Goal: Information Seeking & Learning: Learn about a topic

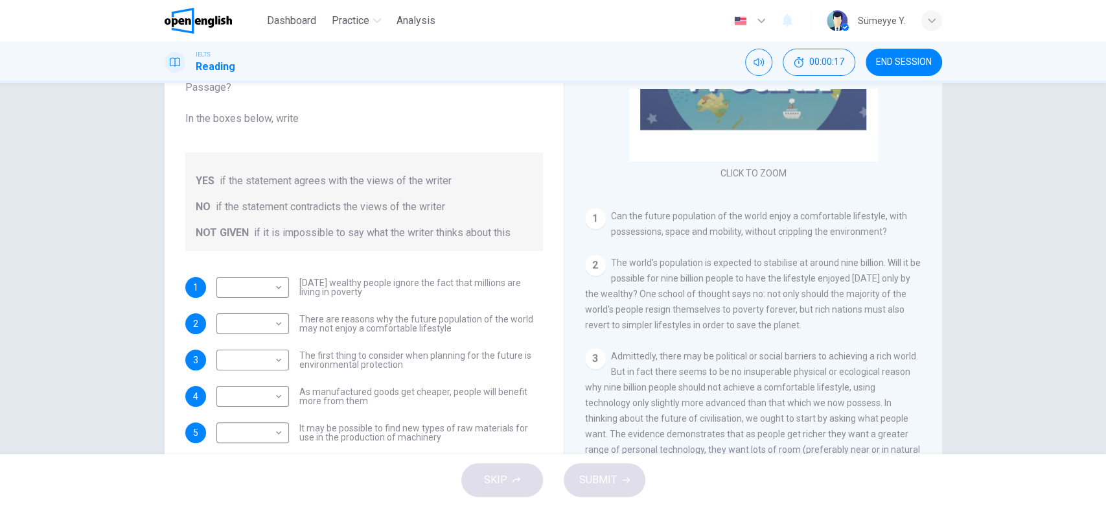
scroll to position [52, 0]
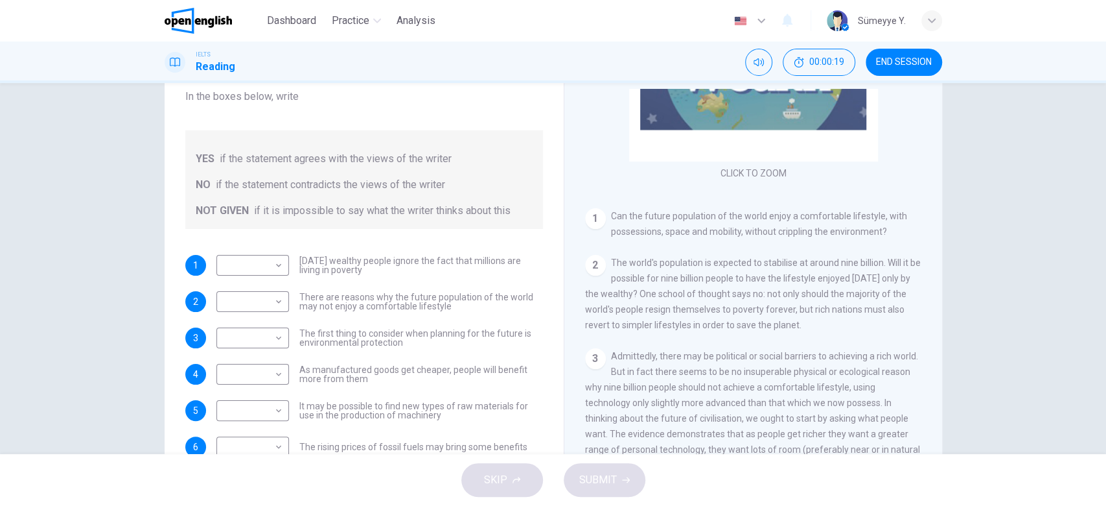
drag, startPoint x: 262, startPoint y: 161, endPoint x: 441, endPoint y: 158, distance: 178.3
click at [441, 158] on span "if the statement agrees with the views of the writer" at bounding box center [336, 159] width 232 height 16
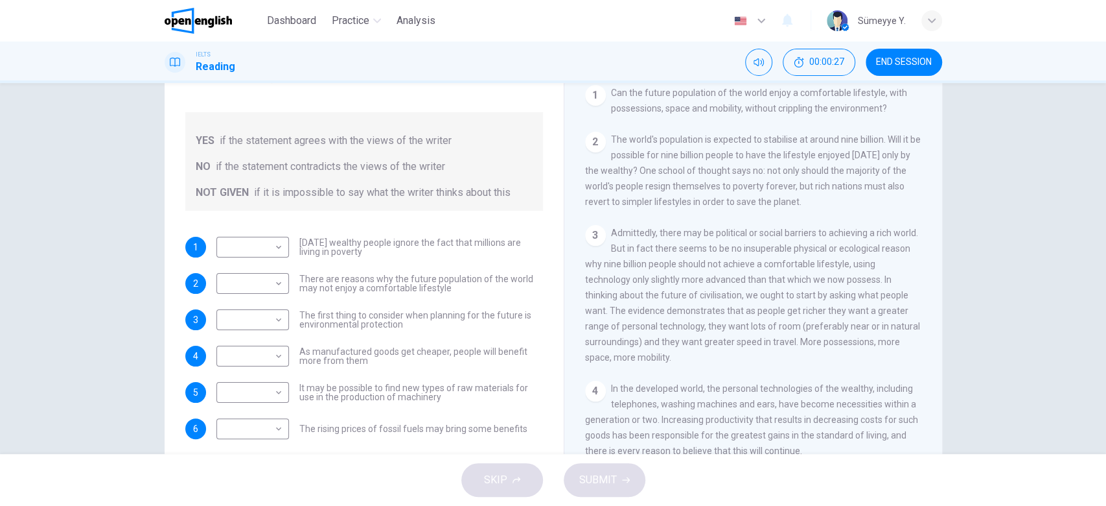
scroll to position [95, 0]
drag, startPoint x: 437, startPoint y: 239, endPoint x: 496, endPoint y: 239, distance: 59.0
click at [496, 239] on span "Today's wealthy people ignore the fact that millions are living in poverty" at bounding box center [421, 248] width 244 height 18
drag, startPoint x: 364, startPoint y: 283, endPoint x: 413, endPoint y: 283, distance: 49.9
click at [413, 283] on span "There are reasons why the future population of the world may not enjoy a comfor…" at bounding box center [421, 284] width 244 height 18
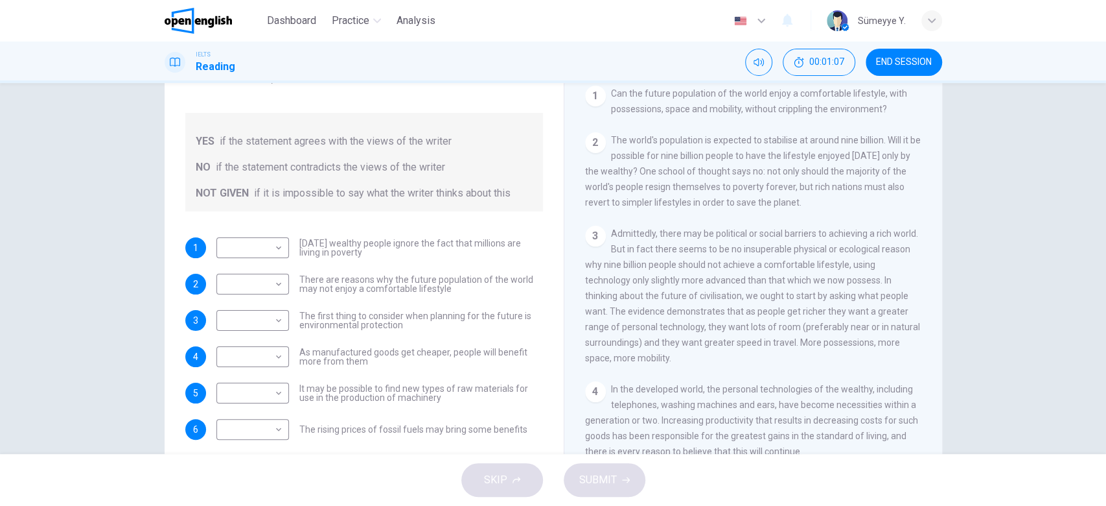
drag, startPoint x: 351, startPoint y: 355, endPoint x: 420, endPoint y: 349, distance: 69.5
click at [420, 349] on span "As manufactured goods get cheaper, people will benefit more from them" at bounding box center [421, 356] width 244 height 18
drag, startPoint x: 370, startPoint y: 345, endPoint x: 348, endPoint y: 361, distance: 27.0
click at [348, 361] on span "As manufactured goods get cheaper, people will benefit more from them" at bounding box center [421, 356] width 244 height 18
drag, startPoint x: 355, startPoint y: 390, endPoint x: 458, endPoint y: 382, distance: 103.3
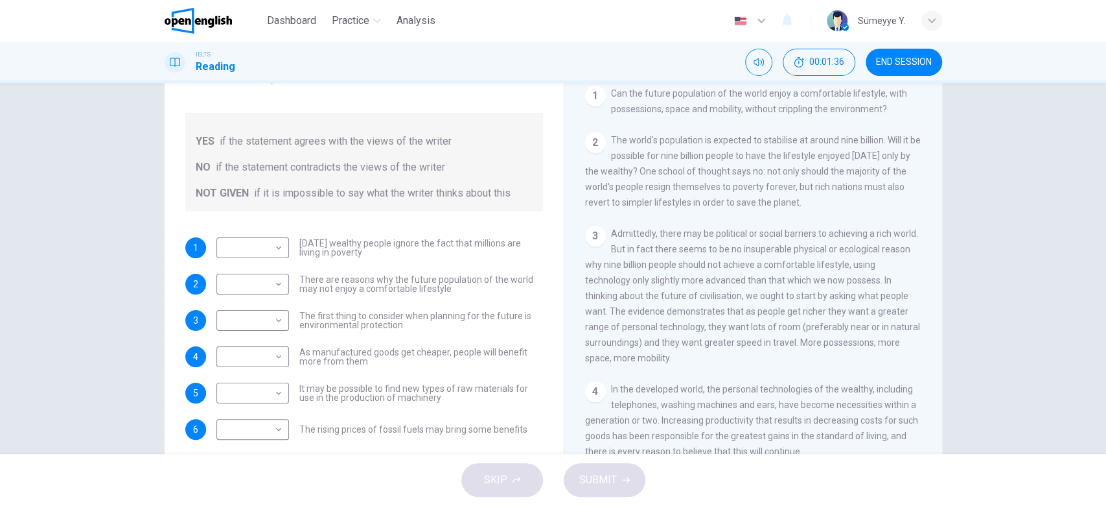
click at [458, 384] on span "It may be possible to find new types of raw materials for use in the production…" at bounding box center [421, 393] width 244 height 18
drag, startPoint x: 375, startPoint y: 399, endPoint x: 443, endPoint y: 402, distance: 68.2
click at [443, 402] on div "1 ​ ​ Today's wealthy people ignore the fact that millions are living in povert…" at bounding box center [364, 338] width 358 height 202
click at [432, 395] on span "It may be possible to find new types of raw materials for use in the production…" at bounding box center [421, 393] width 244 height 18
drag, startPoint x: 432, startPoint y: 395, endPoint x: 440, endPoint y: 397, distance: 8.0
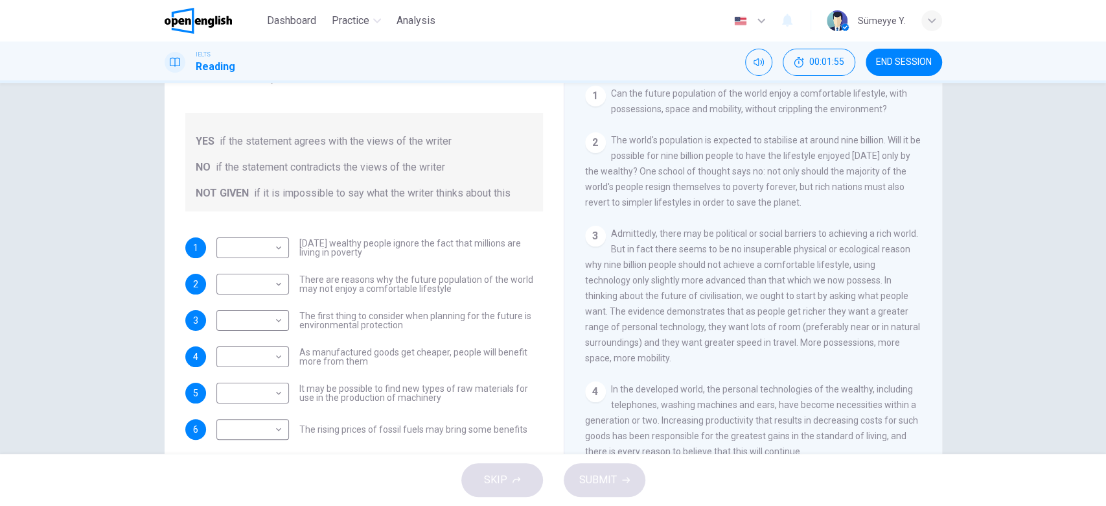
click at [440, 397] on span "It may be possible to find new types of raw materials for use in the production…" at bounding box center [421, 393] width 244 height 18
drag, startPoint x: 337, startPoint y: 428, endPoint x: 412, endPoint y: 431, distance: 74.6
click at [412, 431] on span "The rising prices of fossil fuels may bring some benefits" at bounding box center [413, 429] width 228 height 9
drag, startPoint x: 464, startPoint y: 426, endPoint x: 513, endPoint y: 430, distance: 49.4
click at [513, 430] on span "The rising prices of fossil fuels may bring some benefits" at bounding box center [413, 429] width 228 height 9
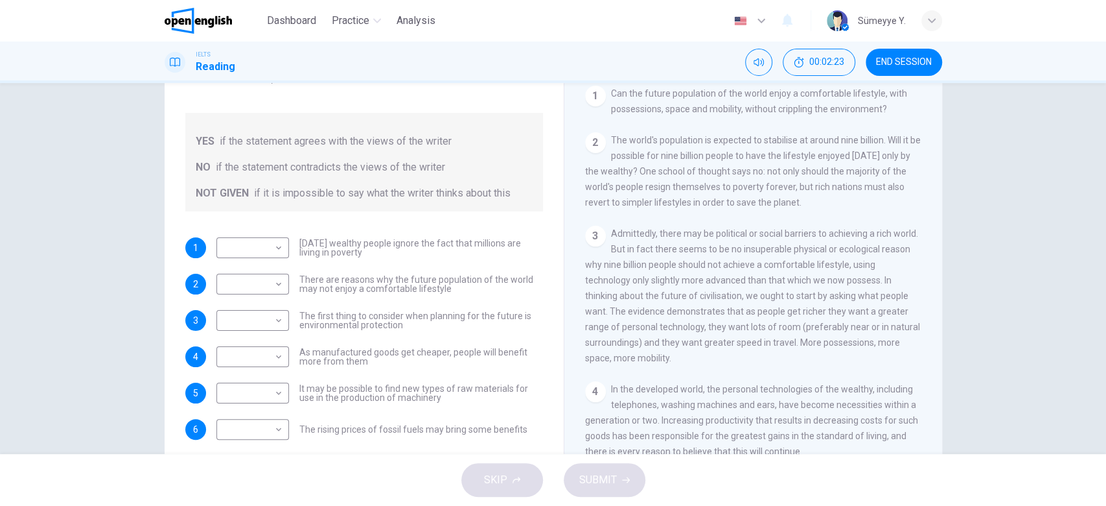
drag, startPoint x: 518, startPoint y: 428, endPoint x: 344, endPoint y: 413, distance: 175.0
click at [344, 413] on div "1 ​ ​ Today's wealthy people ignore the fact that millions are living in povert…" at bounding box center [364, 338] width 358 height 202
drag, startPoint x: 292, startPoint y: 428, endPoint x: 447, endPoint y: 453, distance: 156.8
click at [447, 453] on div "Questions 1 - 6 Do the following statements reflect the claims of the writer in…" at bounding box center [364, 245] width 379 height 437
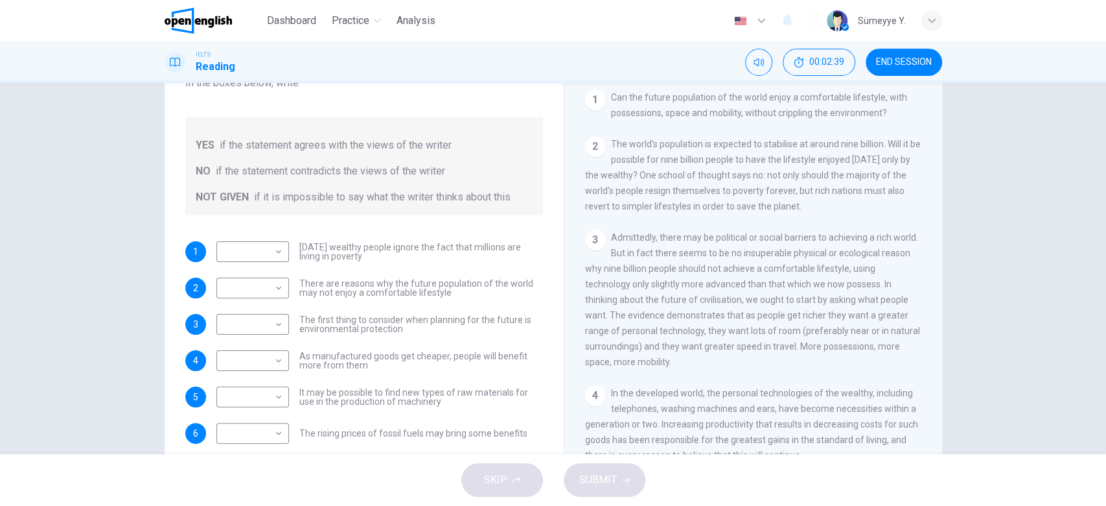
drag, startPoint x: 739, startPoint y: 105, endPoint x: 889, endPoint y: 122, distance: 150.7
click at [889, 122] on div "CLICK TO ZOOM Click to Zoom 1 Can the future population of the world enjoy a co…" at bounding box center [762, 271] width 354 height 393
drag, startPoint x: 663, startPoint y: 97, endPoint x: 697, endPoint y: 94, distance: 34.4
click at [697, 94] on span "Can the future population of the world enjoy a comfortable lifestyle, with poss…" at bounding box center [759, 105] width 296 height 26
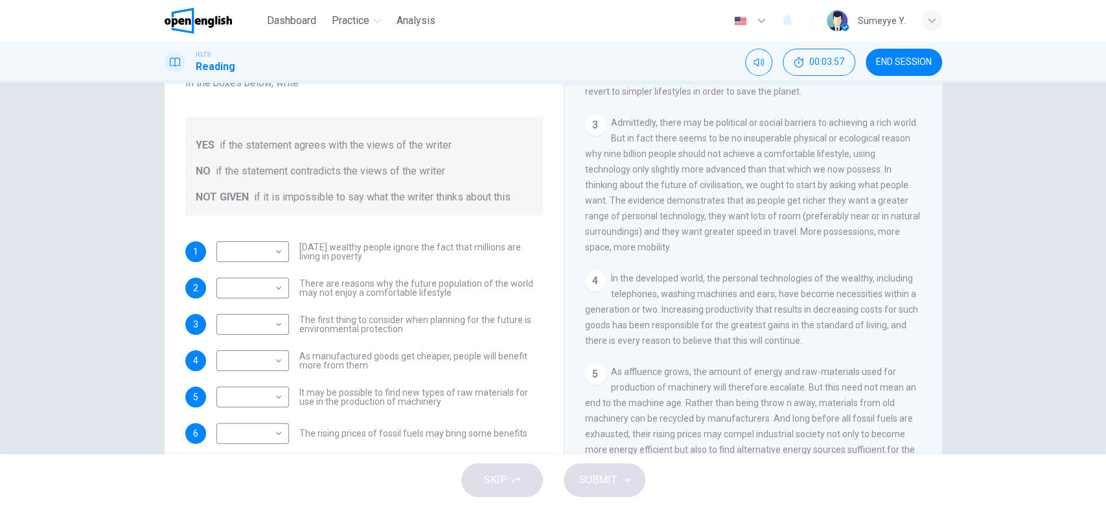
scroll to position [393, 0]
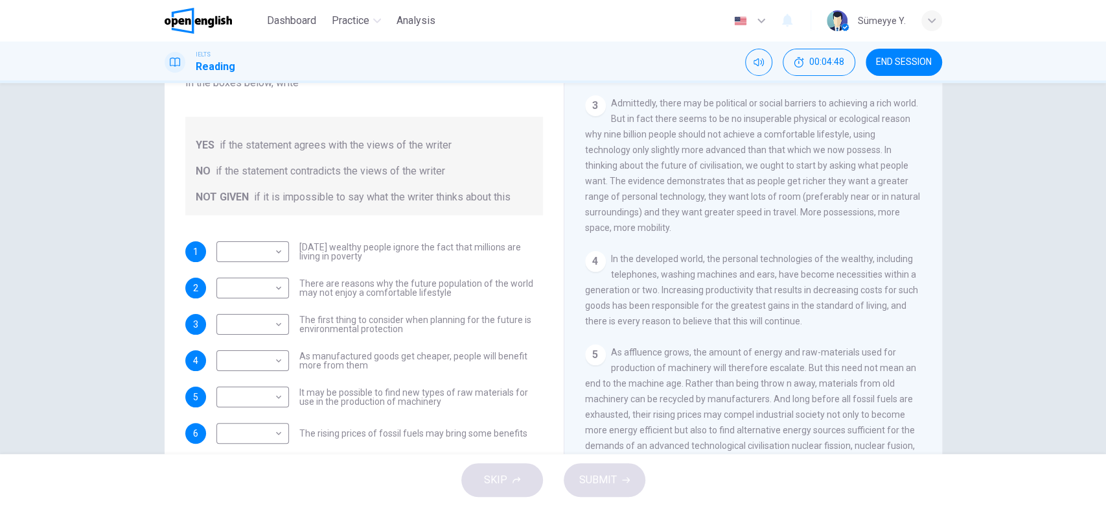
click at [934, 251] on div "Questions 1 - 6 Do the following statements reflect the claims of the writer in…" at bounding box center [553, 243] width 819 height 450
click at [934, 255] on div "Worldly Wealth CLICK TO ZOOM Click to Zoom 1 Can the future population of the w…" at bounding box center [753, 253] width 379 height 471
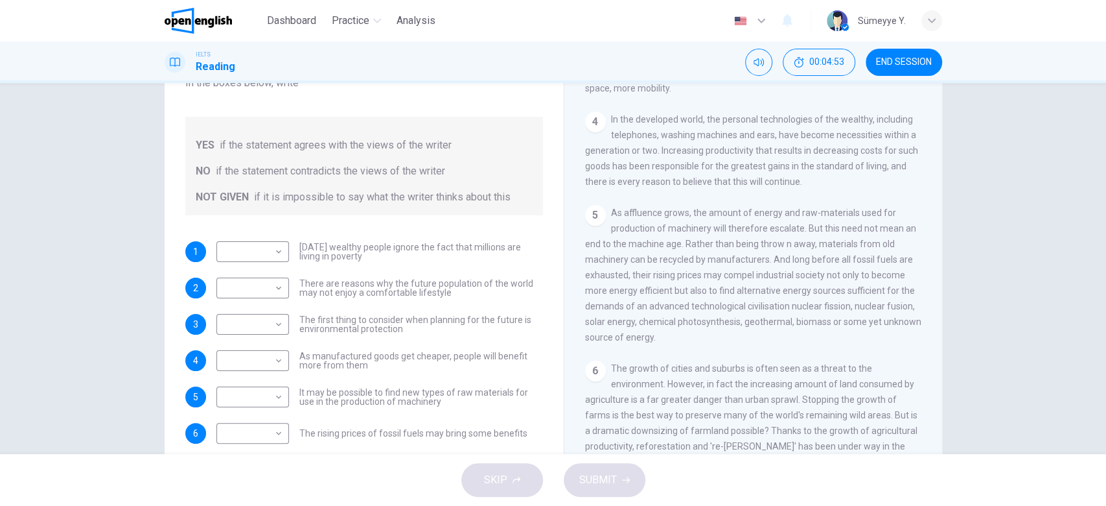
scroll to position [534, 0]
drag, startPoint x: 706, startPoint y: 165, endPoint x: 741, endPoint y: 161, distance: 35.9
click at [741, 161] on span "In the developed world, the personal technologies of the wealthy, including tel…" at bounding box center [751, 148] width 333 height 73
drag, startPoint x: 741, startPoint y: 161, endPoint x: 821, endPoint y: 163, distance: 79.7
click at [821, 163] on span "In the developed world, the personal technologies of the wealthy, including tel…" at bounding box center [751, 148] width 333 height 73
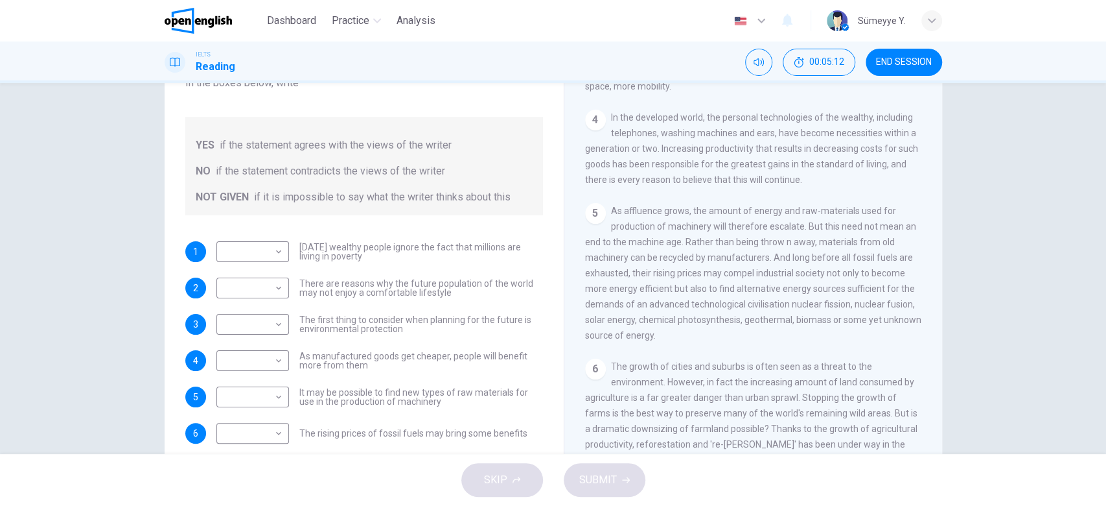
drag, startPoint x: 878, startPoint y: 159, endPoint x: 889, endPoint y: 163, distance: 11.3
click at [889, 163] on span "In the developed world, the personal technologies of the wealthy, including tel…" at bounding box center [751, 148] width 333 height 73
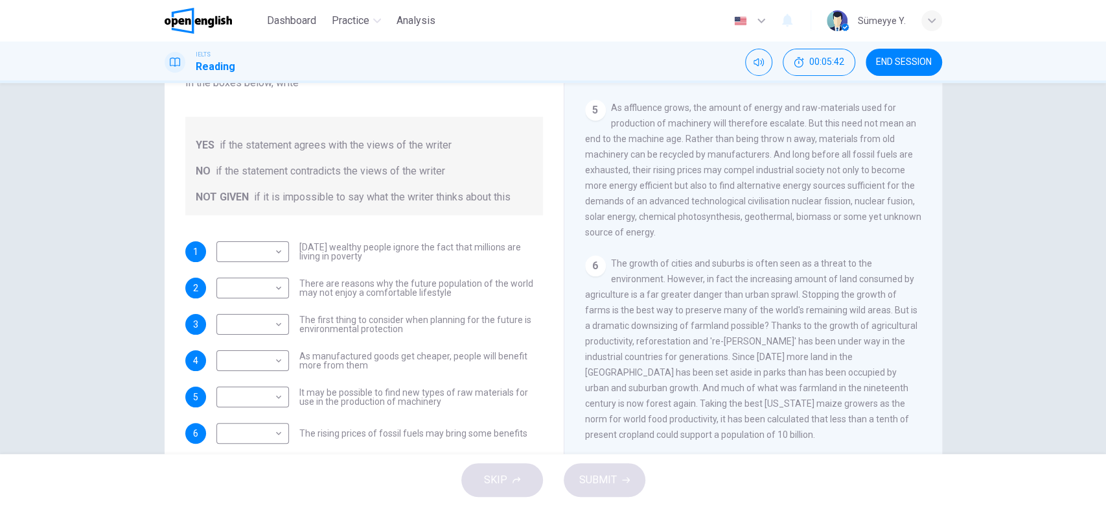
scroll to position [635, 0]
click at [254, 263] on body "This site uses cookies, as explained in our Privacy Policy . If you agree to th…" at bounding box center [553, 253] width 1106 height 506
click at [254, 315] on li "NOT GIVEN" at bounding box center [248, 313] width 73 height 21
type input "*********"
drag, startPoint x: 371, startPoint y: 285, endPoint x: 340, endPoint y: 294, distance: 31.8
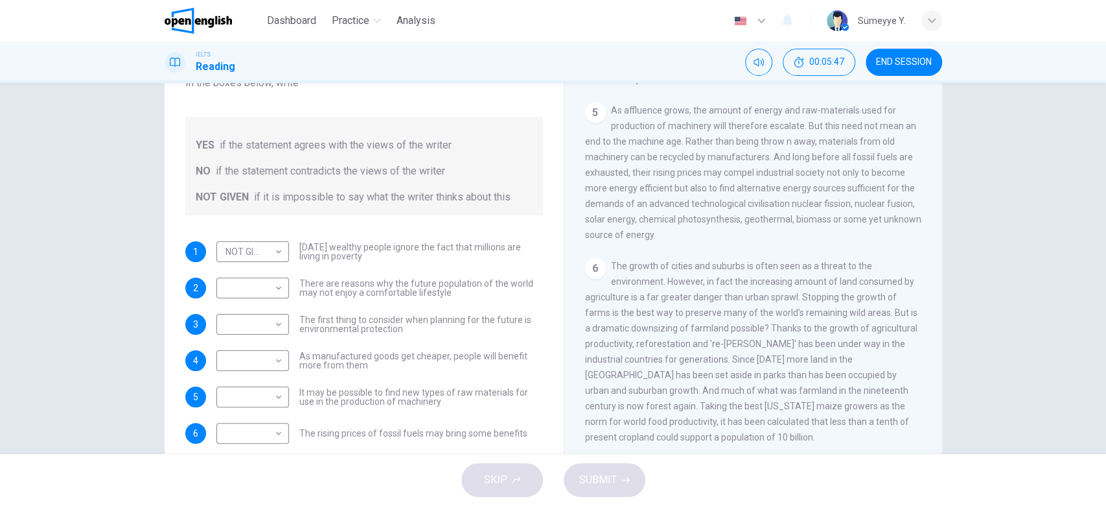
click at [340, 294] on span "There are reasons why the future population of the world may not enjoy a comfor…" at bounding box center [421, 288] width 244 height 18
drag, startPoint x: 340, startPoint y: 294, endPoint x: 443, endPoint y: 293, distance: 102.4
click at [443, 293] on span "There are reasons why the future population of the world may not enjoy a comfor…" at bounding box center [421, 288] width 244 height 18
click at [238, 286] on body "This site uses cookies, as explained in our Privacy Policy . If you agree to th…" at bounding box center [553, 253] width 1106 height 506
click at [242, 312] on li "YES" at bounding box center [248, 307] width 73 height 21
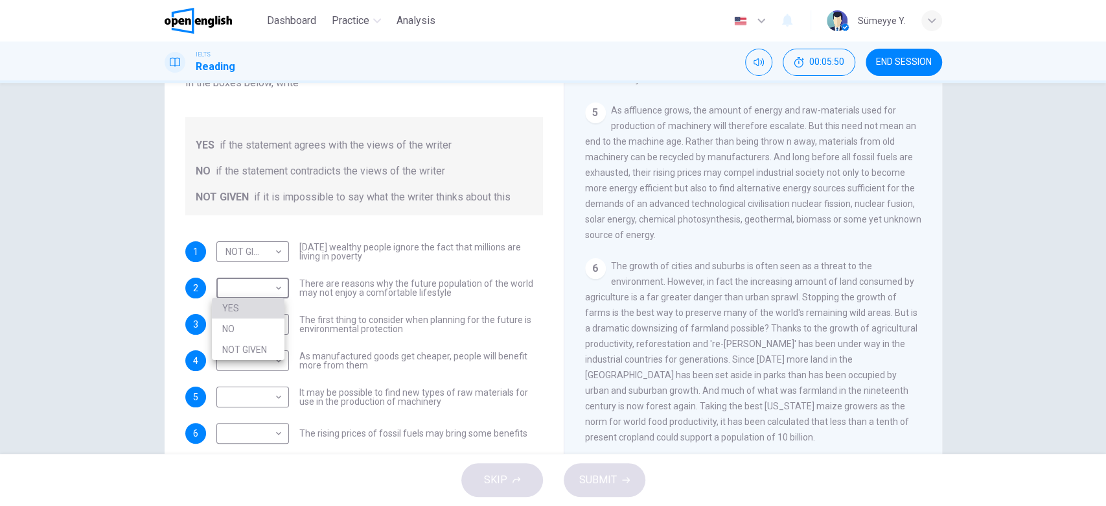
type input "***"
drag, startPoint x: 325, startPoint y: 319, endPoint x: 439, endPoint y: 316, distance: 114.1
click at [439, 316] on span "The first thing to consider when planning for the future is environmental prote…" at bounding box center [421, 324] width 244 height 18
drag, startPoint x: 439, startPoint y: 316, endPoint x: 509, endPoint y: 317, distance: 70.0
click at [509, 317] on span "The first thing to consider when planning for the future is environmental prote…" at bounding box center [421, 324] width 244 height 18
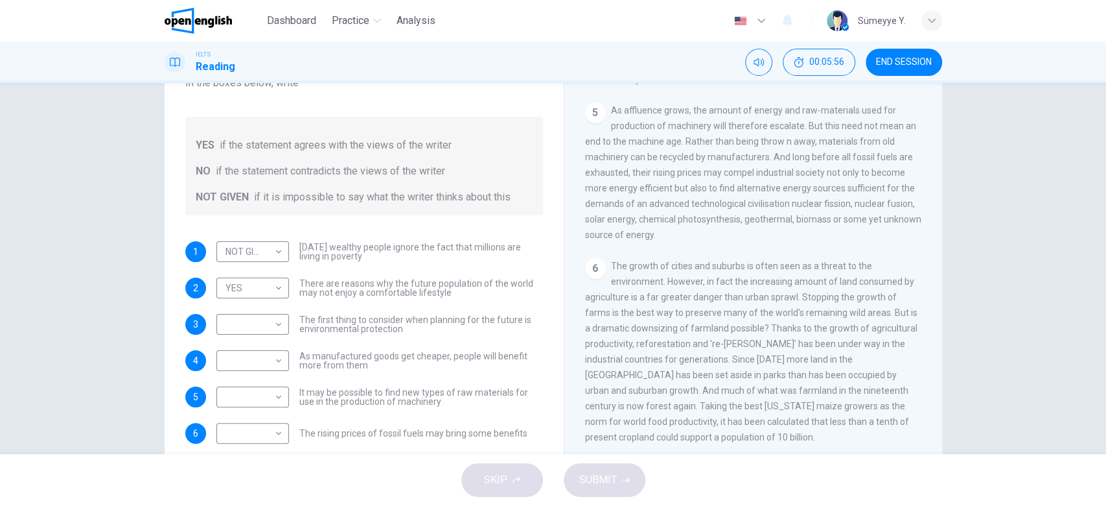
drag, startPoint x: 332, startPoint y: 329, endPoint x: 379, endPoint y: 325, distance: 46.9
click at [379, 325] on span "The first thing to consider when planning for the future is environmental prote…" at bounding box center [421, 324] width 244 height 18
drag, startPoint x: 674, startPoint y: 221, endPoint x: 721, endPoint y: 218, distance: 46.7
click at [721, 218] on span "As affluence grows, the amount of energy and raw-materials used for production …" at bounding box center [753, 172] width 336 height 135
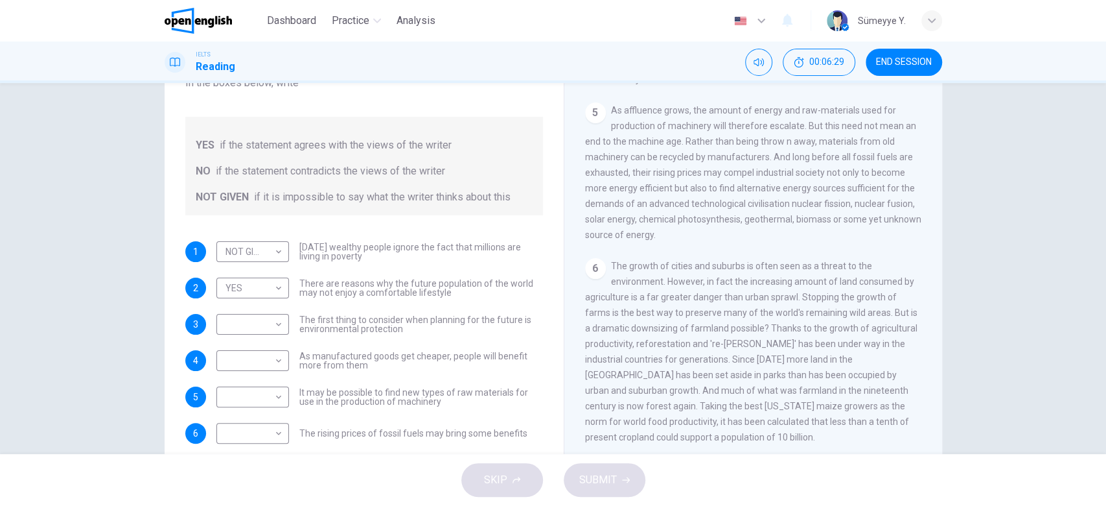
drag, startPoint x: 721, startPoint y: 218, endPoint x: 782, endPoint y: 213, distance: 61.8
click at [782, 213] on span "As affluence grows, the amount of energy and raw-materials used for production …" at bounding box center [753, 172] width 336 height 135
drag, startPoint x: 782, startPoint y: 213, endPoint x: 880, endPoint y: 216, distance: 97.9
click at [880, 216] on div "5 As affluence grows, the amount of energy and raw-materials used for productio…" at bounding box center [753, 172] width 337 height 140
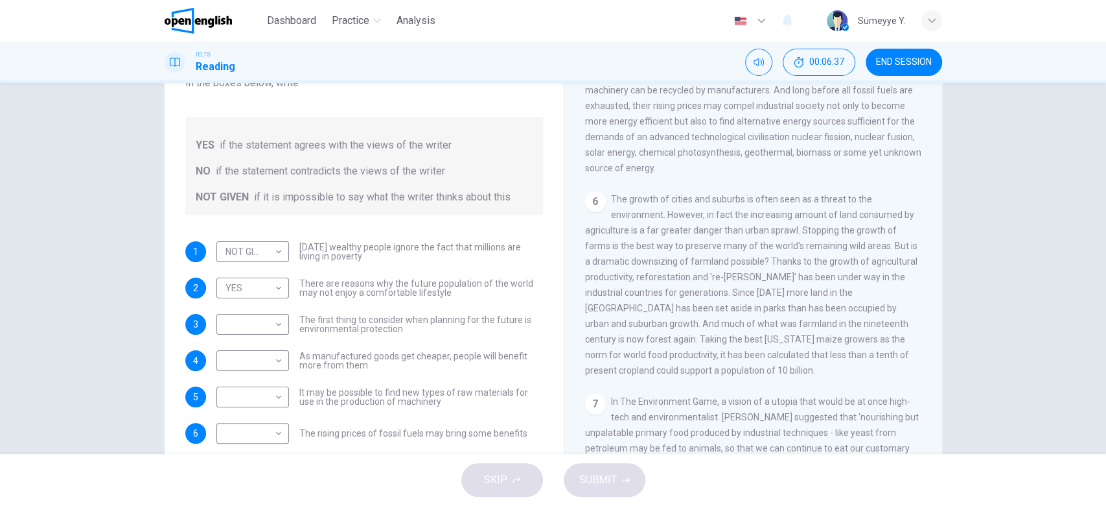
scroll to position [704, 0]
drag, startPoint x: 303, startPoint y: 399, endPoint x: 252, endPoint y: 392, distance: 51.6
click at [252, 392] on div "​ ​ It may be possible to find new types of raw materials for use in the produc…" at bounding box center [379, 396] width 327 height 21
click at [252, 392] on body "This site uses cookies, as explained in our Privacy Policy . If you agree to th…" at bounding box center [553, 253] width 1106 height 506
click at [251, 417] on li "YES" at bounding box center [248, 416] width 73 height 21
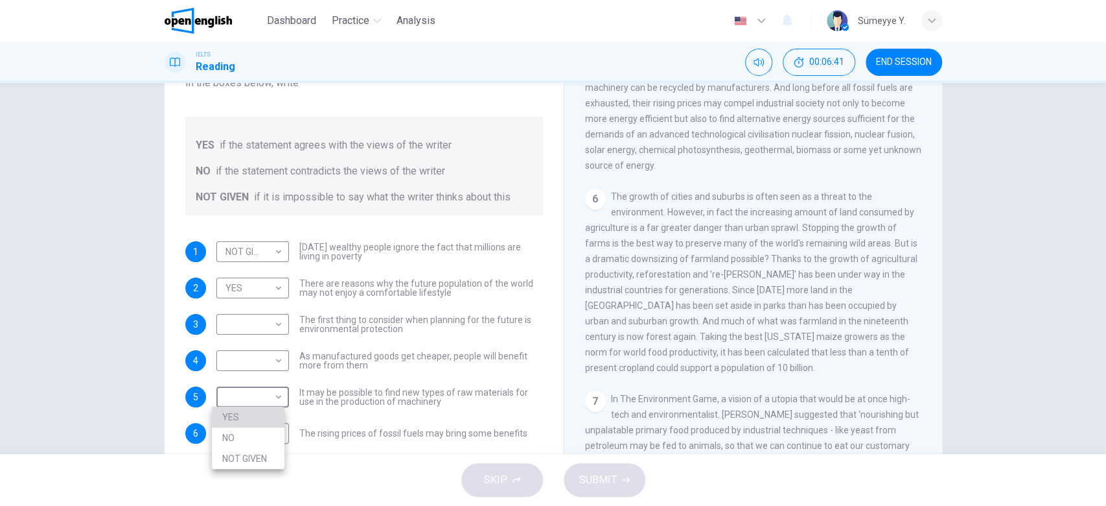
type input "***"
drag, startPoint x: 323, startPoint y: 436, endPoint x: 423, endPoint y: 437, distance: 99.8
click at [423, 437] on span "The rising prices of fossil fuels may bring some benefits" at bounding box center [413, 432] width 228 height 9
drag, startPoint x: 423, startPoint y: 437, endPoint x: 539, endPoint y: 428, distance: 117.0
click at [539, 428] on div "Questions 1 - 6 Do the following statements reflect the claims of the writer in…" at bounding box center [364, 217] width 379 height 477
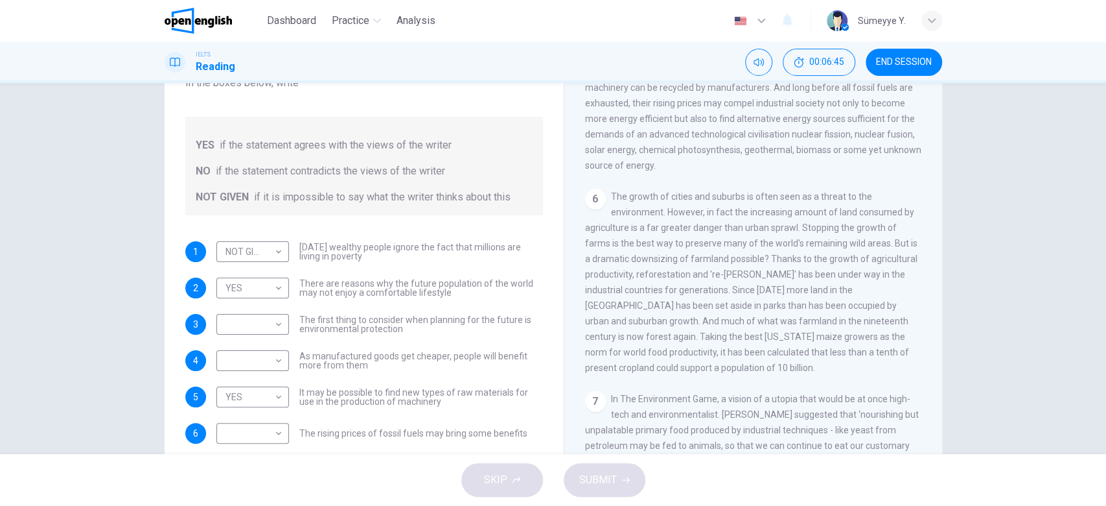
click at [539, 428] on div "Questions 1 - 6 Do the following statements reflect the claims of the writer in…" at bounding box center [364, 217] width 379 height 477
drag, startPoint x: 539, startPoint y: 428, endPoint x: 543, endPoint y: 441, distance: 14.2
click at [543, 441] on div "Questions 1 - 6 Do the following statements reflect the claims of the writer in…" at bounding box center [364, 249] width 379 height 437
click at [227, 436] on body "This site uses cookies, as explained in our Privacy Policy . If you agree to th…" at bounding box center [553, 253] width 1106 height 506
click at [235, 450] on li "YES" at bounding box center [248, 443] width 73 height 21
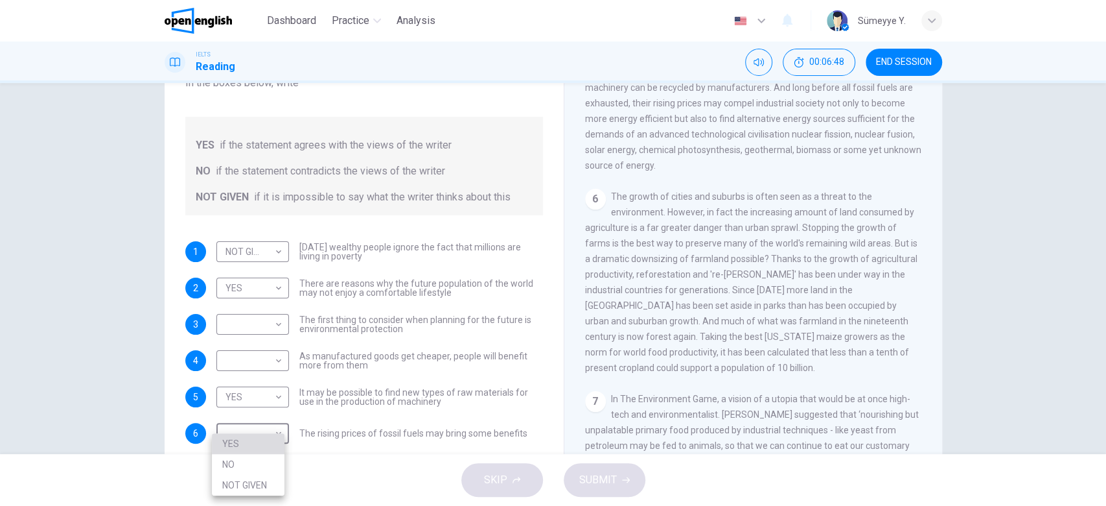
type input "***"
click at [410, 390] on span "It may be possible to find new types of raw materials for use in the production…" at bounding box center [421, 397] width 244 height 18
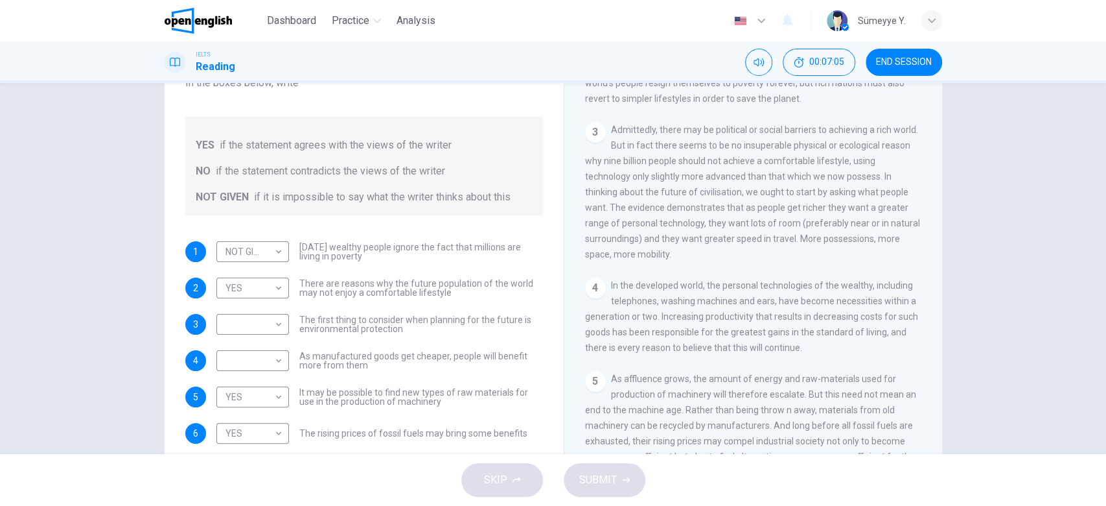
scroll to position [364, 0]
click at [671, 132] on span "Admittedly, there may be political or social barriers to achieving a rich world…" at bounding box center [752, 194] width 335 height 135
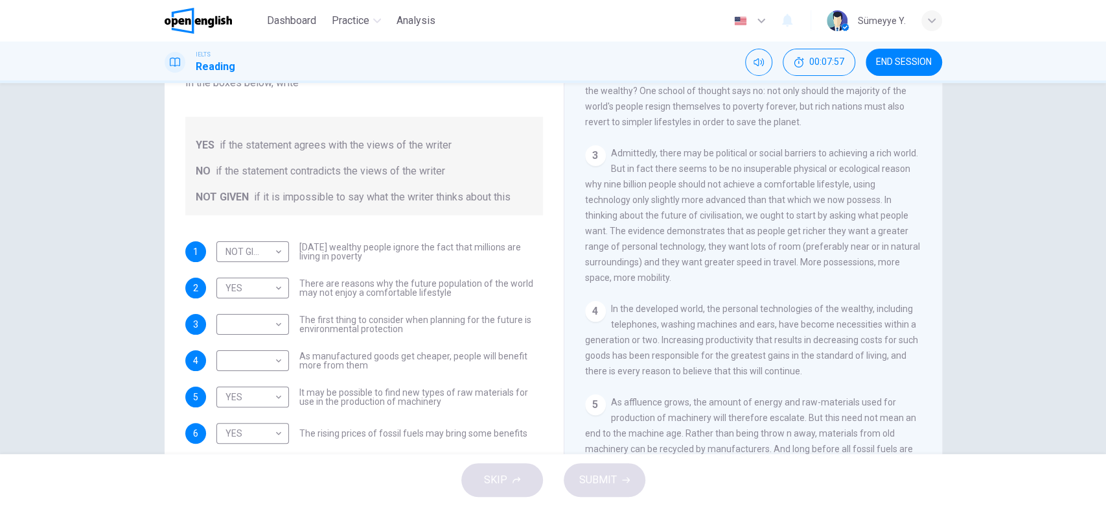
scroll to position [341, 0]
click at [710, 97] on span "The world's population is expected to stabilise at around nine billion. Will it…" at bounding box center [753, 92] width 336 height 73
drag, startPoint x: 686, startPoint y: 102, endPoint x: 813, endPoint y: 104, distance: 127.0
click at [813, 104] on span "The world's population is expected to stabilise at around nine billion. Will it…" at bounding box center [753, 92] width 336 height 73
drag, startPoint x: 813, startPoint y: 104, endPoint x: 885, endPoint y: 108, distance: 72.0
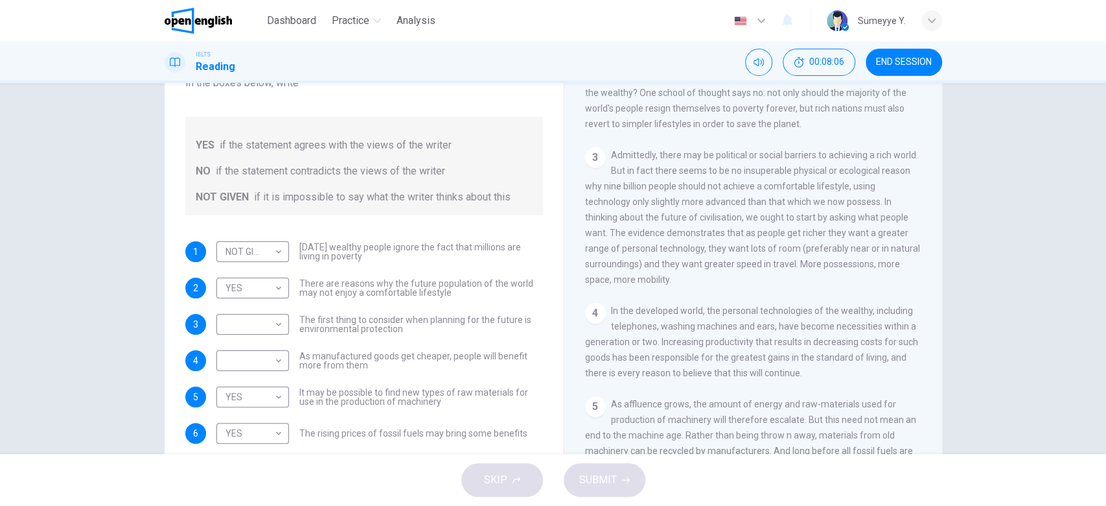
click at [885, 108] on span "The world's population is expected to stabilise at around nine billion. Will it…" at bounding box center [753, 92] width 336 height 73
drag, startPoint x: 619, startPoint y: 128, endPoint x: 731, endPoint y: 118, distance: 112.5
click at [731, 118] on span "The world's population is expected to stabilise at around nine billion. Will it…" at bounding box center [753, 92] width 336 height 73
drag, startPoint x: 731, startPoint y: 118, endPoint x: 804, endPoint y: 126, distance: 73.0
click at [804, 126] on div "2 The world's population is expected to stabilise at around nine billion. Will …" at bounding box center [753, 93] width 337 height 78
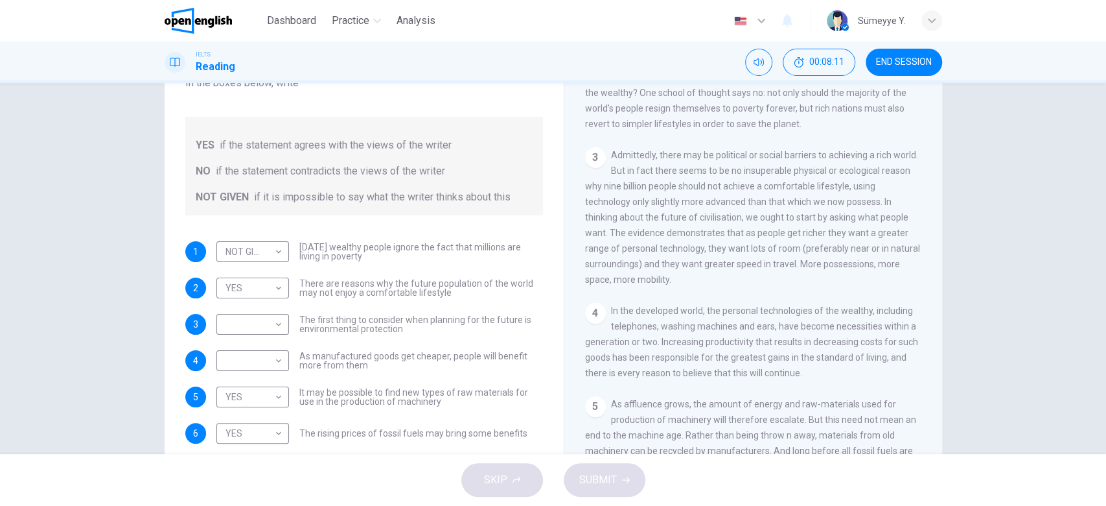
drag, startPoint x: 306, startPoint y: 327, endPoint x: 404, endPoint y: 336, distance: 98.2
click at [404, 336] on div "1 NOT GIVEN ********* ​ Today's wealthy people ignore the fact that millions ar…" at bounding box center [364, 342] width 358 height 202
click at [510, 318] on span "The first thing to consider when planning for the future is environmental prote…" at bounding box center [421, 324] width 244 height 18
drag, startPoint x: 509, startPoint y: 318, endPoint x: 740, endPoint y: 159, distance: 279.6
click at [740, 159] on div "Questions 1 - 6 Do the following statements reflect the claims of the writer in…" at bounding box center [554, 243] width 778 height 450
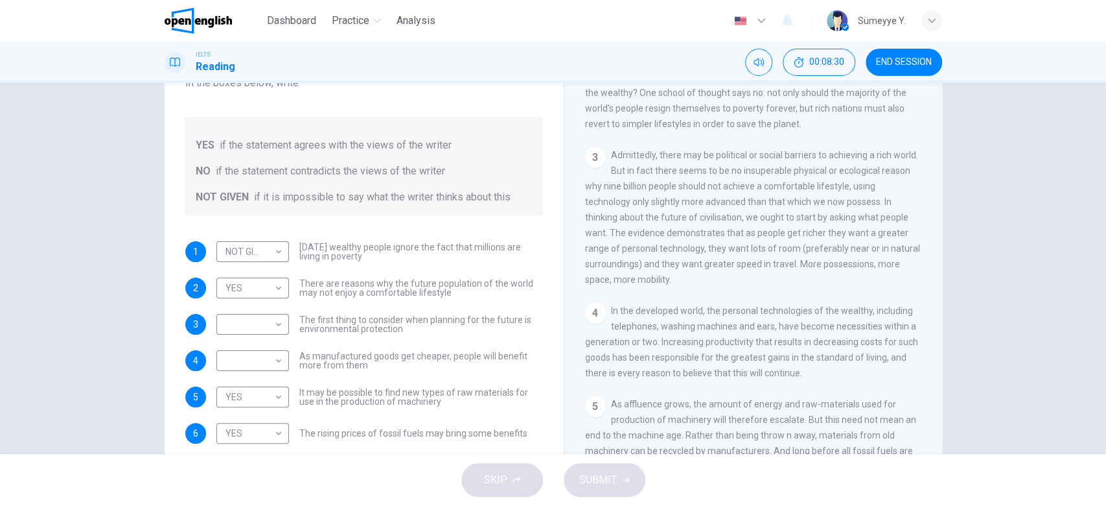
drag, startPoint x: 665, startPoint y: 229, endPoint x: 787, endPoint y: 234, distance: 122.6
click at [787, 234] on span "Admittedly, there may be political or social barriers to achieving a rich world…" at bounding box center [752, 217] width 335 height 135
drag, startPoint x: 787, startPoint y: 234, endPoint x: 876, endPoint y: 236, distance: 88.2
click at [876, 236] on span "Admittedly, there may be political or social barriers to achieving a rich world…" at bounding box center [752, 217] width 335 height 135
drag, startPoint x: 635, startPoint y: 253, endPoint x: 703, endPoint y: 248, distance: 67.6
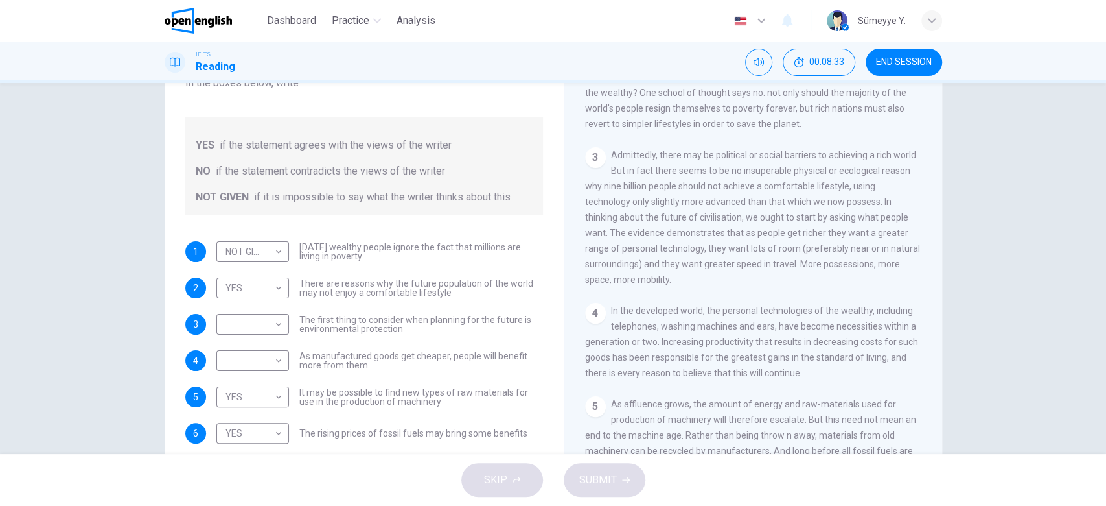
click at [703, 248] on span "Admittedly, there may be political or social barriers to achieving a rich world…" at bounding box center [752, 217] width 335 height 135
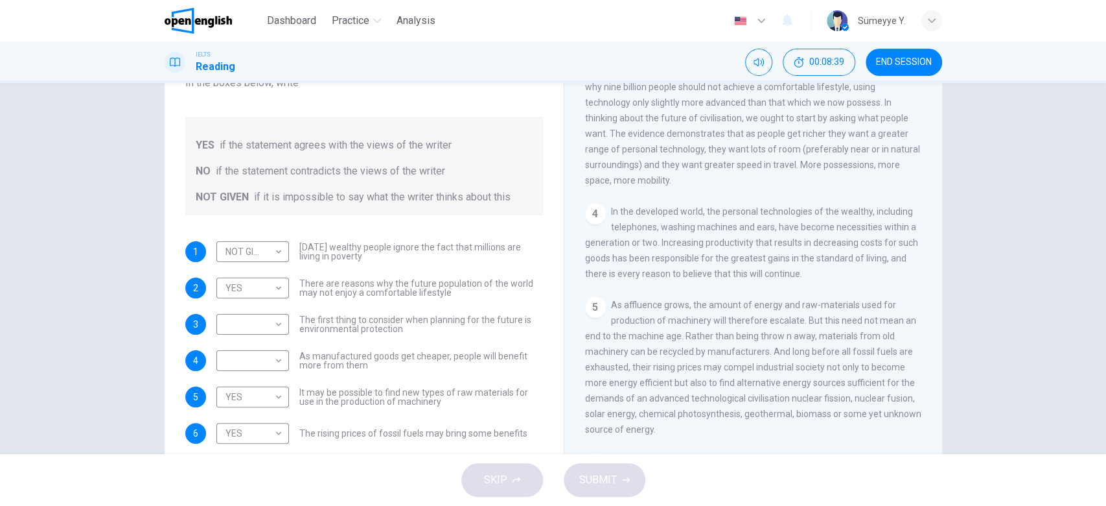
scroll to position [452, 0]
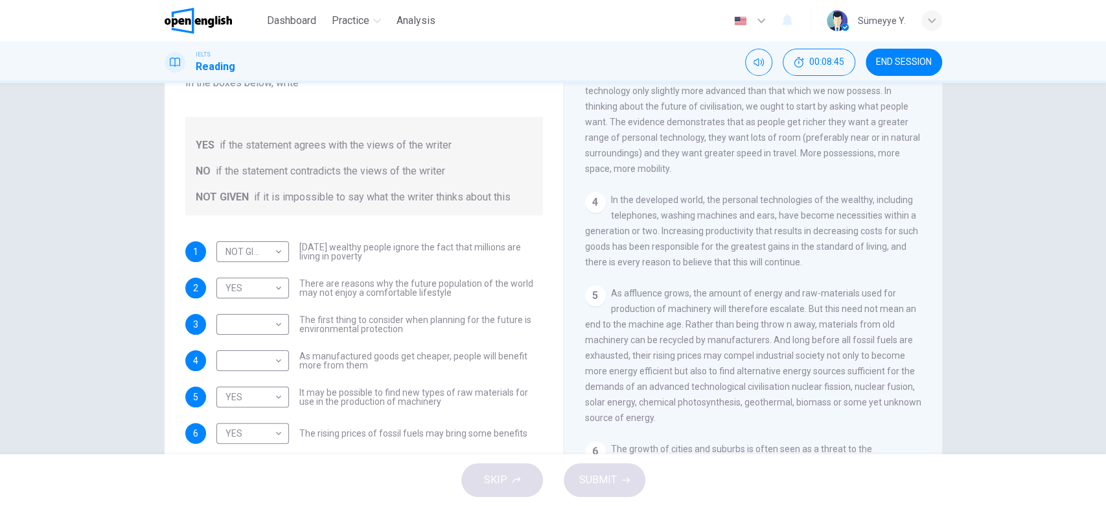
drag, startPoint x: 698, startPoint y: 232, endPoint x: 913, endPoint y: 233, distance: 215.2
click at [913, 233] on div "CLICK TO ZOOM Click to Zoom 1 Can the future population of the world enjoy a co…" at bounding box center [762, 271] width 354 height 393
drag, startPoint x: 643, startPoint y: 246, endPoint x: 705, endPoint y: 246, distance: 61.6
click at [705, 246] on span "In the developed world, the personal technologies of the wealthy, including tel…" at bounding box center [751, 230] width 333 height 73
drag, startPoint x: 705, startPoint y: 246, endPoint x: 802, endPoint y: 246, distance: 97.9
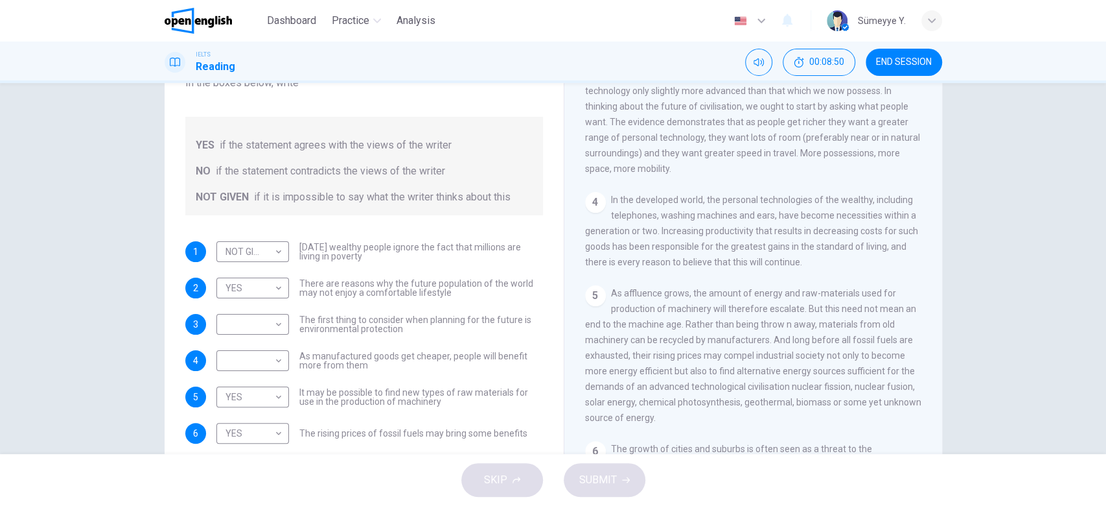
click at [802, 246] on span "In the developed world, the personal technologies of the wealthy, including tel…" at bounding box center [751, 230] width 333 height 73
drag, startPoint x: 802, startPoint y: 246, endPoint x: 902, endPoint y: 251, distance: 99.9
click at [902, 251] on div "4 In the developed world, the personal technologies of the wealthy, including t…" at bounding box center [753, 231] width 337 height 78
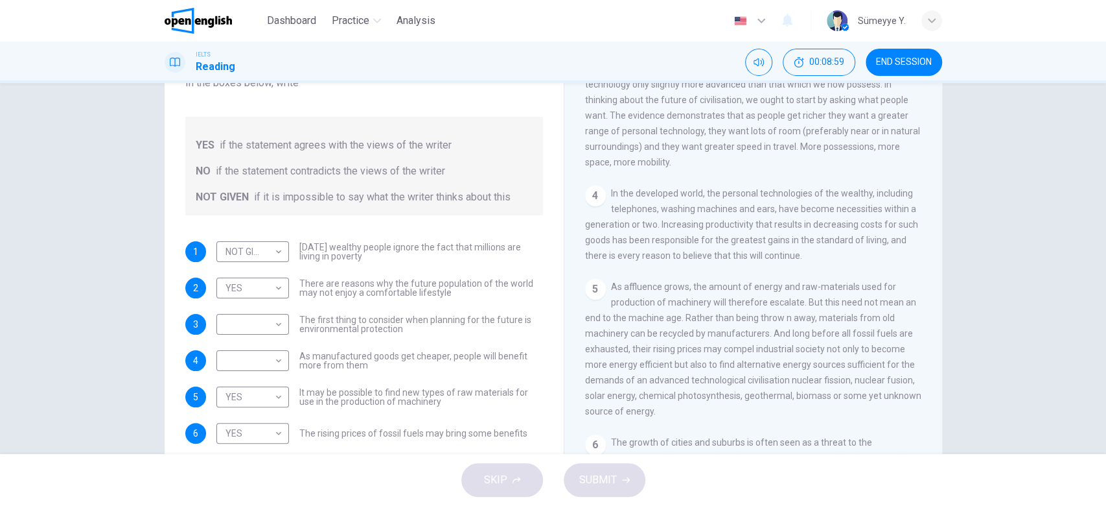
scroll to position [467, 0]
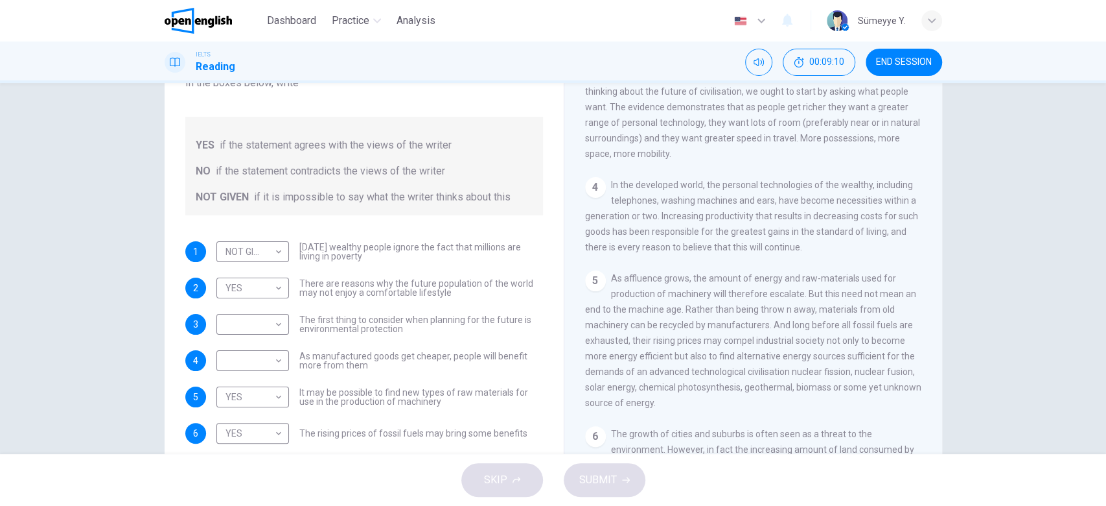
drag, startPoint x: 644, startPoint y: 241, endPoint x: 653, endPoint y: 299, distance: 58.5
click at [653, 299] on div "CLICK TO ZOOM Click to Zoom 1 Can the future population of the world enjoy a co…" at bounding box center [762, 271] width 354 height 393
drag, startPoint x: 324, startPoint y: 355, endPoint x: 472, endPoint y: 355, distance: 147.8
click at [472, 355] on span "As manufactured goods get cheaper, people will benefit more from them" at bounding box center [421, 360] width 244 height 18
drag, startPoint x: 472, startPoint y: 355, endPoint x: 496, endPoint y: 356, distance: 24.0
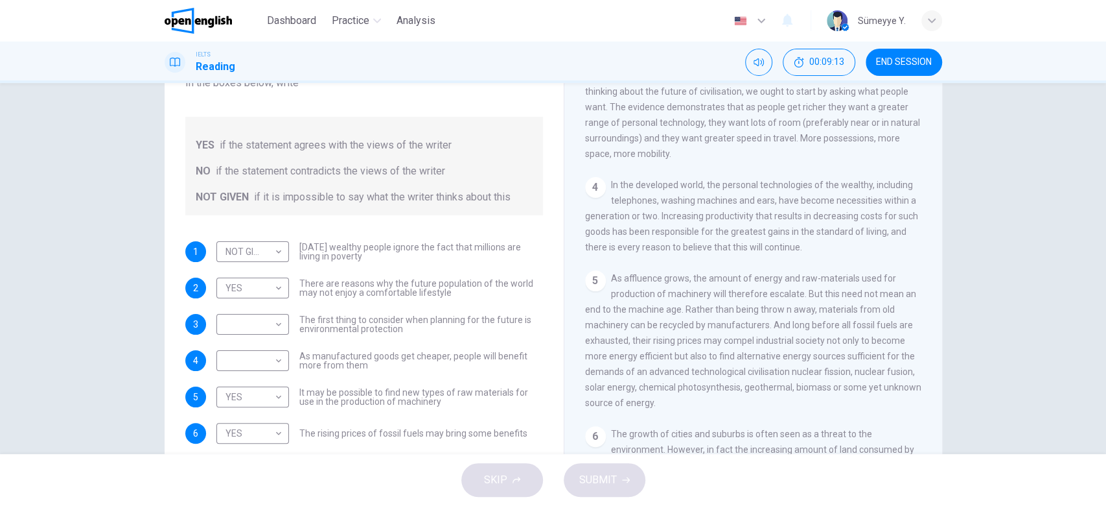
click at [496, 356] on span "As manufactured goods get cheaper, people will benefit more from them" at bounding box center [421, 360] width 244 height 18
drag, startPoint x: 318, startPoint y: 355, endPoint x: 358, endPoint y: 366, distance: 42.1
click at [358, 366] on span "As manufactured goods get cheaper, people will benefit more from them" at bounding box center [421, 360] width 244 height 18
drag, startPoint x: 443, startPoint y: 352, endPoint x: 450, endPoint y: 358, distance: 9.2
click at [450, 358] on span "As manufactured goods get cheaper, people will benefit more from them" at bounding box center [421, 360] width 244 height 18
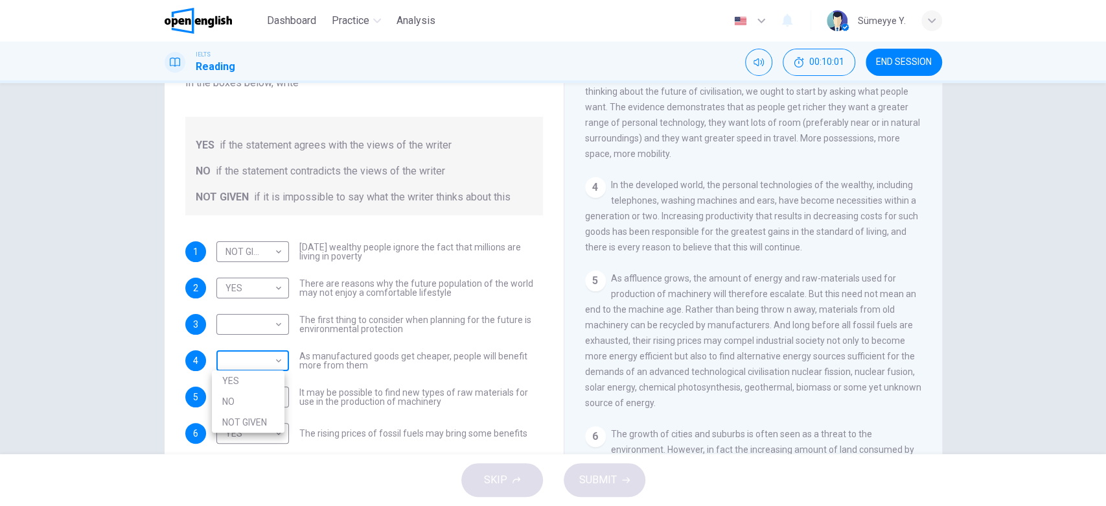
click at [278, 362] on body "This site uses cookies, as explained in our Privacy Policy . If you agree to th…" at bounding box center [553, 253] width 1106 height 506
click at [262, 384] on li "YES" at bounding box center [248, 380] width 73 height 21
type input "***"
drag, startPoint x: 274, startPoint y: 320, endPoint x: 275, endPoint y: 386, distance: 66.8
click at [275, 386] on body "This site uses cookies, as explained in our Privacy Policy . If you agree to th…" at bounding box center [553, 253] width 1106 height 506
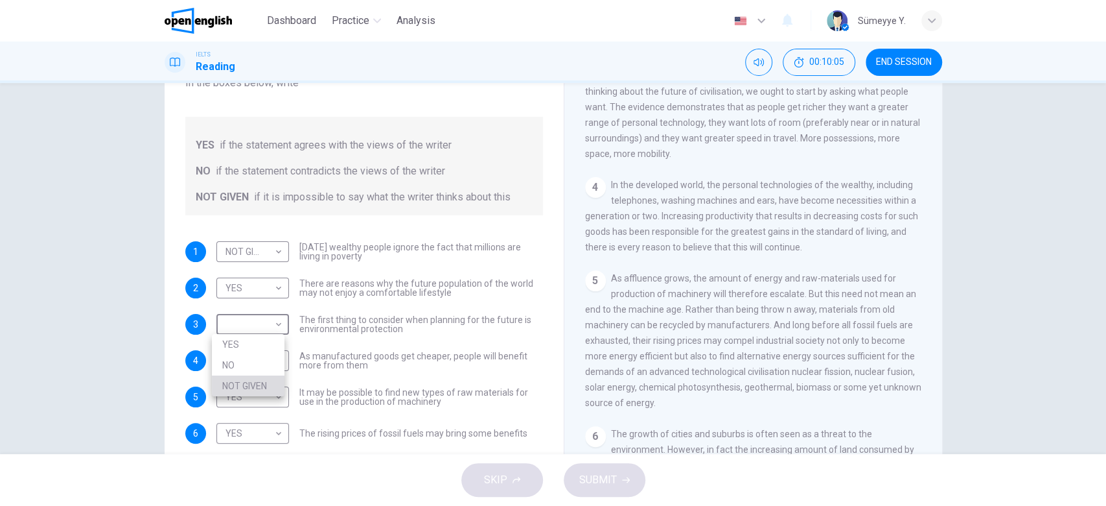
click at [275, 386] on li "NOT GIVEN" at bounding box center [248, 385] width 73 height 21
type input "*********"
click at [585, 482] on span "SUBMIT" at bounding box center [598, 480] width 38 height 18
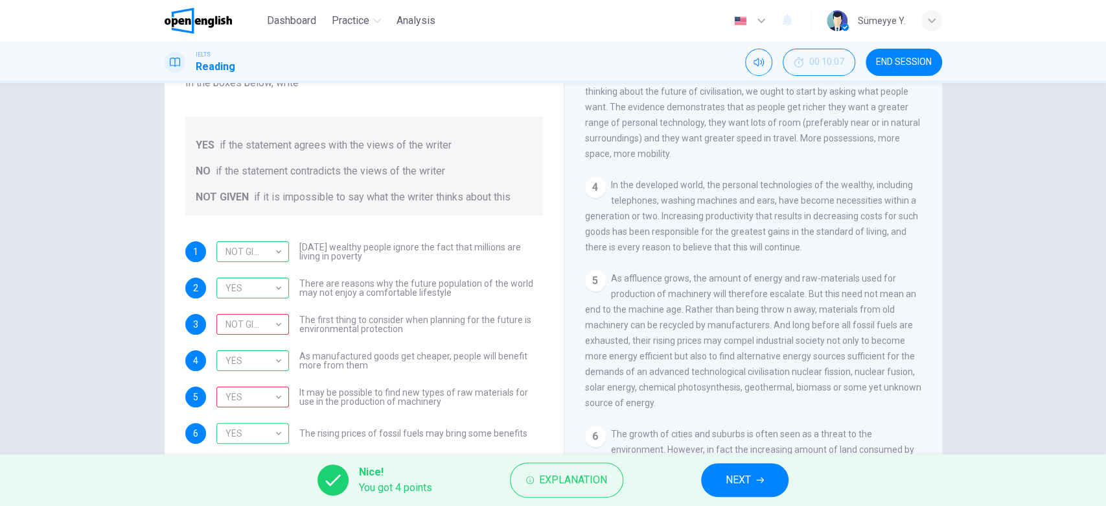
drag, startPoint x: 316, startPoint y: 386, endPoint x: 531, endPoint y: 395, distance: 215.4
click at [531, 395] on div "Questions 1 - 6 Do the following statements reflect the claims of the writer in…" at bounding box center [364, 217] width 379 height 477
click at [726, 480] on span "NEXT" at bounding box center [738, 480] width 25 height 18
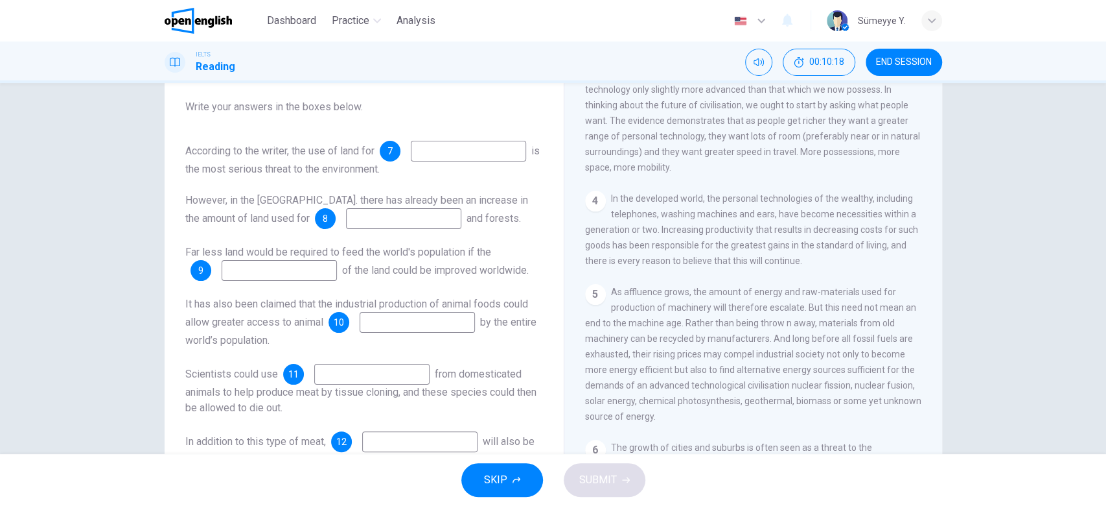
scroll to position [463, 0]
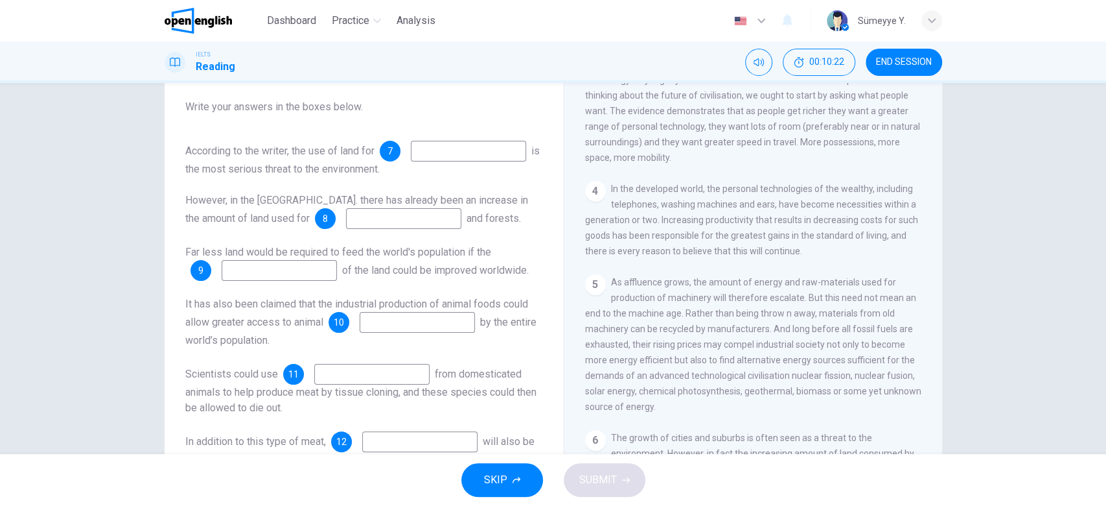
drag, startPoint x: 935, startPoint y: 244, endPoint x: 944, endPoint y: 284, distance: 41.3
click at [944, 284] on div "Questions 7 - 12 Complete the summary below. Choose ONE WORD ONLY from the pass…" at bounding box center [553, 243] width 819 height 450
drag, startPoint x: 942, startPoint y: 276, endPoint x: 942, endPoint y: 303, distance: 27.2
click at [942, 303] on div "Questions 7 - 12 Complete the summary below. Choose ONE WORD ONLY from the pass…" at bounding box center [553, 243] width 819 height 450
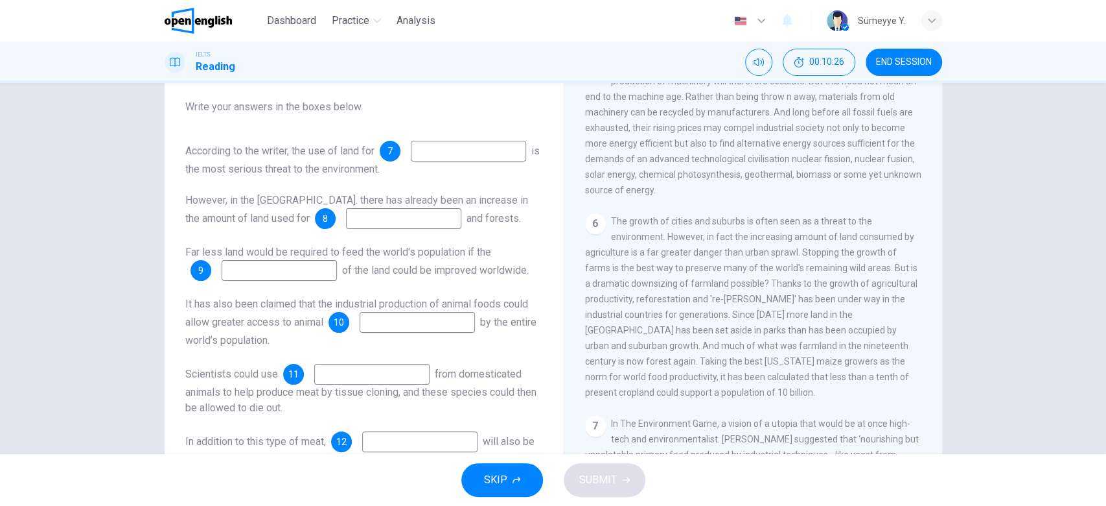
scroll to position [682, 0]
click at [800, 237] on span "The growth of cities and suburbs is often seen as a threat to the environment. …" at bounding box center [751, 303] width 332 height 181
click at [411, 161] on input at bounding box center [468, 151] width 115 height 21
drag, startPoint x: 328, startPoint y: 148, endPoint x: 649, endPoint y: 290, distance: 351.4
click at [649, 290] on div "Questions 7 - 12 Complete the summary below. Choose ONE WORD ONLY from the pass…" at bounding box center [554, 243] width 778 height 450
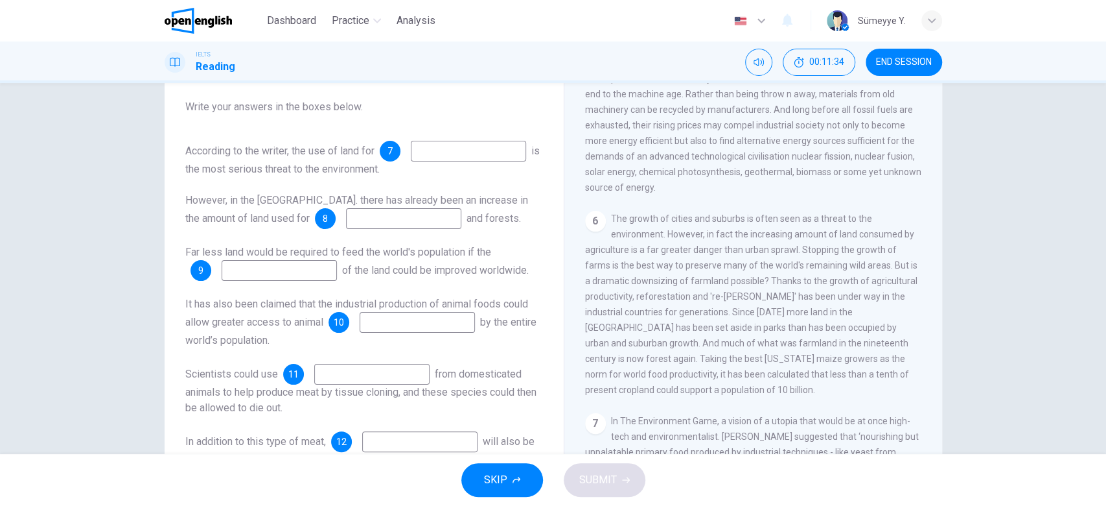
drag, startPoint x: 692, startPoint y: 231, endPoint x: 684, endPoint y: 248, distance: 19.1
click at [684, 248] on span "The growth of cities and suburbs is often seen as a threat to the environment. …" at bounding box center [751, 303] width 332 height 181
drag, startPoint x: 749, startPoint y: 246, endPoint x: 798, endPoint y: 244, distance: 48.6
click at [798, 244] on span "The growth of cities and suburbs is often seen as a threat to the environment. …" at bounding box center [751, 303] width 332 height 181
click at [411, 161] on input at bounding box center [468, 151] width 115 height 21
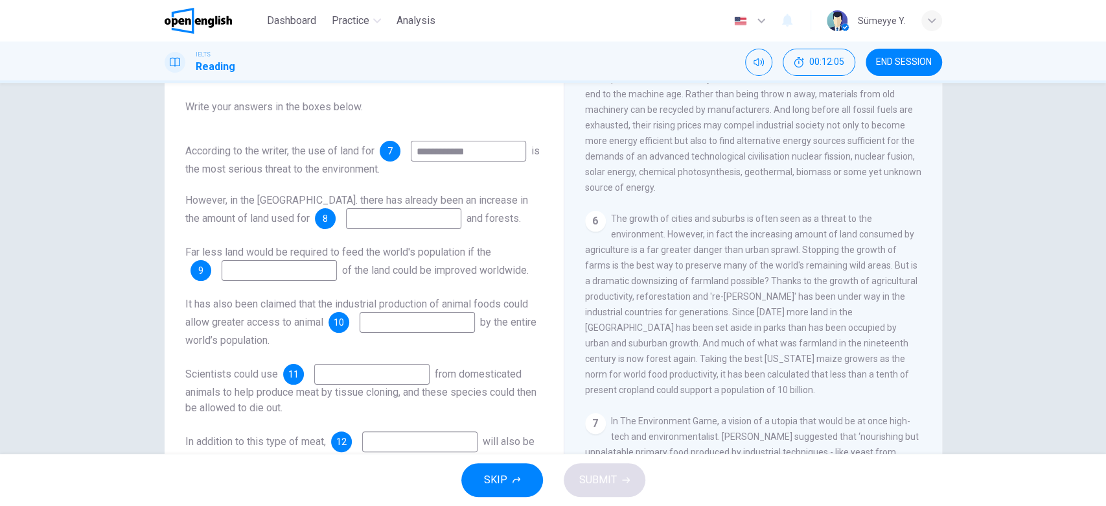
drag, startPoint x: 549, startPoint y: 322, endPoint x: 542, endPoint y: 277, distance: 45.9
click at [542, 277] on div "**********" at bounding box center [554, 243] width 778 height 450
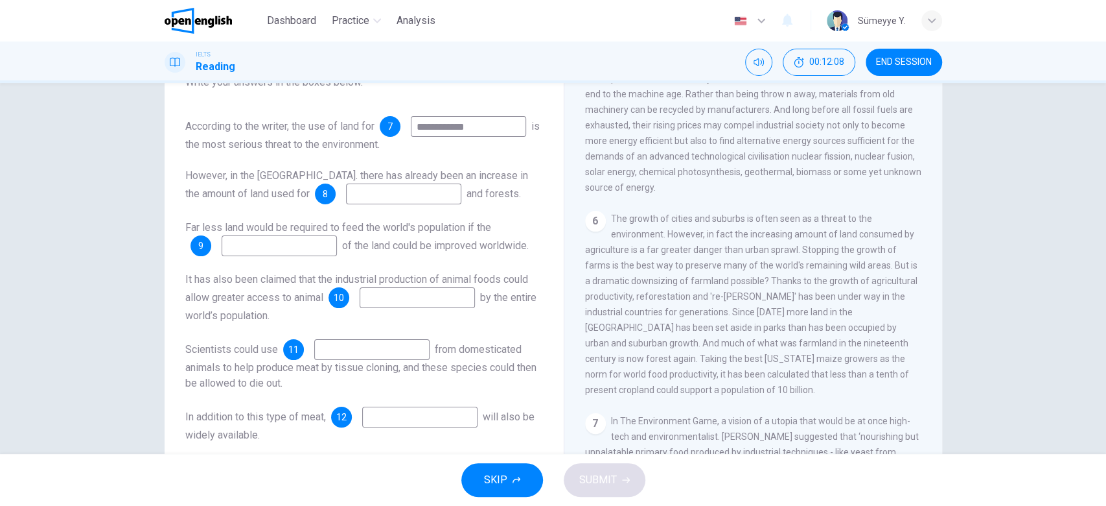
scroll to position [71, 0]
drag, startPoint x: 316, startPoint y: 112, endPoint x: 332, endPoint y: 119, distance: 17.5
click at [332, 119] on div "**********" at bounding box center [364, 134] width 358 height 36
drag, startPoint x: 290, startPoint y: 145, endPoint x: 254, endPoint y: 137, distance: 37.0
click at [411, 137] on input "**********" at bounding box center [468, 126] width 115 height 21
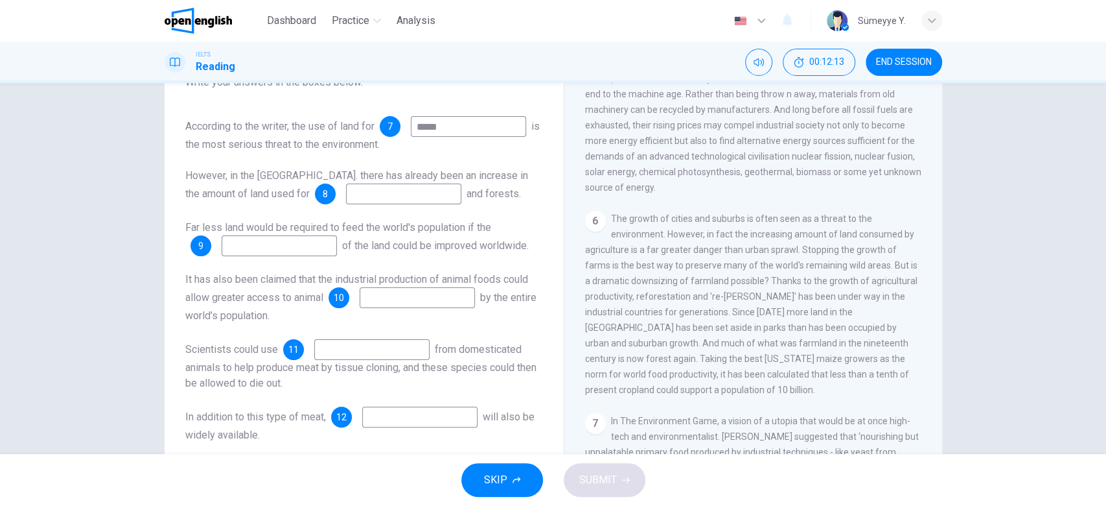
type input "*****"
drag, startPoint x: 318, startPoint y: 122, endPoint x: 370, endPoint y: 121, distance: 52.5
click at [370, 121] on span "According to the writer, the use of land for" at bounding box center [279, 126] width 189 height 12
click at [373, 204] on input at bounding box center [403, 193] width 115 height 21
drag, startPoint x: 356, startPoint y: 184, endPoint x: 309, endPoint y: 229, distance: 64.6
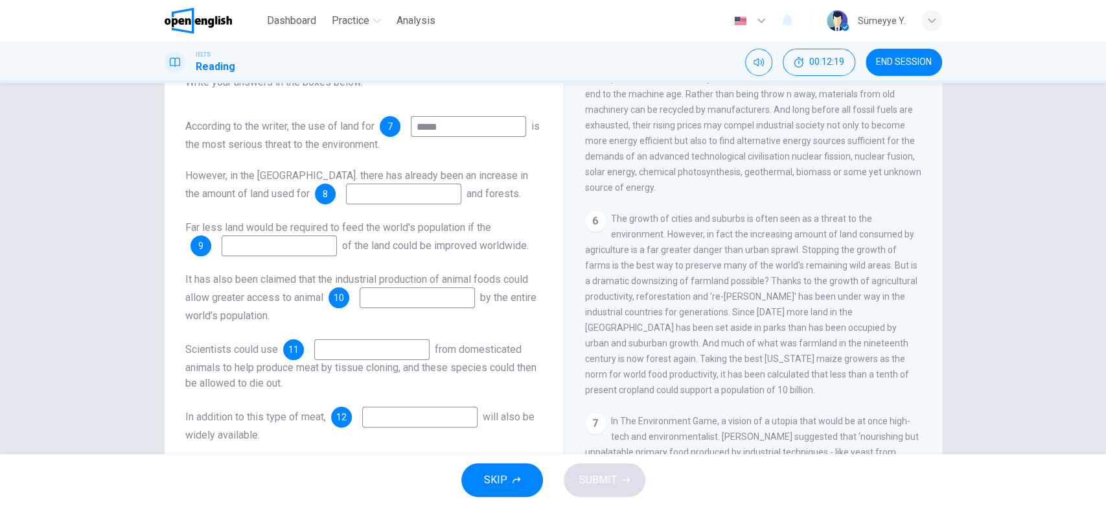
click at [309, 229] on div "According to the writer, the use of land for 7 ***** is the most serious threat…" at bounding box center [364, 279] width 358 height 327
click at [365, 200] on input at bounding box center [403, 193] width 115 height 21
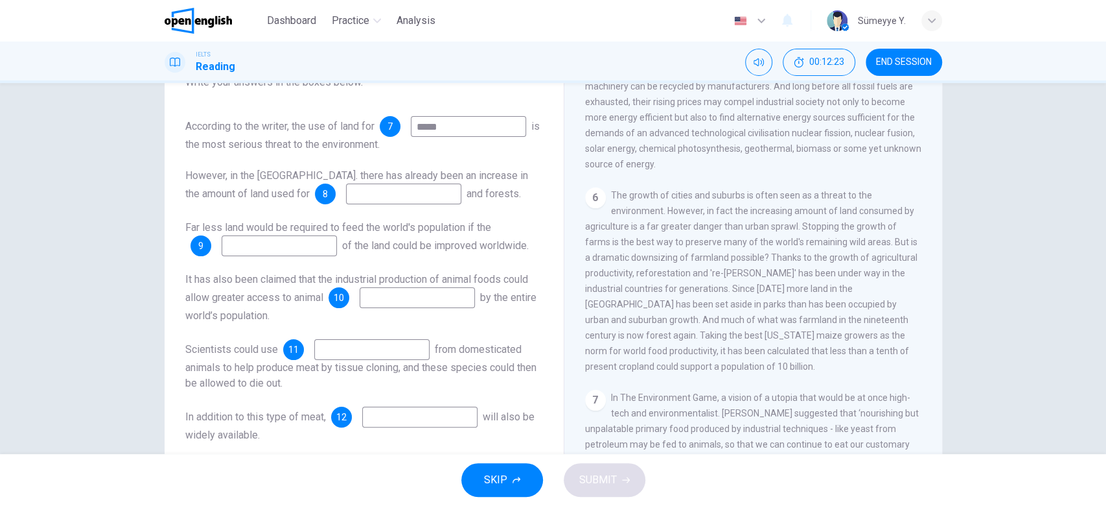
scroll to position [712, 0]
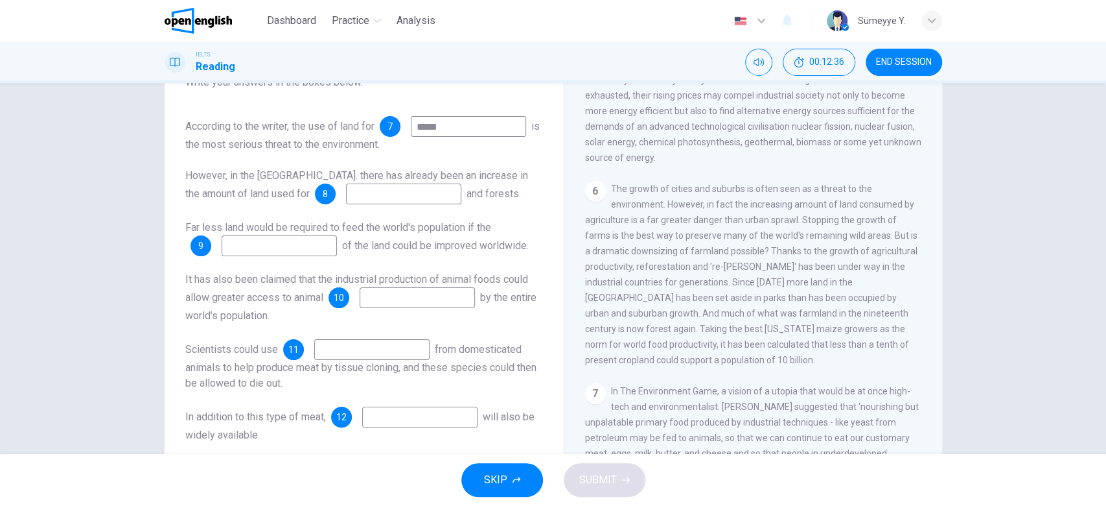
drag, startPoint x: 671, startPoint y: 250, endPoint x: 784, endPoint y: 249, distance: 112.8
click at [784, 249] on span "The growth of cities and suburbs is often seen as a threat to the environment. …" at bounding box center [751, 273] width 332 height 181
drag, startPoint x: 784, startPoint y: 249, endPoint x: 907, endPoint y: 253, distance: 123.9
click at [907, 253] on div "6 The growth of cities and suburbs is often seen as a threat to the environment…" at bounding box center [753, 274] width 337 height 187
drag, startPoint x: 632, startPoint y: 266, endPoint x: 713, endPoint y: 262, distance: 81.1
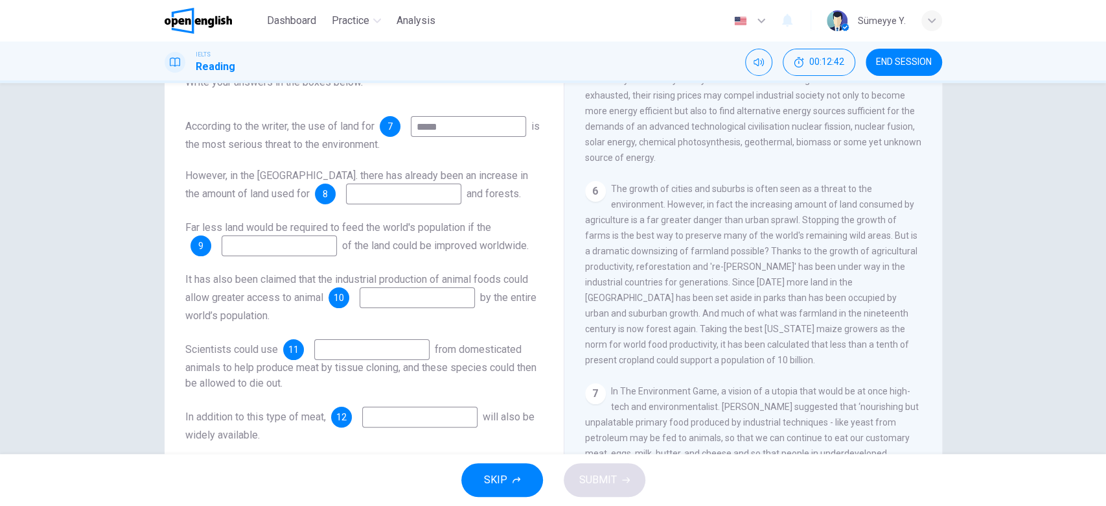
click at [713, 262] on span "The growth of cities and suburbs is often seen as a threat to the environment. …" at bounding box center [751, 273] width 332 height 181
drag, startPoint x: 713, startPoint y: 262, endPoint x: 889, endPoint y: 265, distance: 176.3
click at [889, 265] on span "The growth of cities and suburbs is often seen as a threat to the environment. …" at bounding box center [751, 273] width 332 height 181
drag, startPoint x: 622, startPoint y: 278, endPoint x: 780, endPoint y: 283, distance: 158.2
click at [780, 283] on span "The growth of cities and suburbs is often seen as a threat to the environment. …" at bounding box center [751, 273] width 332 height 181
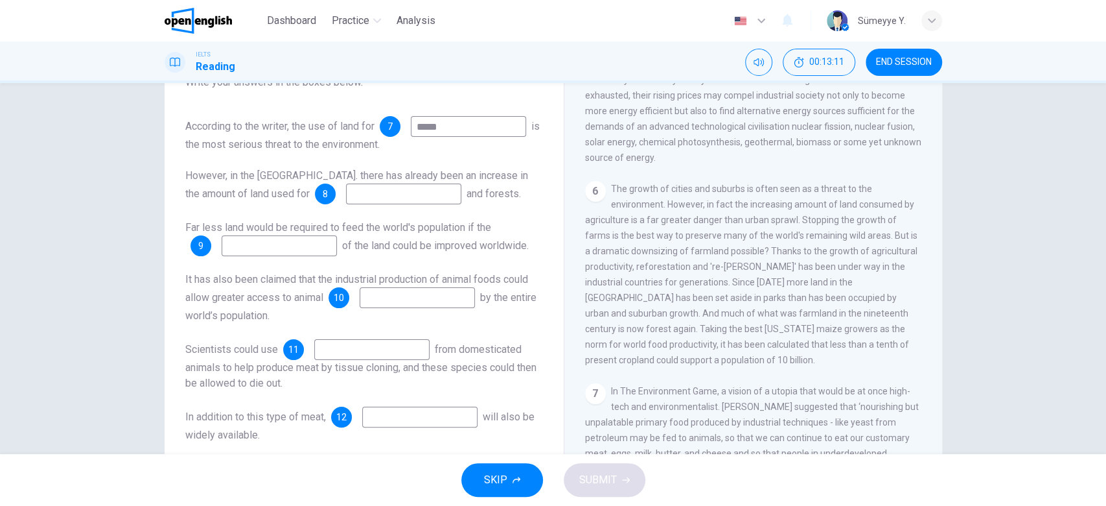
drag, startPoint x: 696, startPoint y: 296, endPoint x: 802, endPoint y: 309, distance: 106.5
click at [802, 309] on span "The growth of cities and suburbs is often seen as a threat to the environment. …" at bounding box center [751, 273] width 332 height 181
drag, startPoint x: 647, startPoint y: 314, endPoint x: 768, endPoint y: 333, distance: 122.0
click at [768, 333] on span "The growth of cities and suburbs is often seen as a threat to the environment. …" at bounding box center [751, 273] width 332 height 181
drag, startPoint x: 669, startPoint y: 329, endPoint x: 827, endPoint y: 342, distance: 158.6
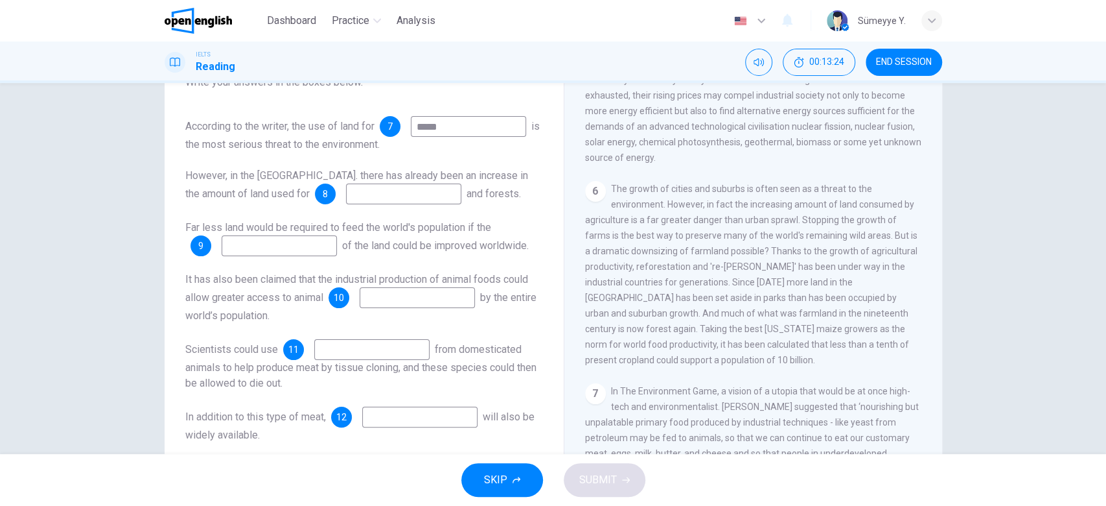
click at [827, 342] on span "The growth of cities and suburbs is often seen as a threat to the environment. …" at bounding box center [751, 273] width 332 height 181
click at [339, 194] on span "However, in the US. there has already been an increase in the amount of land us…" at bounding box center [356, 184] width 343 height 30
click at [346, 204] on input at bounding box center [403, 193] width 115 height 21
type input "********"
drag, startPoint x: 274, startPoint y: 233, endPoint x: 311, endPoint y: 236, distance: 37.0
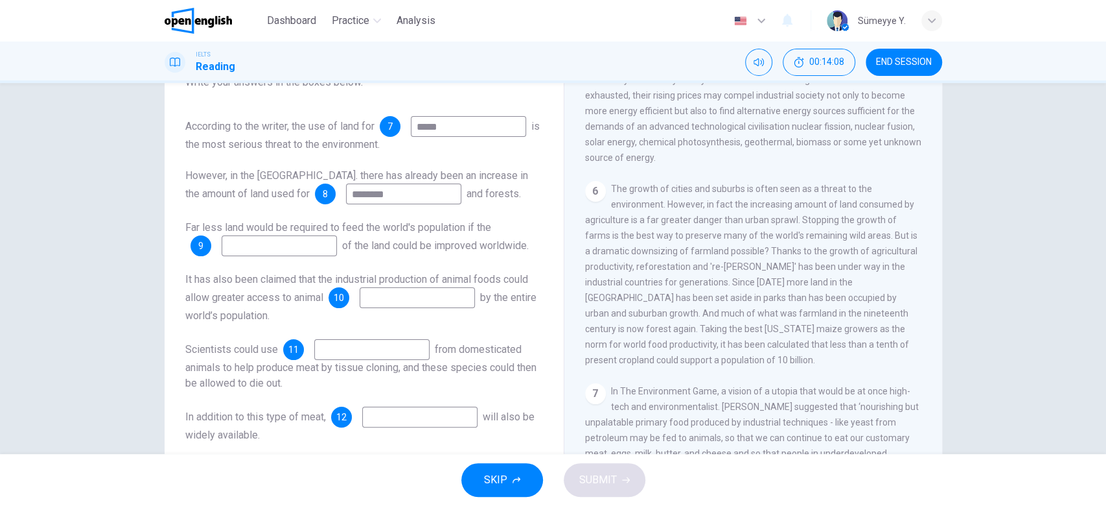
click at [311, 233] on span "Far less land would be required to feed the world's population if the" at bounding box center [338, 227] width 306 height 12
click at [327, 256] on div "Far less land would be required to feed the world's population if the 9 of the …" at bounding box center [364, 238] width 358 height 36
click at [317, 248] on input at bounding box center [279, 245] width 115 height 21
drag, startPoint x: 247, startPoint y: 238, endPoint x: 373, endPoint y: 233, distance: 126.5
click at [373, 233] on span "Far less land would be required to feed the world's population if the" at bounding box center [338, 227] width 306 height 12
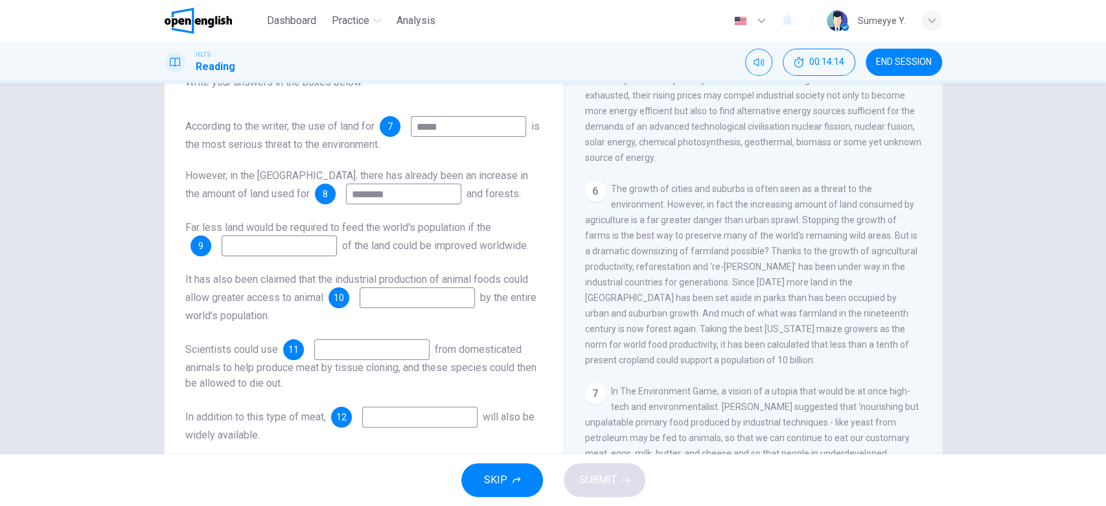
drag, startPoint x: 373, startPoint y: 233, endPoint x: 487, endPoint y: 235, distance: 114.1
click at [487, 233] on span "Far less land would be required to feed the world's population if the" at bounding box center [338, 227] width 306 height 12
drag, startPoint x: 375, startPoint y: 255, endPoint x: 425, endPoint y: 254, distance: 49.9
click at [425, 251] on span "of the land could be improved worldwide." at bounding box center [435, 245] width 187 height 12
drag, startPoint x: 428, startPoint y: 262, endPoint x: 445, endPoint y: 262, distance: 16.2
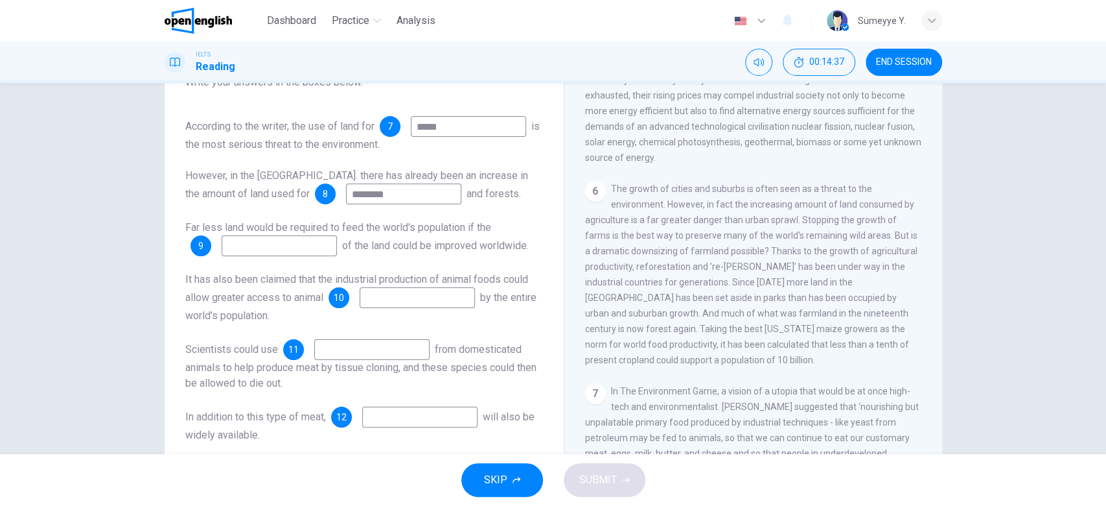
click at [445, 251] on span "of the land could be improved worldwide." at bounding box center [435, 245] width 187 height 12
drag, startPoint x: 349, startPoint y: 244, endPoint x: 401, endPoint y: 230, distance: 53.6
click at [401, 230] on div "According to the writer, the use of land for 7 ***** is the most serious threat…" at bounding box center [364, 279] width 358 height 327
drag, startPoint x: 371, startPoint y: 237, endPoint x: 471, endPoint y: 242, distance: 99.9
click at [471, 233] on span "Far less land would be required to feed the world's population if the" at bounding box center [338, 227] width 306 height 12
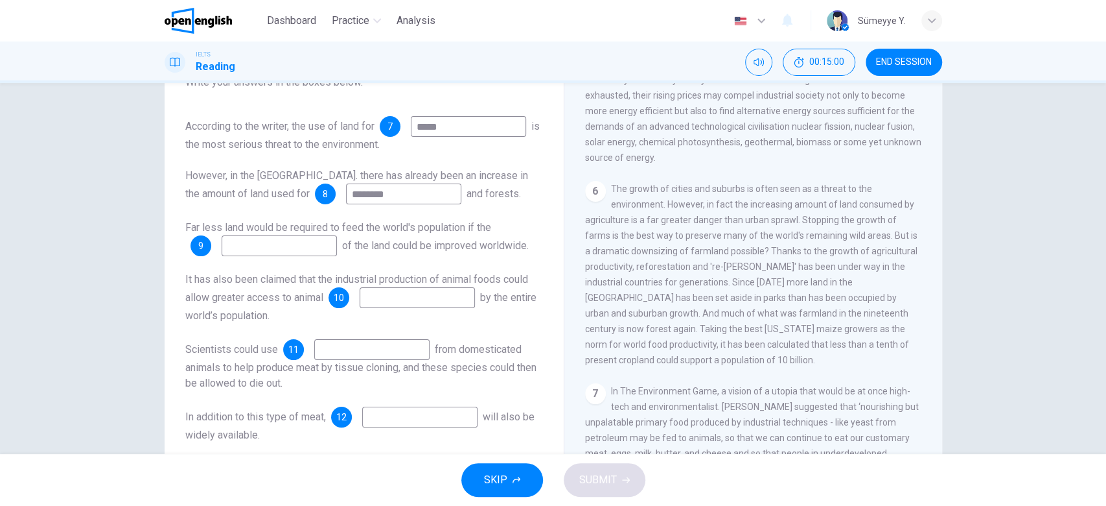
drag, startPoint x: 378, startPoint y: 251, endPoint x: 424, endPoint y: 255, distance: 46.2
click at [424, 251] on span "of the land could be improved worldwide." at bounding box center [435, 245] width 187 height 12
drag, startPoint x: 424, startPoint y: 255, endPoint x: 461, endPoint y: 239, distance: 40.9
click at [461, 239] on div "Far less land would be required to feed the world's population if the 9 of the …" at bounding box center [364, 238] width 358 height 36
drag, startPoint x: 461, startPoint y: 239, endPoint x: 507, endPoint y: 281, distance: 61.5
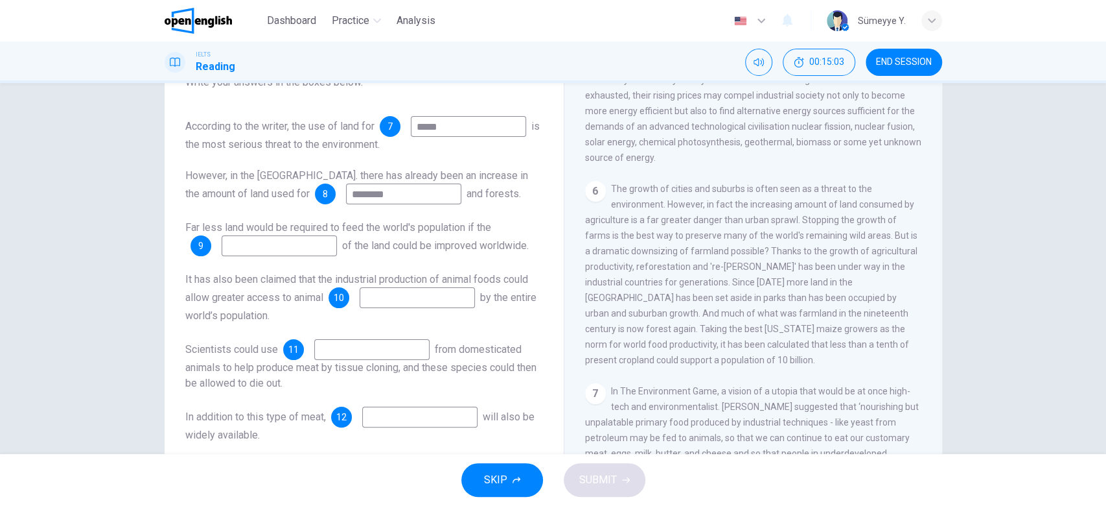
click at [507, 256] on div "Far less land would be required to feed the world's population if the 9 of the …" at bounding box center [364, 238] width 358 height 36
drag, startPoint x: 773, startPoint y: 329, endPoint x: 830, endPoint y: 329, distance: 57.0
click at [830, 329] on span "The growth of cities and suburbs is often seen as a threat to the environment. …" at bounding box center [751, 273] width 332 height 181
drag, startPoint x: 830, startPoint y: 329, endPoint x: 894, endPoint y: 329, distance: 64.2
click at [894, 329] on span "The growth of cities and suburbs is often seen as a threat to the environment. …" at bounding box center [751, 273] width 332 height 181
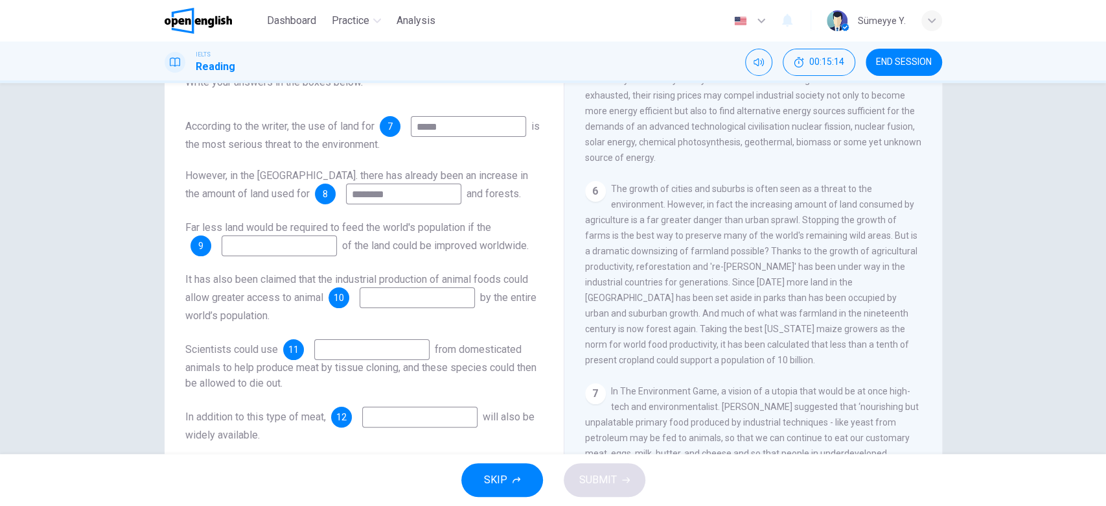
drag, startPoint x: 653, startPoint y: 347, endPoint x: 788, endPoint y: 344, distance: 134.8
click at [788, 344] on span "The growth of cities and suburbs is often seen as a threat to the environment. …" at bounding box center [751, 273] width 332 height 181
drag, startPoint x: 788, startPoint y: 344, endPoint x: 940, endPoint y: 316, distance: 154.3
click at [940, 316] on div "Questions 7 - 12 Complete the summary below. Choose ONE WORD ONLY from the pass…" at bounding box center [553, 243] width 819 height 450
click at [320, 256] on input at bounding box center [279, 245] width 115 height 21
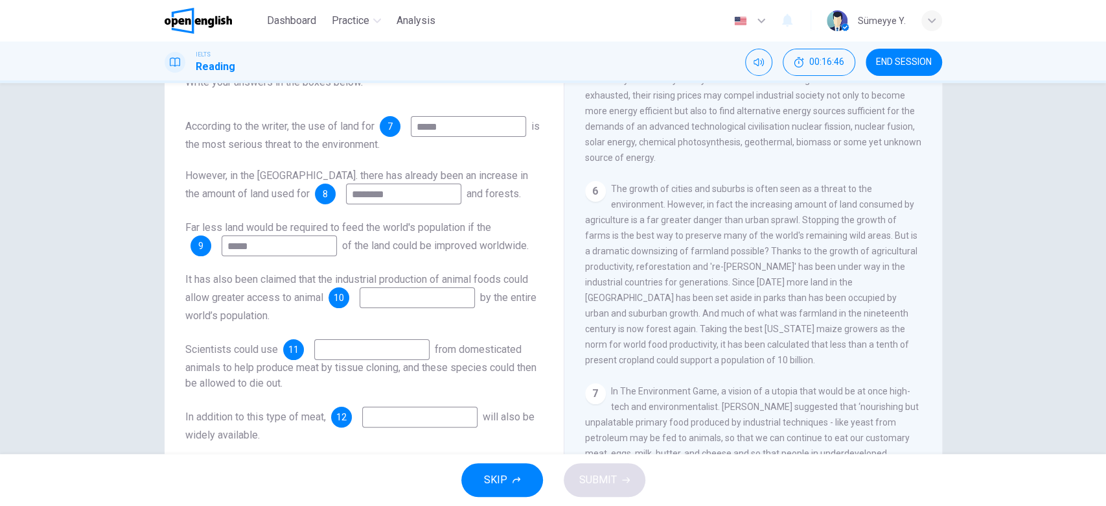
type input "*****"
drag, startPoint x: 854, startPoint y: 329, endPoint x: 868, endPoint y: 331, distance: 13.7
click at [868, 331] on span "The growth of cities and suburbs is often seen as a threat to the environment. …" at bounding box center [751, 273] width 332 height 181
click at [708, 286] on span "The growth of cities and suburbs is often seen as a threat to the environment. …" at bounding box center [751, 273] width 332 height 181
click at [913, 314] on div "CLICK TO ZOOM Click to Zoom 1 Can the future population of the world enjoy a co…" at bounding box center [762, 271] width 354 height 393
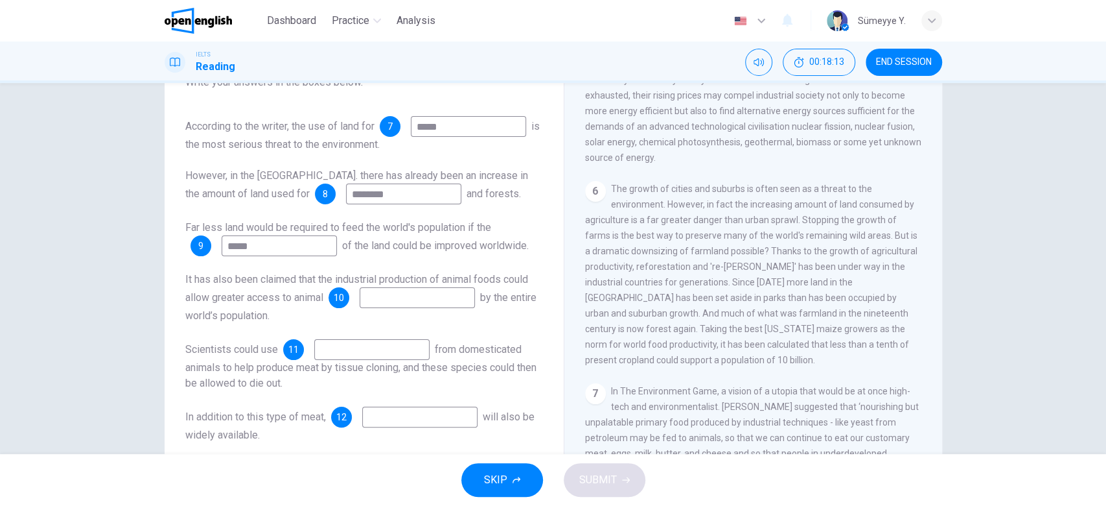
click at [918, 312] on div "CLICK TO ZOOM Click to Zoom 1 Can the future population of the world enjoy a co…" at bounding box center [762, 271] width 354 height 393
click at [923, 316] on div "CLICK TO ZOOM Click to Zoom 1 Can the future population of the world enjoy a co…" at bounding box center [762, 271] width 354 height 393
drag, startPoint x: 923, startPoint y: 316, endPoint x: 925, endPoint y: 324, distance: 8.6
click at [925, 324] on div "CLICK TO ZOOM Click to Zoom 1 Can the future population of the world enjoy a co…" at bounding box center [762, 271] width 354 height 393
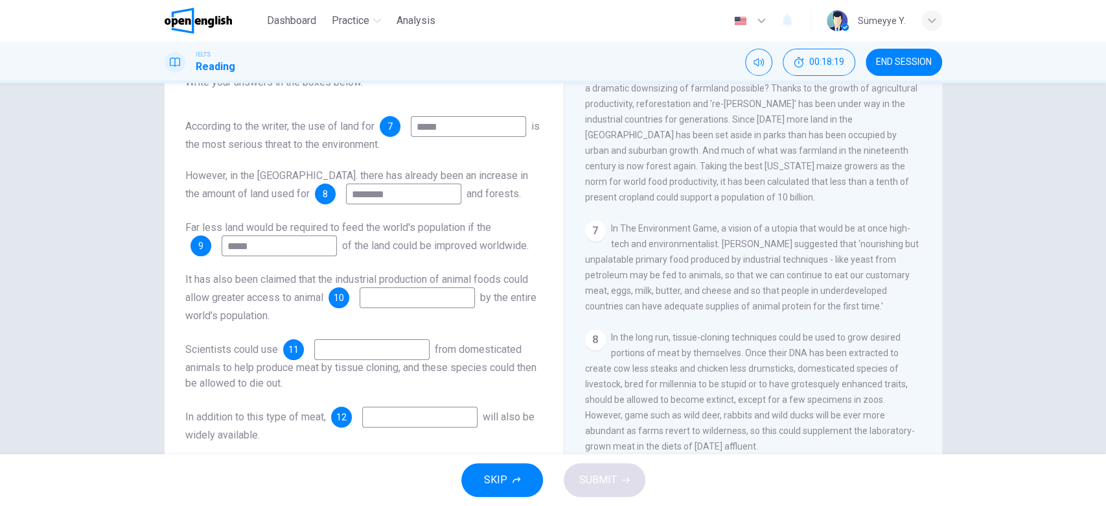
scroll to position [883, 0]
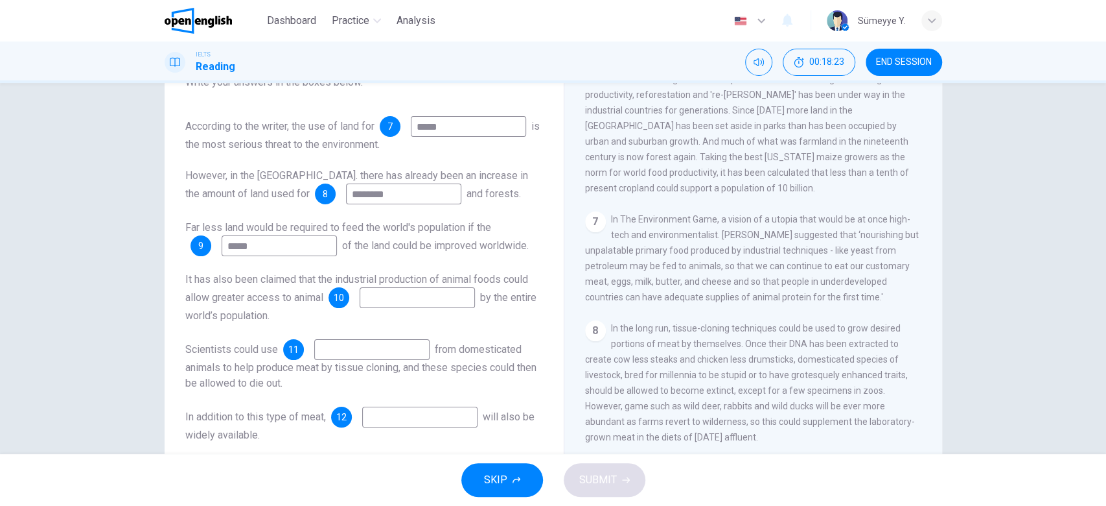
drag, startPoint x: 603, startPoint y: 174, endPoint x: 730, endPoint y: 174, distance: 126.4
click at [730, 174] on span "The growth of cities and suburbs is often seen as a threat to the environment. …" at bounding box center [751, 102] width 332 height 181
drag, startPoint x: 730, startPoint y: 174, endPoint x: 897, endPoint y: 176, distance: 167.2
click at [897, 176] on div "6 The growth of cities and suburbs is often seen as a threat to the environment…" at bounding box center [753, 102] width 337 height 187
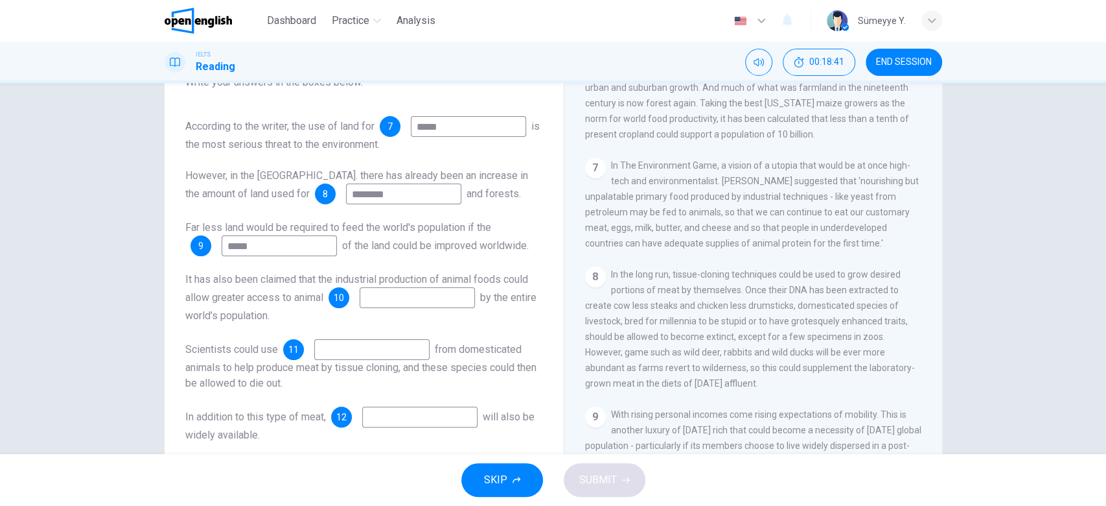
scroll to position [99, 0]
drag, startPoint x: 268, startPoint y: 275, endPoint x: 345, endPoint y: 275, distance: 77.1
click at [345, 275] on span "It has also been claimed that the industrial production of animal foods could a…" at bounding box center [356, 288] width 343 height 30
drag, startPoint x: 345, startPoint y: 275, endPoint x: 395, endPoint y: 266, distance: 50.7
click at [395, 266] on div "According to the writer, the use of land for 7 ***** is the most serious threat…" at bounding box center [364, 279] width 358 height 327
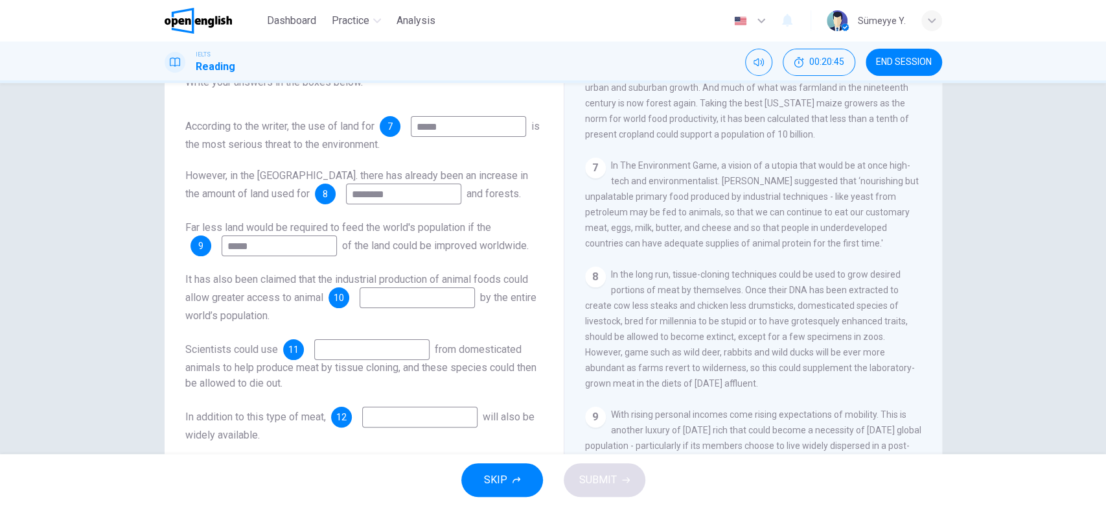
drag, startPoint x: 316, startPoint y: 295, endPoint x: 428, endPoint y: 293, distance: 111.5
click at [428, 293] on div "It has also been claimed that the industrial production of animal foods could a…" at bounding box center [364, 298] width 358 height 52
click at [428, 293] on input at bounding box center [417, 297] width 115 height 21
click at [643, 208] on span "In The Environment Game, a vision of a utopia that would be at once high-tech a…" at bounding box center [752, 204] width 334 height 88
drag, startPoint x: 773, startPoint y: 180, endPoint x: 864, endPoint y: 177, distance: 91.4
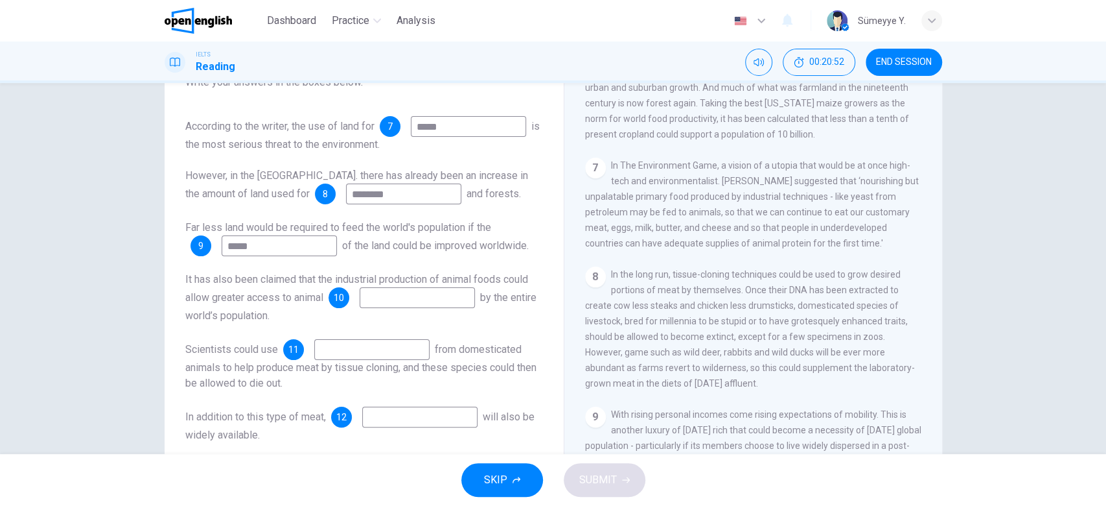
click at [864, 177] on span "In The Environment Game, a vision of a utopia that would be at once high-tech a…" at bounding box center [752, 204] width 334 height 88
drag, startPoint x: 600, startPoint y: 198, endPoint x: 737, endPoint y: 192, distance: 136.9
click at [737, 192] on span "In The Environment Game, a vision of a utopia that would be at once high-tech a…" at bounding box center [752, 204] width 334 height 88
drag, startPoint x: 737, startPoint y: 192, endPoint x: 908, endPoint y: 191, distance: 171.1
click at [908, 191] on div "7 In The Environment Game, a vision of a utopia that would be at once high-tech…" at bounding box center [753, 203] width 337 height 93
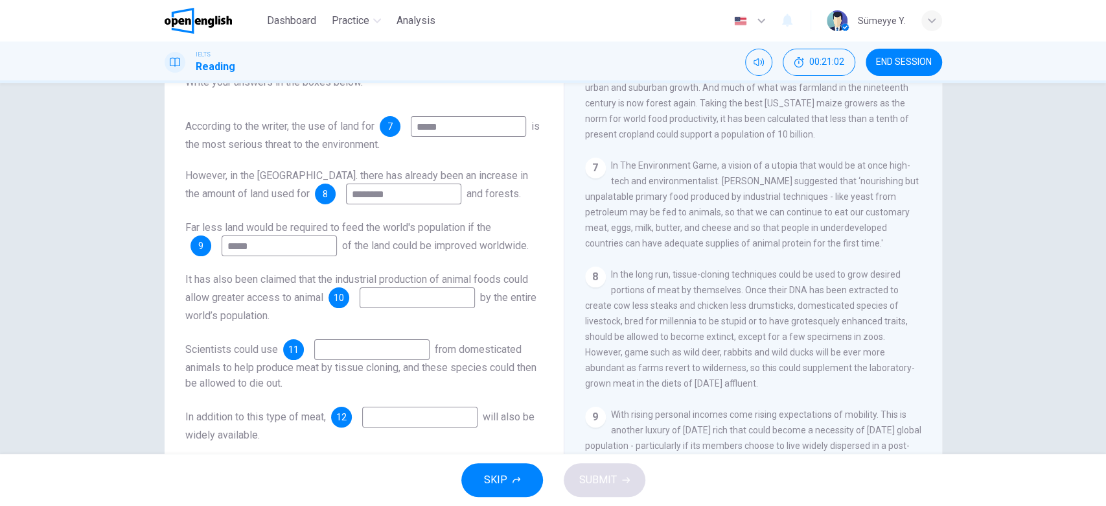
drag, startPoint x: 762, startPoint y: 210, endPoint x: 859, endPoint y: 211, distance: 97.2
click at [859, 211] on span "In The Environment Game, a vision of a utopia that would be at once high-tech a…" at bounding box center [752, 204] width 334 height 88
drag, startPoint x: 664, startPoint y: 226, endPoint x: 482, endPoint y: 284, distance: 191.0
click at [482, 284] on div "Questions 7 - 12 Complete the summary below. Choose ONE WORD ONLY from the pass…" at bounding box center [554, 243] width 778 height 450
click at [458, 285] on span "It has also been claimed that the industrial production of animal foods could a…" at bounding box center [356, 288] width 343 height 30
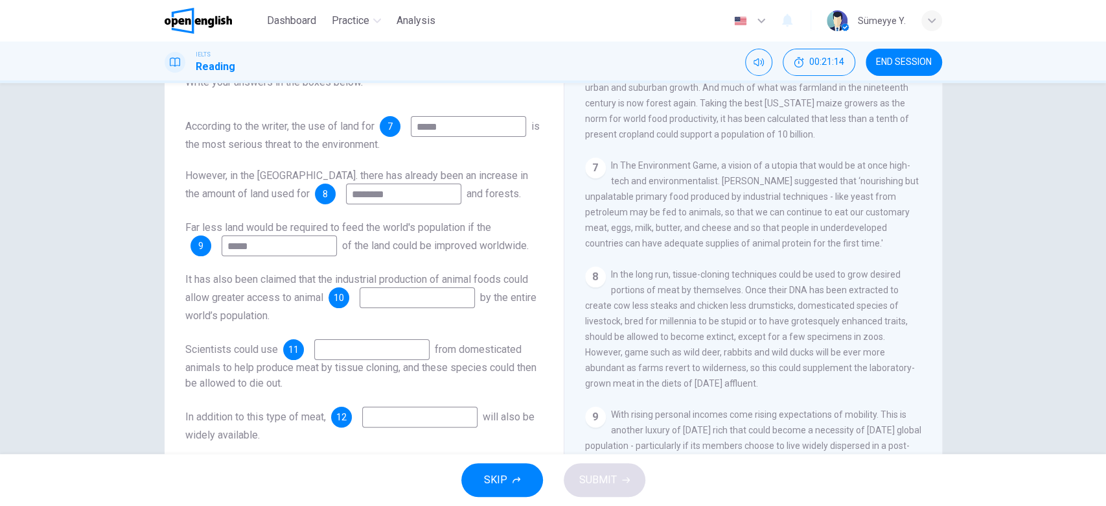
click at [457, 285] on span "It has also been claimed that the industrial production of animal foods could a…" at bounding box center [356, 288] width 343 height 30
click at [457, 288] on input at bounding box center [417, 297] width 115 height 21
type input "*******"
drag, startPoint x: 925, startPoint y: 356, endPoint x: 926, endPoint y: 364, distance: 7.9
click at [926, 364] on div "CLICK TO ZOOM Click to Zoom 1 Can the future population of the world enjoy a co…" at bounding box center [762, 271] width 354 height 393
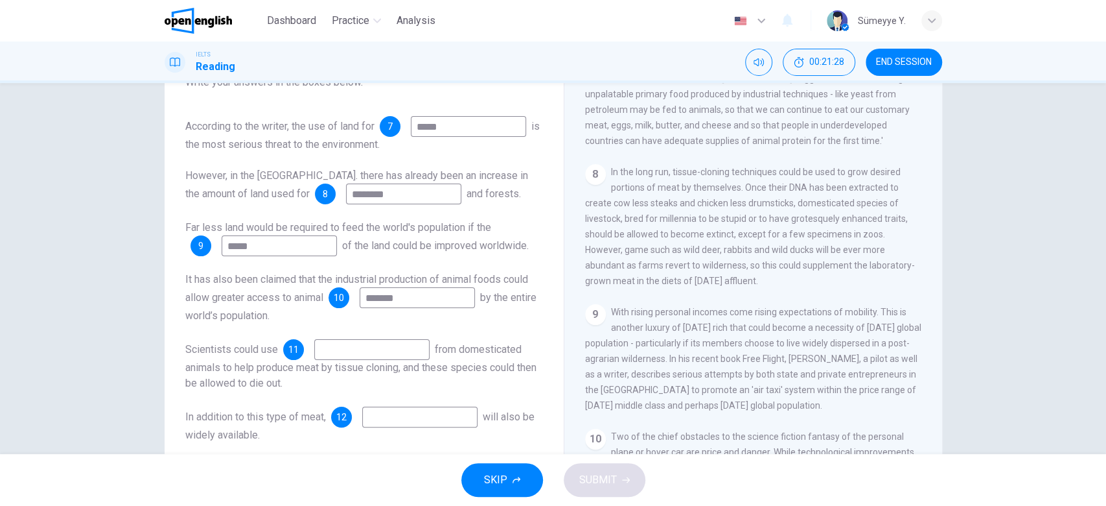
scroll to position [1030, 0]
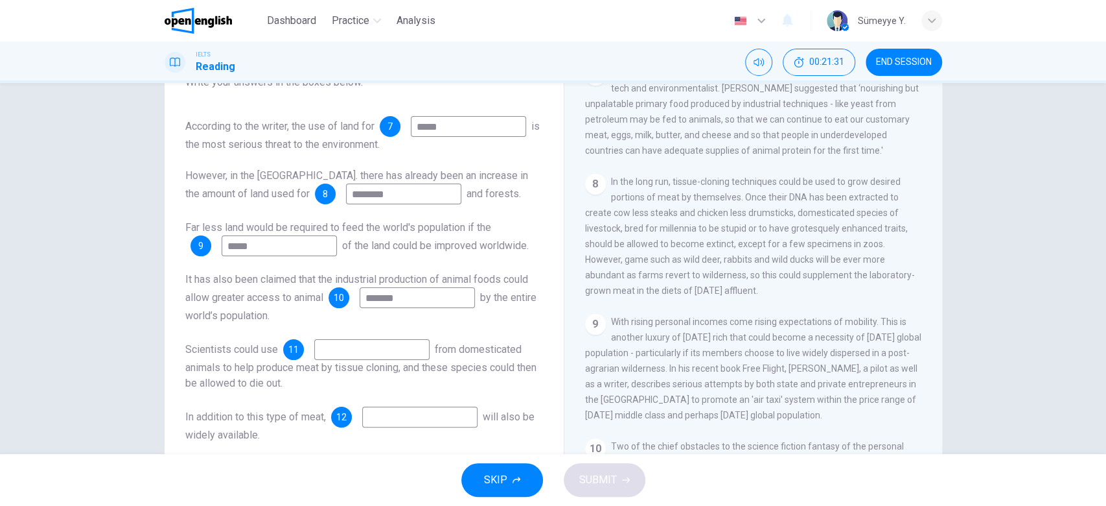
drag, startPoint x: 233, startPoint y: 345, endPoint x: 272, endPoint y: 350, distance: 38.6
click at [272, 350] on span "Scientists could use" at bounding box center [231, 349] width 93 height 12
drag, startPoint x: 251, startPoint y: 369, endPoint x: 334, endPoint y: 367, distance: 83.0
click at [334, 367] on span "from domesticated animals to help produce meat by tissue cloning, and these spe…" at bounding box center [360, 366] width 351 height 46
drag, startPoint x: 293, startPoint y: 384, endPoint x: 358, endPoint y: 384, distance: 65.5
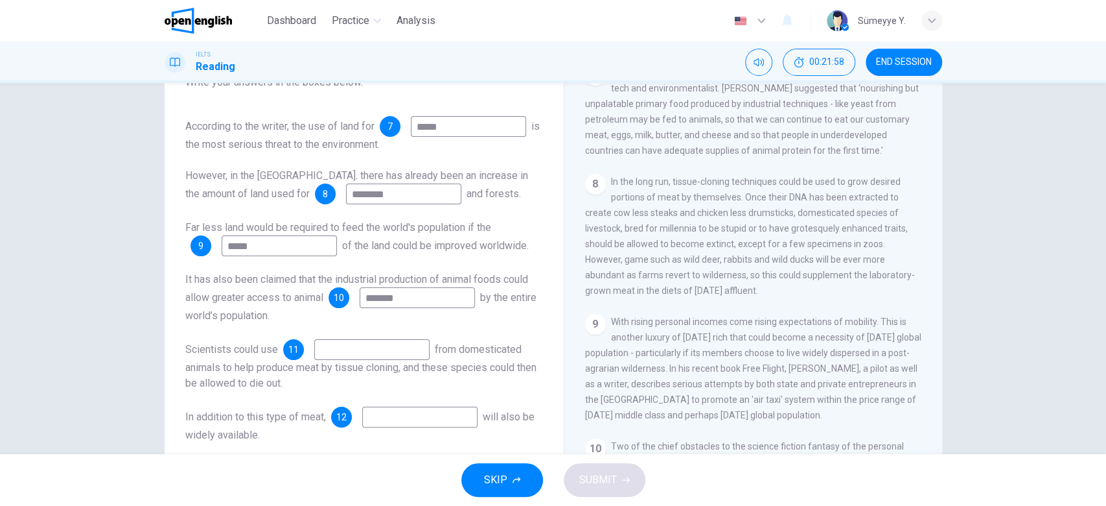
click at [358, 384] on span "from domesticated animals to help produce meat by tissue cloning, and these spe…" at bounding box center [360, 366] width 351 height 46
drag, startPoint x: 699, startPoint y: 165, endPoint x: 793, endPoint y: 179, distance: 95.1
click at [793, 179] on span "In the long run, tissue-cloning techniques could be used to grow desired portio…" at bounding box center [750, 235] width 330 height 119
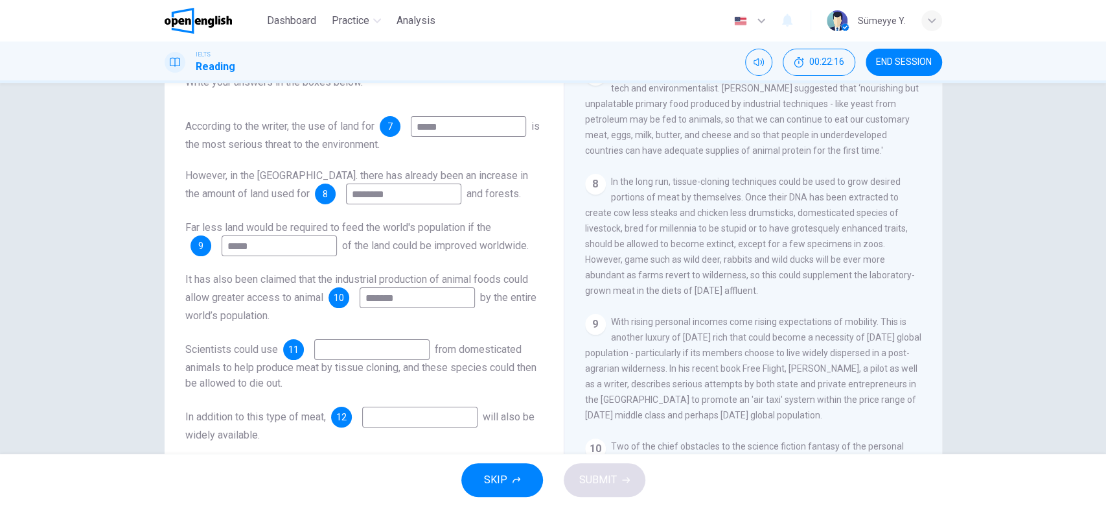
click at [347, 365] on span "from domesticated animals to help produce meat by tissue cloning, and these spe…" at bounding box center [360, 366] width 351 height 46
click at [350, 351] on input at bounding box center [371, 349] width 115 height 21
type input "**********"
click at [498, 356] on div "**********" at bounding box center [364, 365] width 358 height 52
drag, startPoint x: 226, startPoint y: 345, endPoint x: 258, endPoint y: 346, distance: 31.8
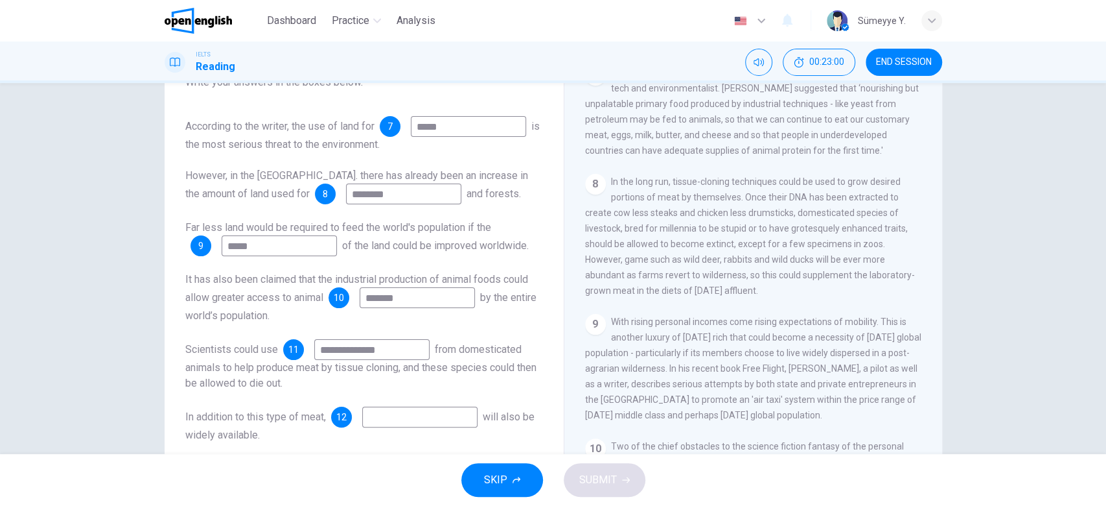
click at [258, 346] on span "Scientists could use" at bounding box center [231, 349] width 93 height 12
drag, startPoint x: 258, startPoint y: 371, endPoint x: 377, endPoint y: 373, distance: 119.3
click at [377, 373] on span "from domesticated animals to help produce meat by tissue cloning, and these spe…" at bounding box center [360, 366] width 351 height 46
drag, startPoint x: 414, startPoint y: 349, endPoint x: 174, endPoint y: 343, distance: 240.5
click at [175, 343] on div "**********" at bounding box center [364, 209] width 379 height 493
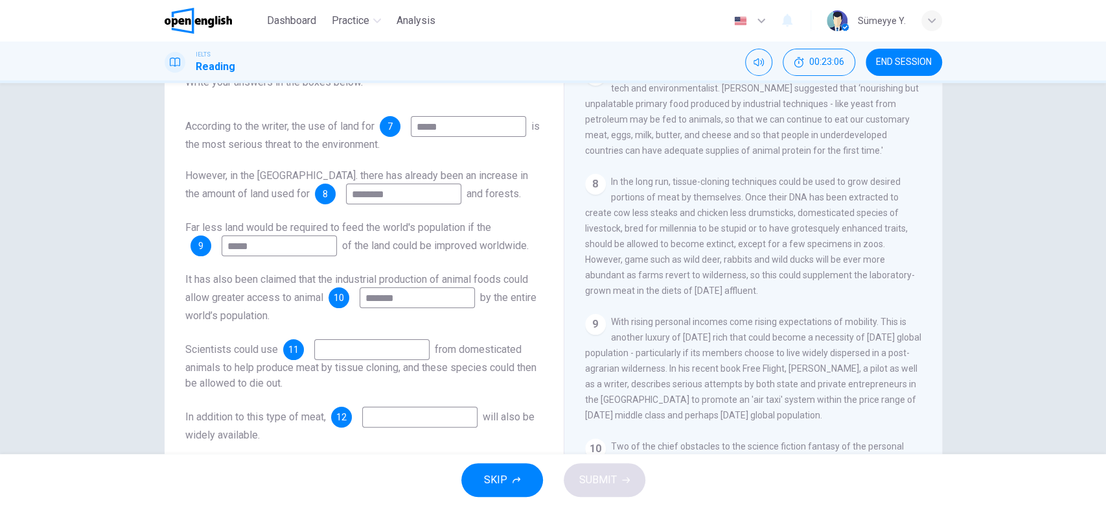
click at [786, 176] on span "In the long run, tissue-cloning techniques could be used to grow desired portio…" at bounding box center [750, 235] width 330 height 119
click at [394, 358] on input at bounding box center [371, 349] width 115 height 21
type input "**********"
click at [434, 386] on div "**********" at bounding box center [364, 365] width 358 height 52
drag, startPoint x: 235, startPoint y: 412, endPoint x: 313, endPoint y: 417, distance: 78.0
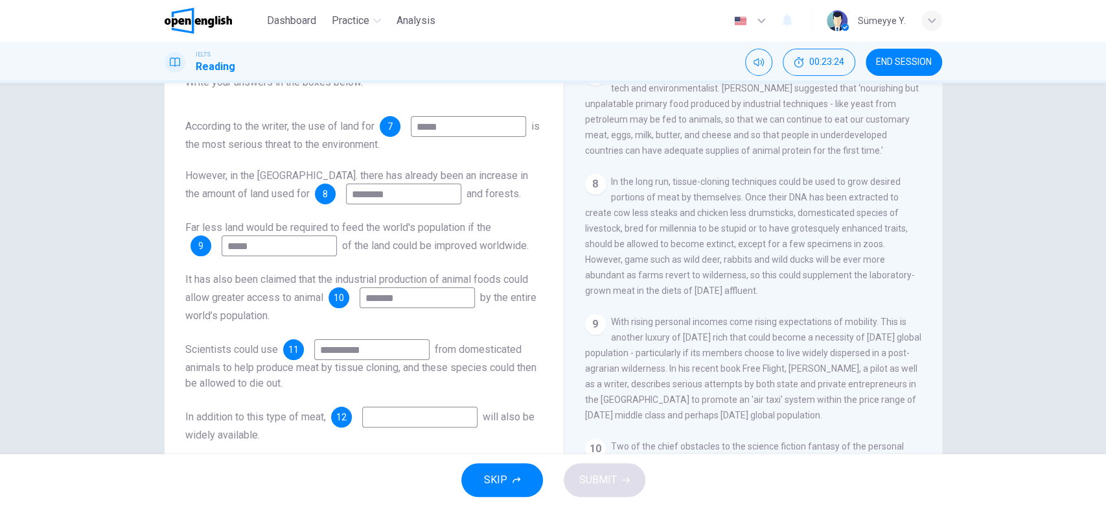
click at [313, 417] on span "In addition to this type of meat," at bounding box center [255, 416] width 141 height 12
click at [401, 412] on input at bounding box center [419, 416] width 115 height 21
drag, startPoint x: 244, startPoint y: 417, endPoint x: 325, endPoint y: 413, distance: 81.1
click at [325, 413] on span "In addition to this type of meat," at bounding box center [255, 416] width 141 height 12
click at [741, 181] on span "In the long run, tissue-cloning techniques could be used to grow desired portio…" at bounding box center [750, 235] width 330 height 119
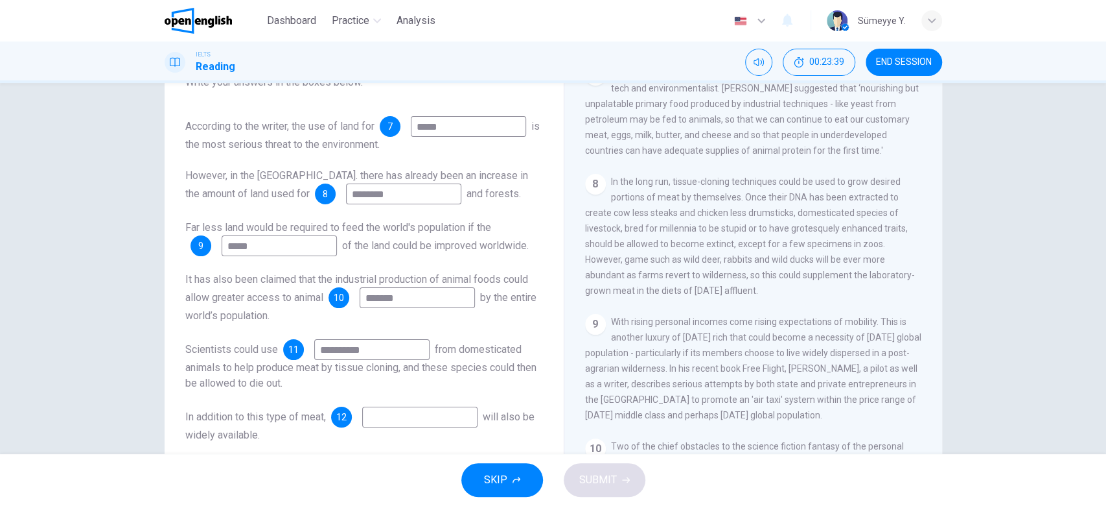
drag, startPoint x: 608, startPoint y: 197, endPoint x: 731, endPoint y: 189, distance: 123.4
click at [731, 189] on div "8 In the long run, tissue-cloning techniques could be used to grow desired port…" at bounding box center [753, 236] width 337 height 124
drag, startPoint x: 631, startPoint y: 210, endPoint x: 777, endPoint y: 198, distance: 146.3
click at [777, 198] on span "In the long run, tissue-cloning techniques could be used to grow desired portio…" at bounding box center [750, 235] width 330 height 119
drag, startPoint x: 620, startPoint y: 228, endPoint x: 750, endPoint y: 230, distance: 130.3
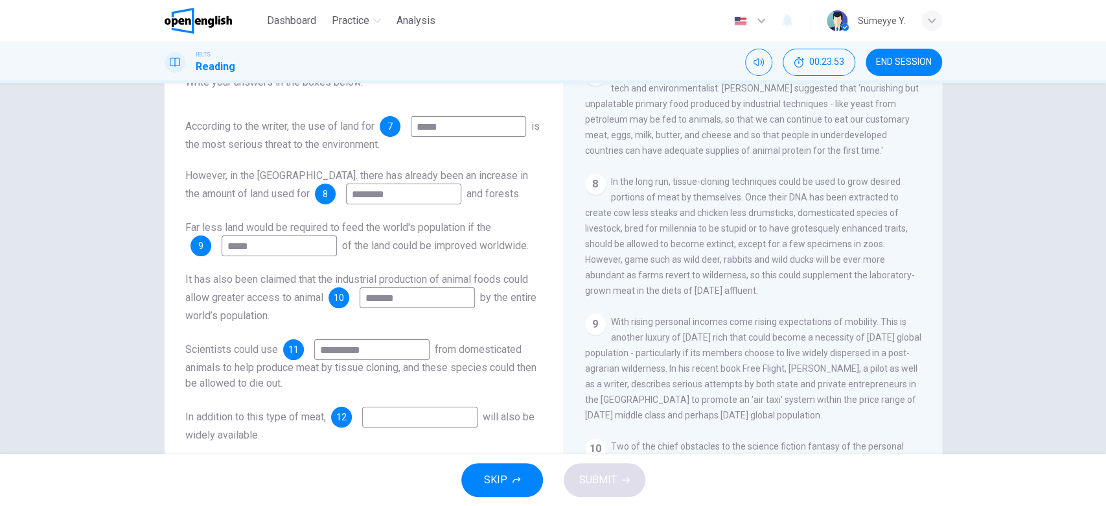
click at [750, 230] on span "In the long run, tissue-cloning techniques could be used to grow desired portio…" at bounding box center [750, 235] width 330 height 119
drag, startPoint x: 750, startPoint y: 230, endPoint x: 865, endPoint y: 226, distance: 115.5
click at [865, 226] on span "In the long run, tissue-cloning techniques could be used to grow desired portio…" at bounding box center [750, 235] width 330 height 119
click at [443, 415] on input at bounding box center [419, 416] width 115 height 21
drag, startPoint x: 649, startPoint y: 241, endPoint x: 734, endPoint y: 247, distance: 85.8
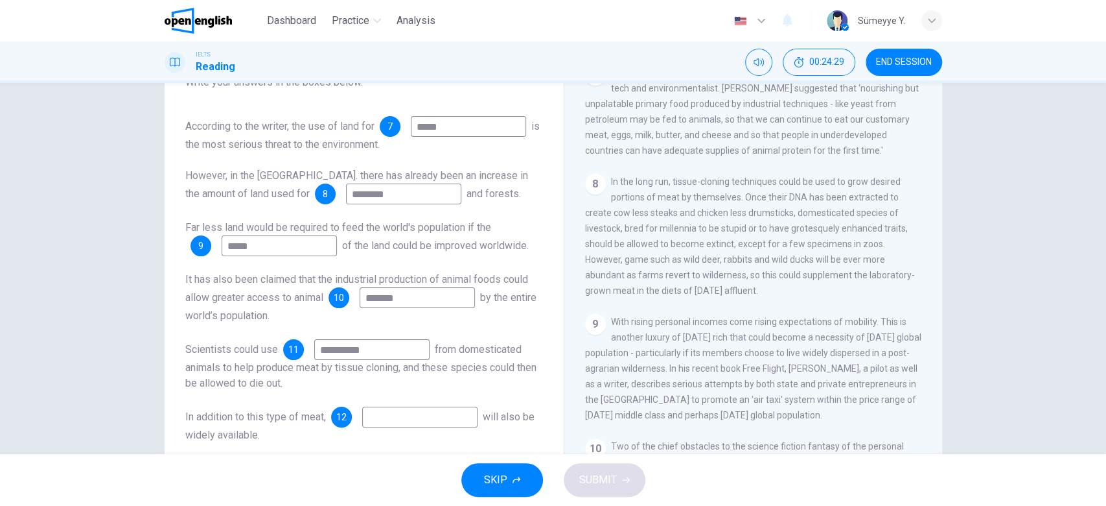
click at [734, 247] on span "In the long run, tissue-cloning techniques could be used to grow desired portio…" at bounding box center [750, 235] width 330 height 119
drag, startPoint x: 734, startPoint y: 247, endPoint x: 591, endPoint y: 256, distance: 143.5
click at [591, 256] on span "In the long run, tissue-cloning techniques could be used to grow desired portio…" at bounding box center [750, 235] width 330 height 119
drag, startPoint x: 591, startPoint y: 256, endPoint x: 631, endPoint y: 259, distance: 39.7
click at [631, 259] on span "In the long run, tissue-cloning techniques could be used to grow desired portio…" at bounding box center [750, 235] width 330 height 119
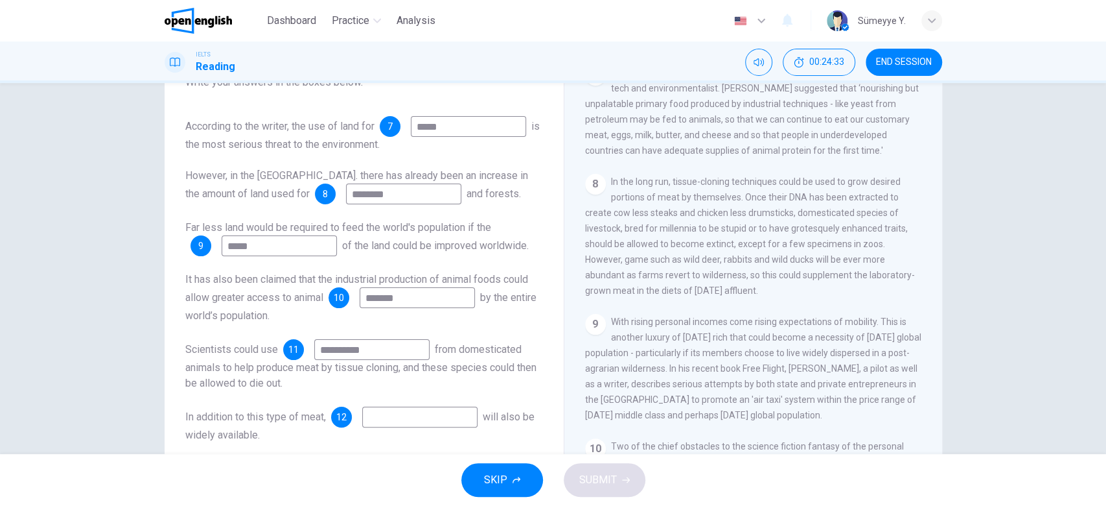
drag, startPoint x: 631, startPoint y: 259, endPoint x: 700, endPoint y: 259, distance: 69.3
click at [700, 259] on span "In the long run, tissue-cloning techniques could be used to grow desired portio…" at bounding box center [750, 235] width 330 height 119
drag, startPoint x: 700, startPoint y: 259, endPoint x: 846, endPoint y: 261, distance: 146.5
click at [846, 261] on span "In the long run, tissue-cloning techniques could be used to grow desired portio…" at bounding box center [750, 235] width 330 height 119
drag, startPoint x: 846, startPoint y: 261, endPoint x: 912, endPoint y: 262, distance: 65.5
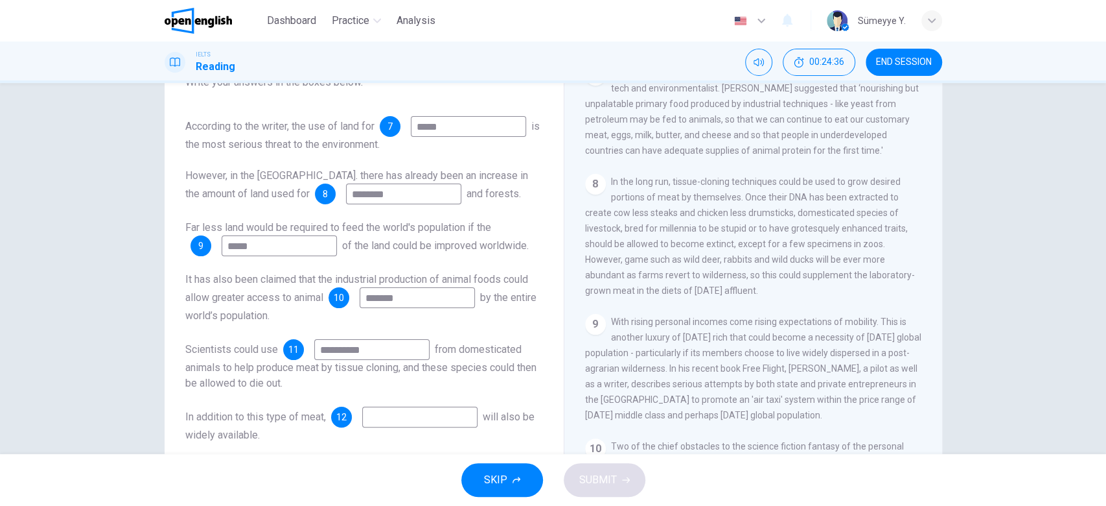
click at [912, 262] on div "CLICK TO ZOOM Click to Zoom 1 Can the future population of the world enjoy a co…" at bounding box center [762, 271] width 354 height 393
drag, startPoint x: 638, startPoint y: 273, endPoint x: 770, endPoint y: 276, distance: 132.3
click at [770, 276] on div "8 In the long run, tissue-cloning techniques could be used to grow desired port…" at bounding box center [753, 236] width 337 height 124
click at [437, 410] on input at bounding box center [419, 416] width 115 height 21
type input "****"
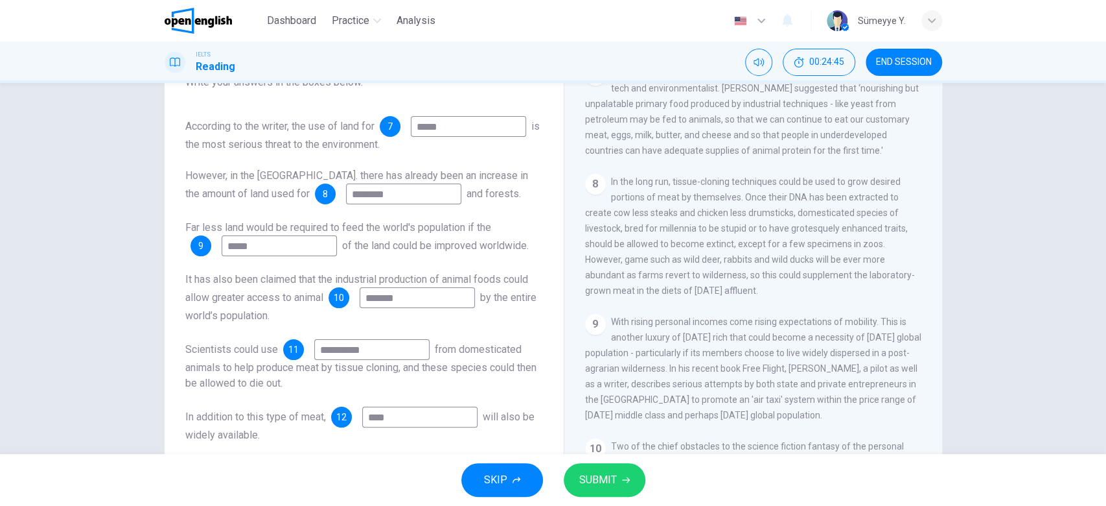
click at [635, 472] on button "SUBMIT" at bounding box center [605, 480] width 82 height 34
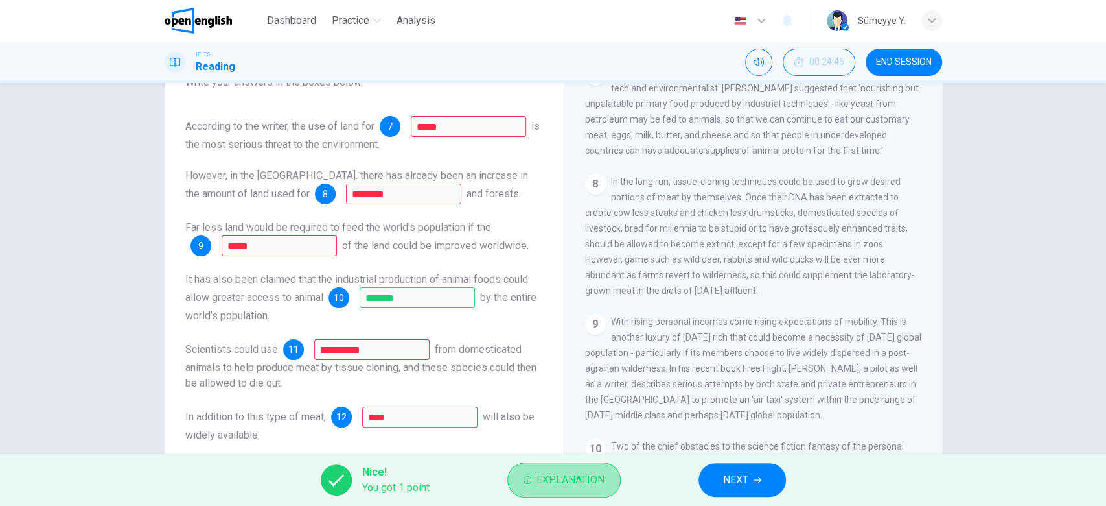
click at [539, 480] on span "Explanation" at bounding box center [571, 480] width 68 height 18
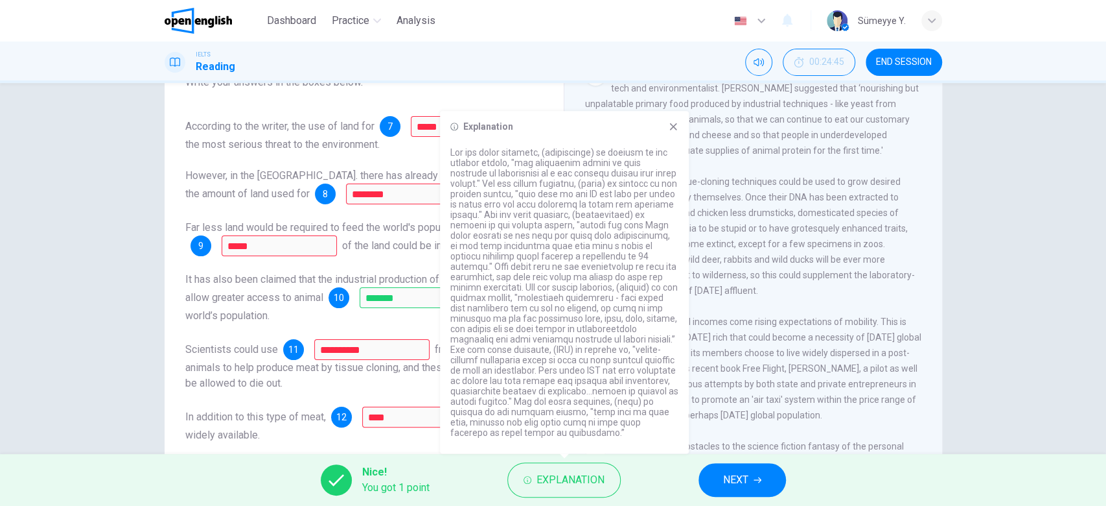
drag, startPoint x: 594, startPoint y: 155, endPoint x: 640, endPoint y: 148, distance: 45.9
click at [640, 148] on p at bounding box center [564, 292] width 228 height 290
drag, startPoint x: 537, startPoint y: 165, endPoint x: 461, endPoint y: 175, distance: 75.8
click at [461, 175] on p at bounding box center [564, 292] width 228 height 290
drag, startPoint x: 461, startPoint y: 175, endPoint x: 586, endPoint y: 170, distance: 124.5
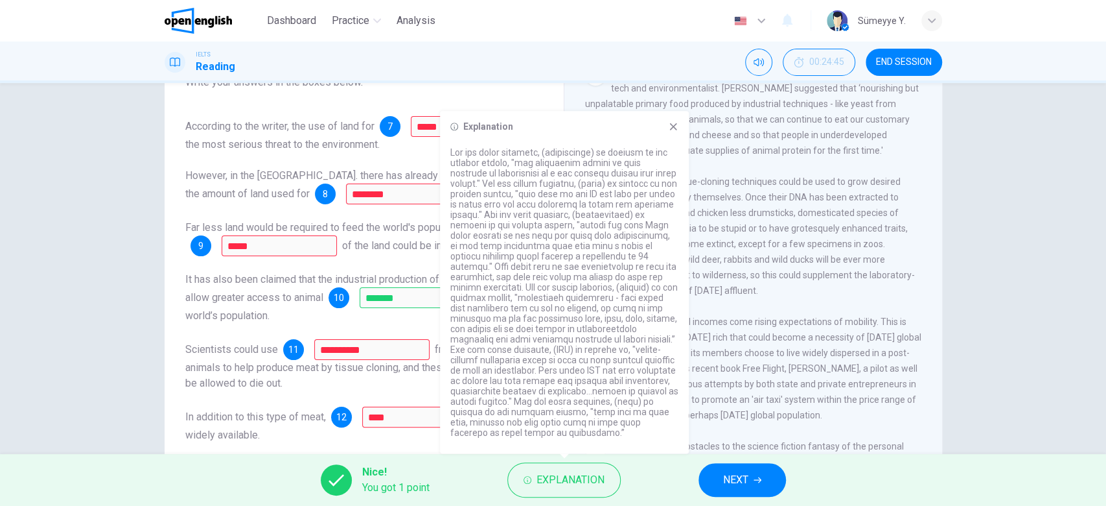
click at [586, 170] on p at bounding box center [564, 292] width 228 height 290
drag, startPoint x: 572, startPoint y: 172, endPoint x: 605, endPoint y: 172, distance: 33.1
click at [605, 172] on p at bounding box center [564, 292] width 228 height 290
drag, startPoint x: 531, startPoint y: 183, endPoint x: 610, endPoint y: 171, distance: 80.0
click at [610, 171] on p at bounding box center [564, 292] width 228 height 290
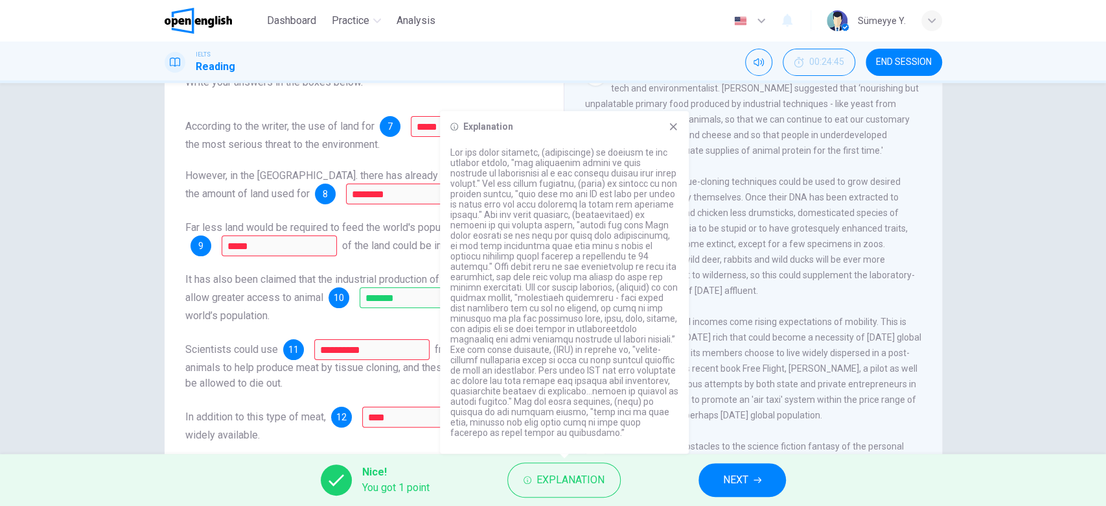
drag, startPoint x: 610, startPoint y: 171, endPoint x: 648, endPoint y: 173, distance: 38.3
click at [648, 173] on p at bounding box center [564, 292] width 228 height 290
drag, startPoint x: 520, startPoint y: 183, endPoint x: 576, endPoint y: 198, distance: 57.7
click at [576, 198] on p at bounding box center [564, 292] width 228 height 290
click at [671, 122] on icon at bounding box center [673, 126] width 10 height 10
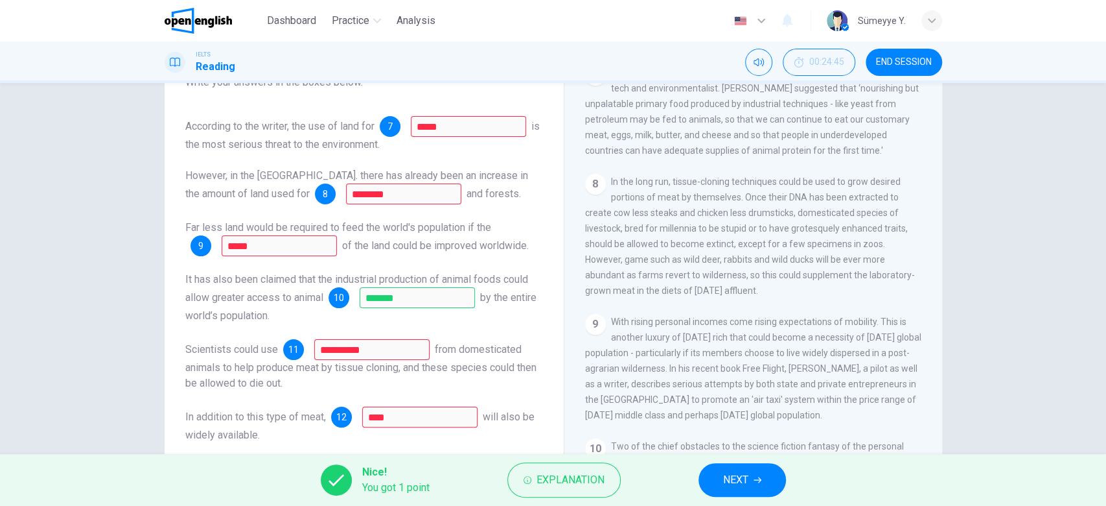
drag, startPoint x: 426, startPoint y: 157, endPoint x: 500, endPoint y: 157, distance: 74.5
click at [500, 169] on span "However, in the US. there has already been an increase in the amount of land us…" at bounding box center [356, 184] width 343 height 30
drag, startPoint x: 279, startPoint y: 158, endPoint x: 363, endPoint y: 163, distance: 84.4
click at [363, 169] on span "However, in the US. there has already been an increase in the amount of land us…" at bounding box center [356, 184] width 343 height 30
click at [588, 480] on span "Explanation" at bounding box center [571, 480] width 68 height 18
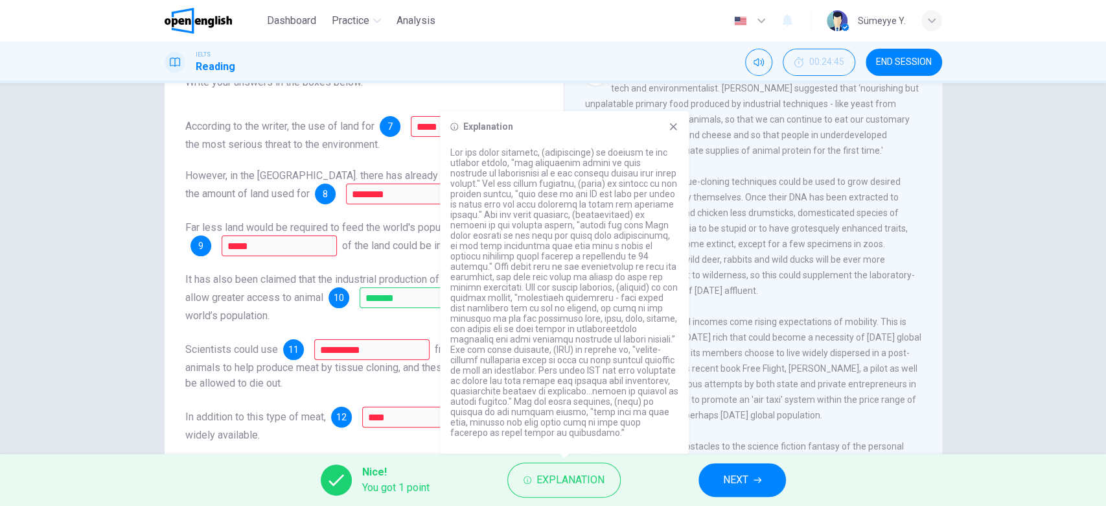
drag, startPoint x: 483, startPoint y: 204, endPoint x: 668, endPoint y: 202, distance: 184.7
click at [668, 202] on p at bounding box center [564, 292] width 228 height 290
click at [669, 129] on icon at bounding box center [673, 126] width 10 height 10
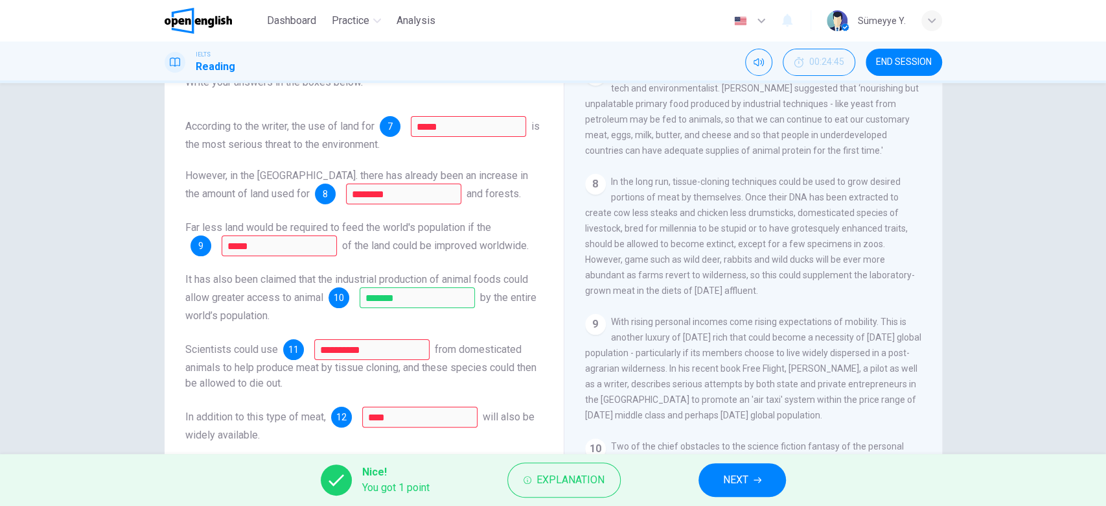
drag, startPoint x: 277, startPoint y: 210, endPoint x: 480, endPoint y: 209, distance: 202.9
click at [480, 221] on span "Far less land would be required to feed the world's population if the" at bounding box center [338, 227] width 306 height 12
drag, startPoint x: 223, startPoint y: 212, endPoint x: 233, endPoint y: 212, distance: 10.4
click at [233, 221] on span "Far less land would be required to feed the world's population if the" at bounding box center [338, 227] width 306 height 12
click at [296, 230] on div "Far less land would be required to feed the world's population if the 9 ***** o…" at bounding box center [364, 238] width 358 height 36
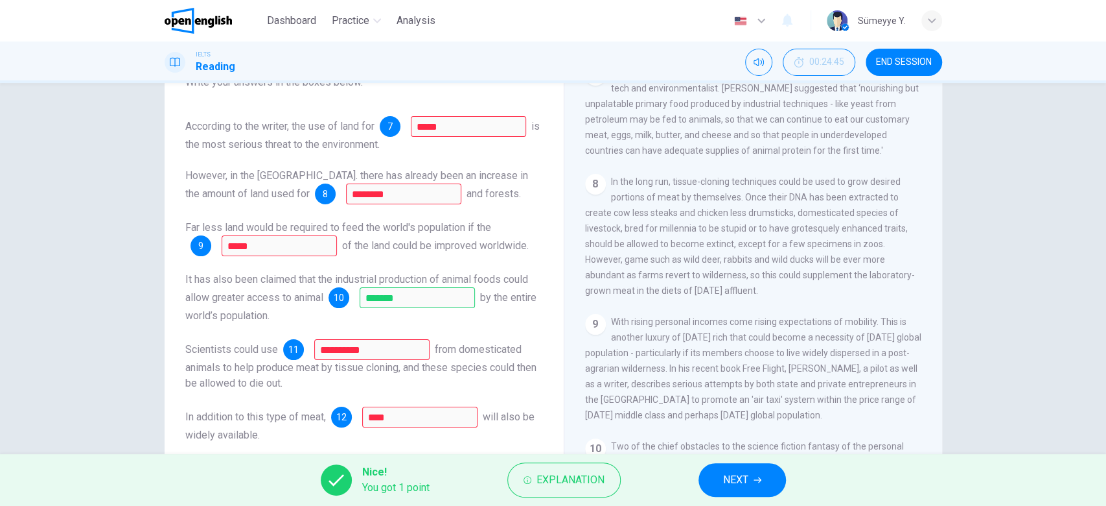
drag, startPoint x: 375, startPoint y: 209, endPoint x: 493, endPoint y: 210, distance: 118.0
click at [493, 220] on div "Far less land would be required to feed the world's population if the 9 ***** o…" at bounding box center [364, 238] width 358 height 36
drag, startPoint x: 296, startPoint y: 207, endPoint x: 472, endPoint y: 205, distance: 176.3
click at [472, 221] on span "Far less land would be required to feed the world's population if the" at bounding box center [338, 227] width 306 height 12
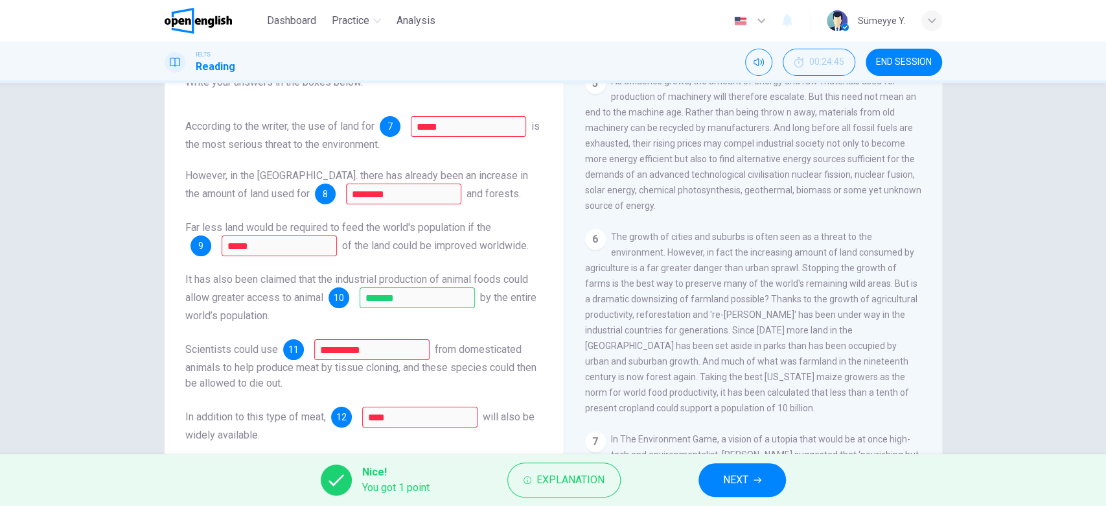
scroll to position [594, 0]
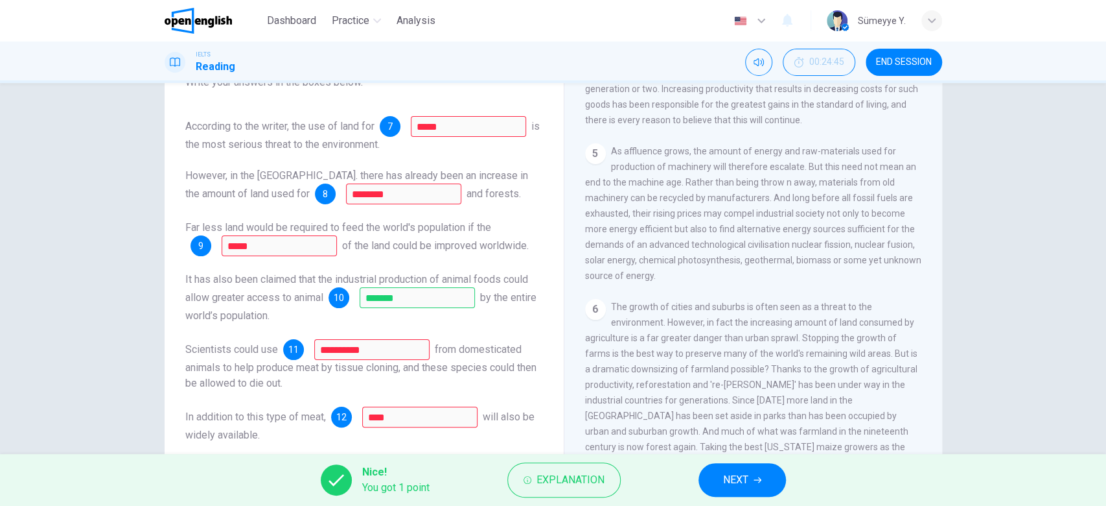
drag, startPoint x: 653, startPoint y: 165, endPoint x: 835, endPoint y: 163, distance: 181.5
click at [835, 163] on span "As affluence grows, the amount of energy and raw-materials used for production …" at bounding box center [753, 213] width 336 height 135
drag, startPoint x: 922, startPoint y: 238, endPoint x: 921, endPoint y: 252, distance: 14.3
click at [921, 252] on div "CLICK TO ZOOM Click to Zoom 1 Can the future population of the world enjoy a co…" at bounding box center [762, 271] width 354 height 393
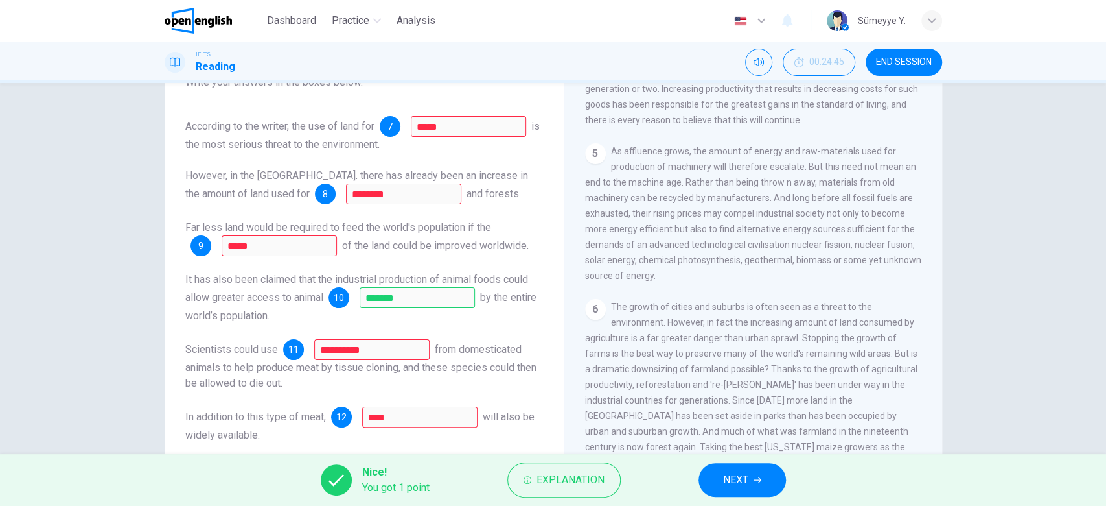
drag, startPoint x: 921, startPoint y: 252, endPoint x: 922, endPoint y: 226, distance: 26.6
click at [922, 226] on div "CLICK TO ZOOM Click to Zoom 1 Can the future population of the world enjoy a co…" at bounding box center [762, 271] width 354 height 393
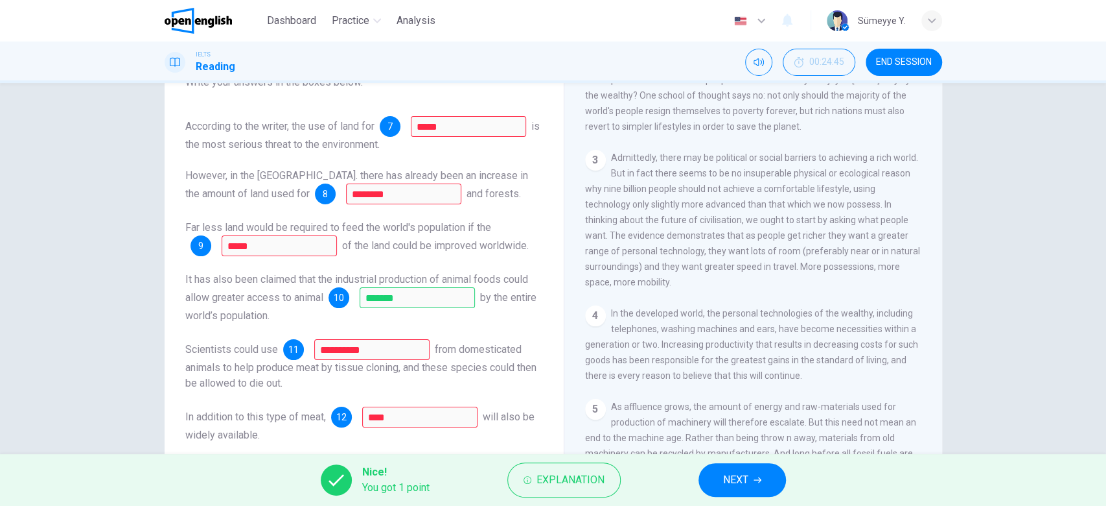
scroll to position [341, 0]
click at [703, 235] on span "Admittedly, there may be political or social barriers to achieving a rich world…" at bounding box center [752, 217] width 335 height 135
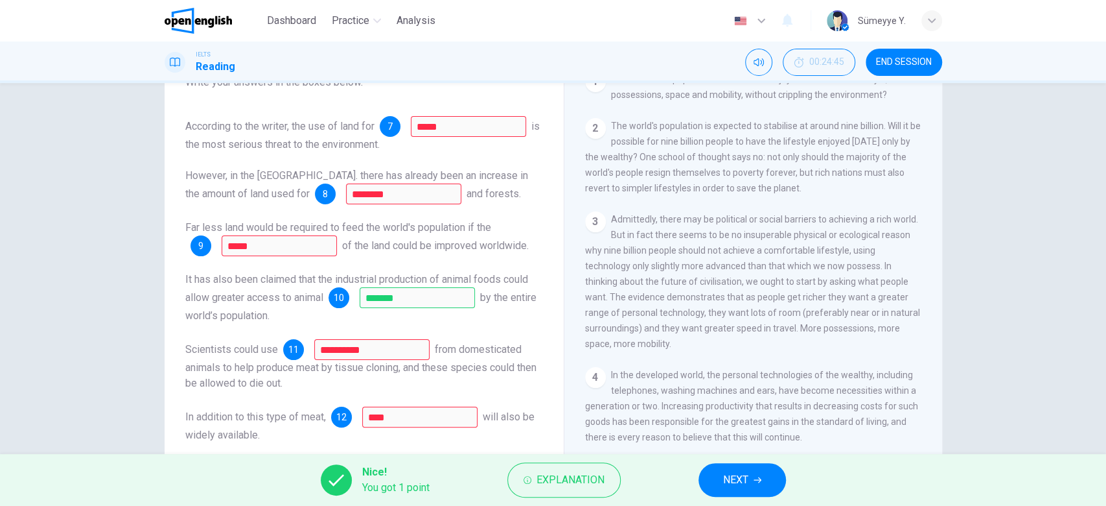
scroll to position [279, 0]
drag, startPoint x: 935, startPoint y: 220, endPoint x: 937, endPoint y: 233, distance: 12.5
click at [937, 233] on div "Worldly Wealth CLICK TO ZOOM Click to Zoom 1 Can the future population of the w…" at bounding box center [753, 253] width 379 height 471
drag, startPoint x: 935, startPoint y: 207, endPoint x: 935, endPoint y: 220, distance: 13.6
click at [935, 220] on div "Worldly Wealth CLICK TO ZOOM Click to Zoom 1 Can the future population of the w…" at bounding box center [753, 253] width 379 height 471
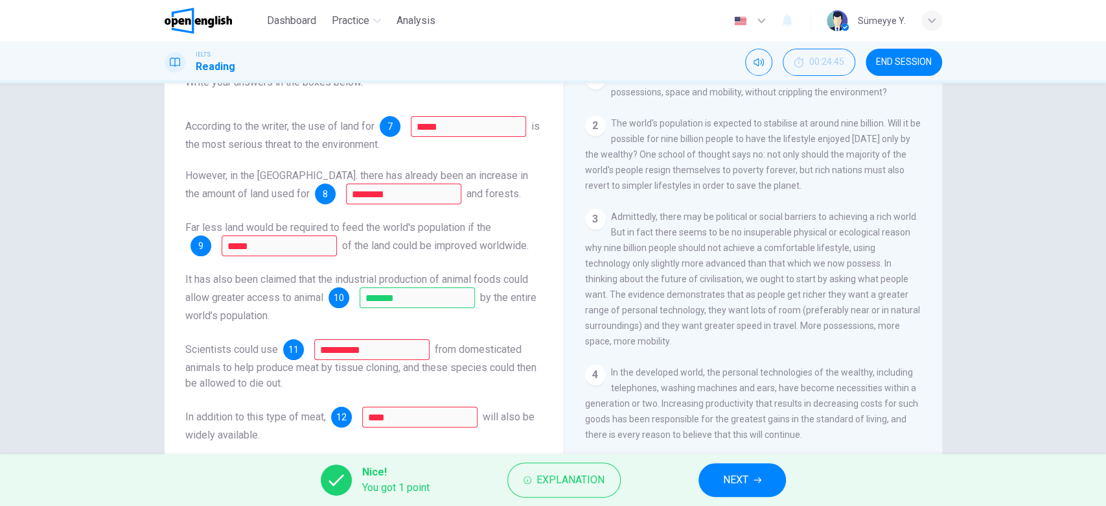
click at [933, 216] on div "Worldly Wealth CLICK TO ZOOM Click to Zoom 1 Can the future population of the w…" at bounding box center [753, 253] width 379 height 471
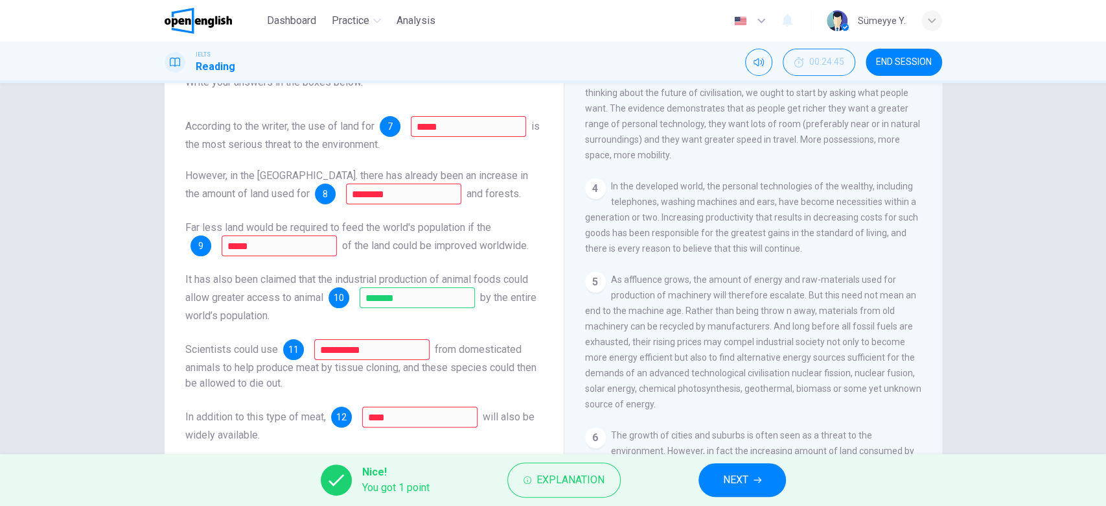
scroll to position [470, 0]
drag, startPoint x: 933, startPoint y: 227, endPoint x: 938, endPoint y: 252, distance: 25.7
click at [938, 252] on div "**********" at bounding box center [553, 243] width 819 height 450
drag, startPoint x: 809, startPoint y: 229, endPoint x: 891, endPoint y: 227, distance: 82.3
click at [891, 227] on span "In the developed world, the personal technologies of the wealthy, including tel…" at bounding box center [751, 212] width 333 height 73
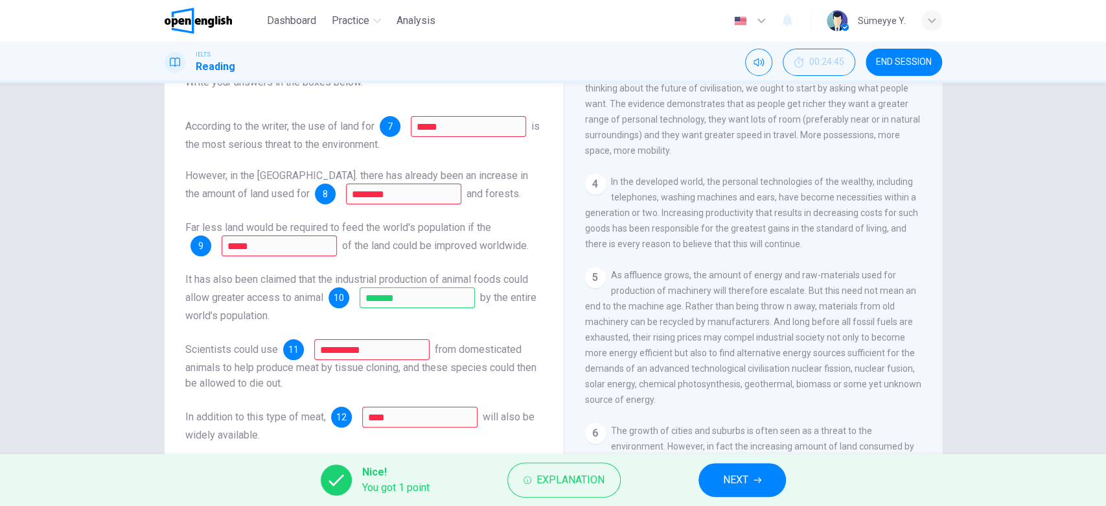
drag, startPoint x: 603, startPoint y: 242, endPoint x: 797, endPoint y: 242, distance: 194.4
click at [797, 242] on span "In the developed world, the personal technologies of the wealthy, including tel…" at bounding box center [751, 212] width 333 height 73
drag, startPoint x: 362, startPoint y: 210, endPoint x: 443, endPoint y: 213, distance: 81.1
click at [443, 221] on span "Far less land would be required to feed the world's population if the" at bounding box center [338, 227] width 306 height 12
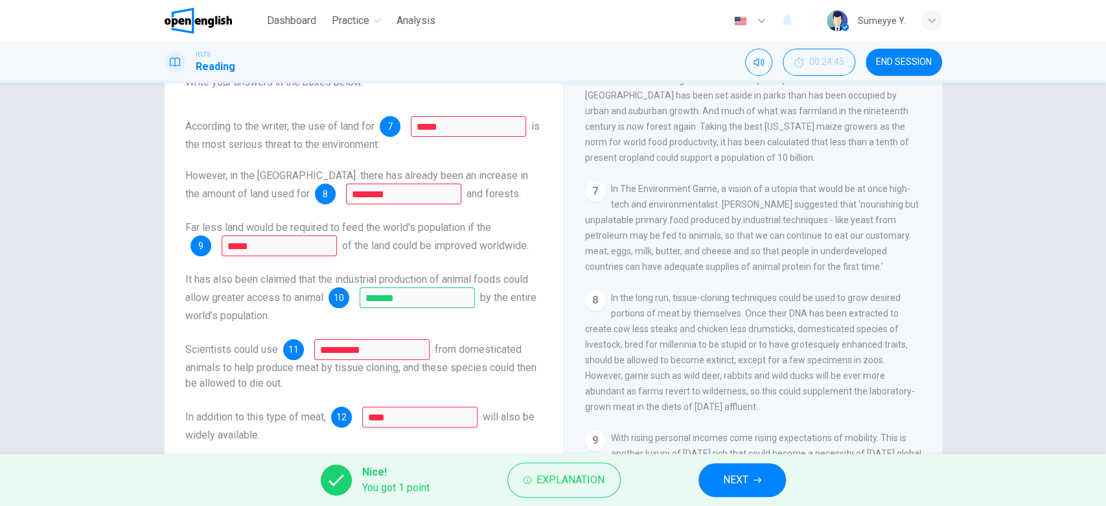
scroll to position [962, 0]
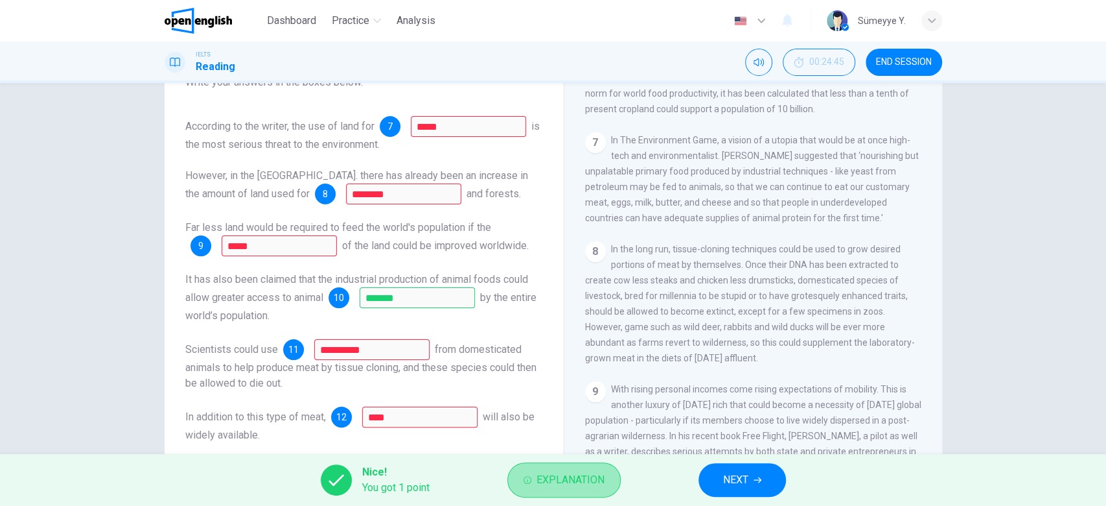
click at [565, 473] on span "Explanation" at bounding box center [571, 480] width 68 height 18
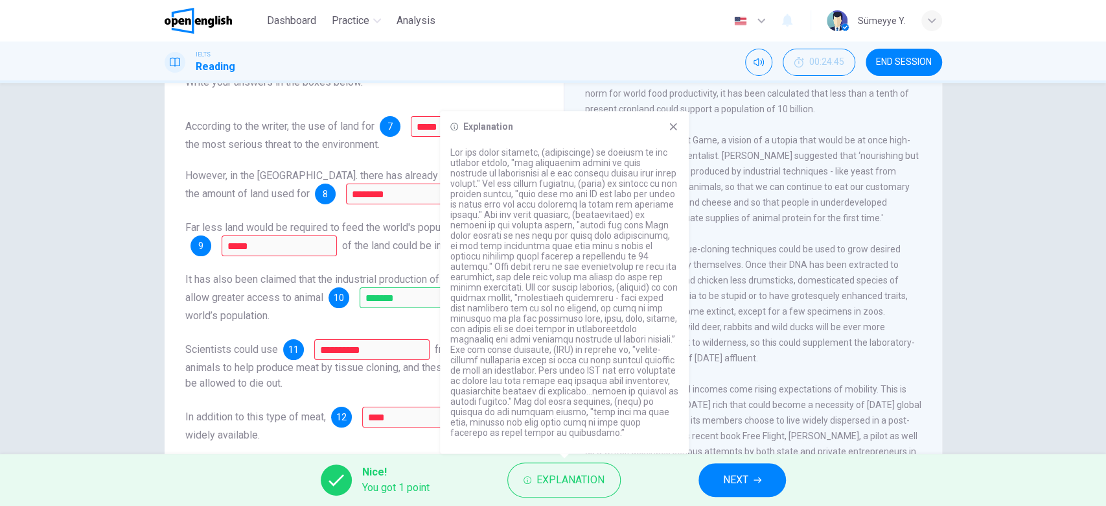
drag, startPoint x: 601, startPoint y: 412, endPoint x: 663, endPoint y: 414, distance: 62.3
click at [663, 414] on p at bounding box center [564, 292] width 228 height 290
click at [673, 122] on icon at bounding box center [673, 126] width 10 height 10
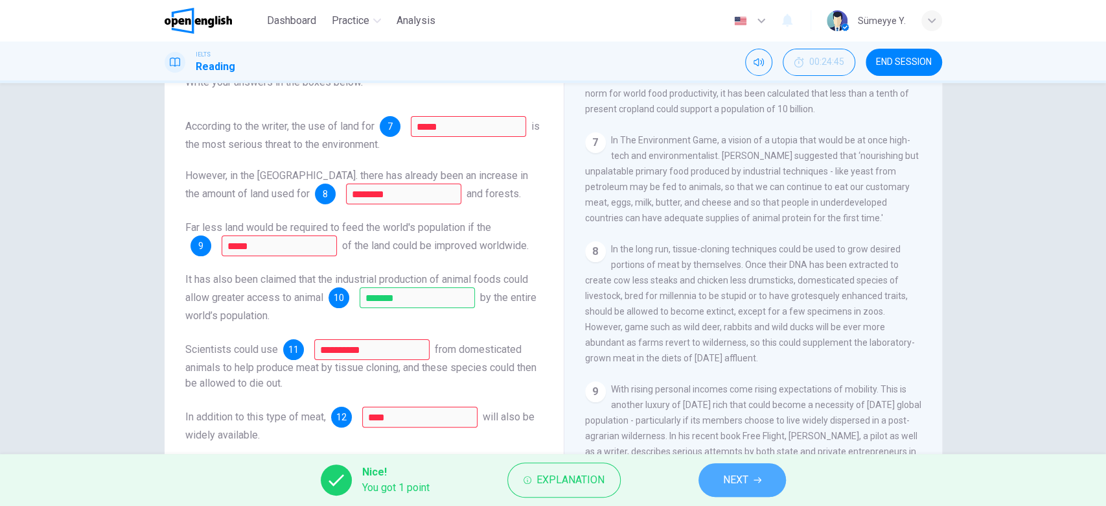
click at [741, 472] on span "NEXT" at bounding box center [735, 480] width 25 height 18
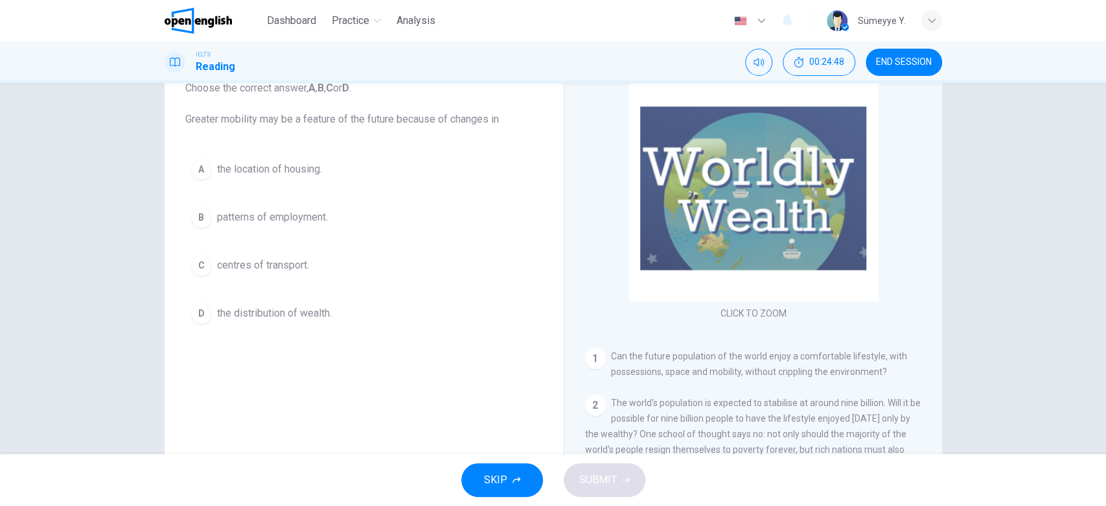
drag, startPoint x: 284, startPoint y: 119, endPoint x: 415, endPoint y: 226, distance: 169.5
click at [415, 226] on div "Question 13 Choose the correct answer, A , B , C or D . Greater mobility may be…" at bounding box center [364, 186] width 379 height 311
drag, startPoint x: 393, startPoint y: 119, endPoint x: 471, endPoint y: 119, distance: 77.8
click at [471, 119] on span "Choose the correct answer, A , B , C or D . Greater mobility may be a feature o…" at bounding box center [364, 103] width 358 height 47
drag, startPoint x: 244, startPoint y: 121, endPoint x: 327, endPoint y: 120, distance: 83.0
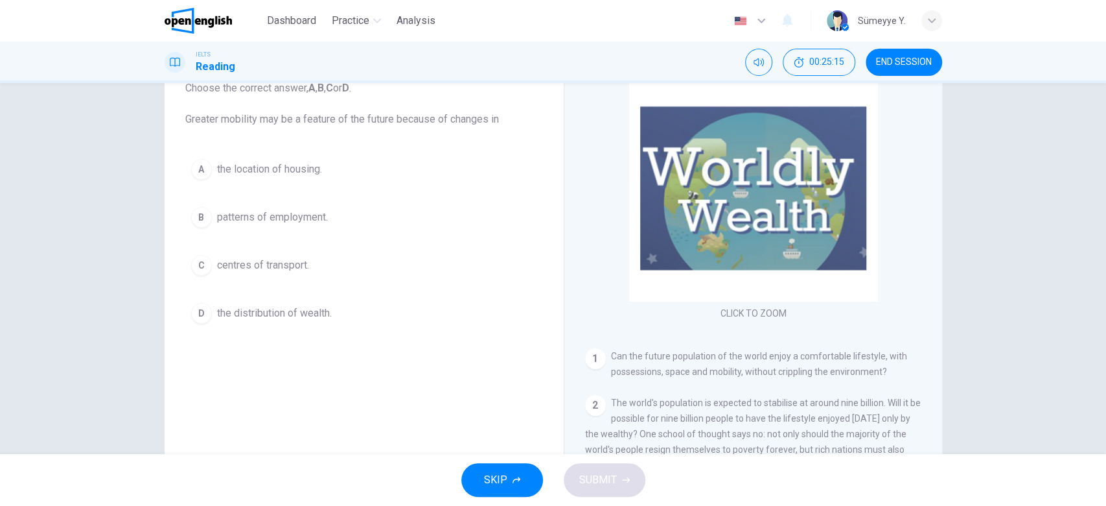
click at [327, 120] on span "Choose the correct answer, A , B , C or D . Greater mobility may be a feature o…" at bounding box center [364, 103] width 358 height 47
drag, startPoint x: 327, startPoint y: 120, endPoint x: 391, endPoint y: 120, distance: 64.2
click at [391, 120] on span "Choose the correct answer, A , B , C or D . Greater mobility may be a feature o…" at bounding box center [364, 103] width 358 height 47
drag, startPoint x: 449, startPoint y: 120, endPoint x: 487, endPoint y: 119, distance: 37.6
click at [487, 119] on span "Choose the correct answer, A , B , C or D . Greater mobility may be a feature o…" at bounding box center [364, 103] width 358 height 47
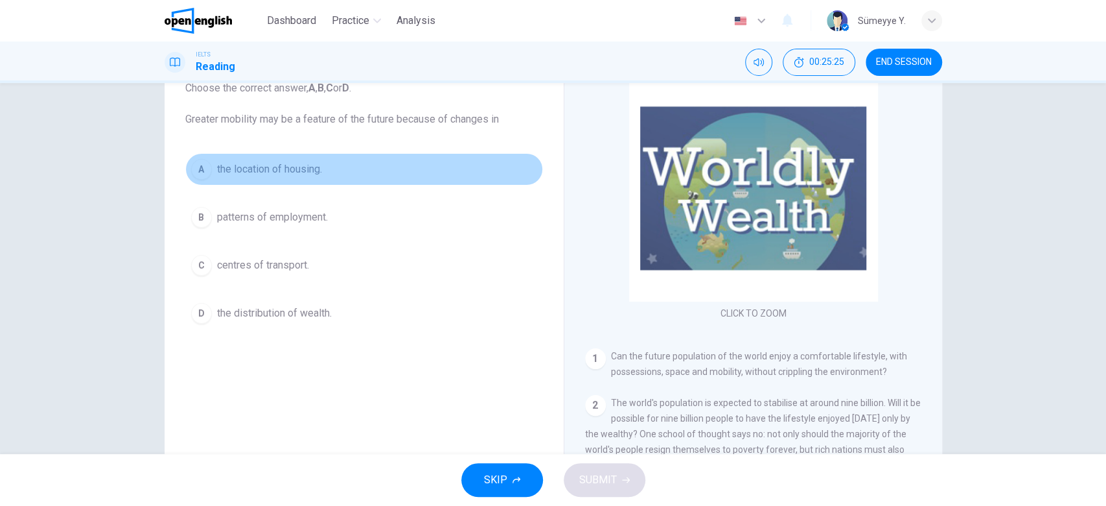
click at [314, 173] on span "the location of housing." at bounding box center [269, 169] width 105 height 16
click at [317, 169] on span "the location of housing." at bounding box center [269, 169] width 105 height 16
click at [240, 162] on span "the location of housing." at bounding box center [269, 169] width 105 height 16
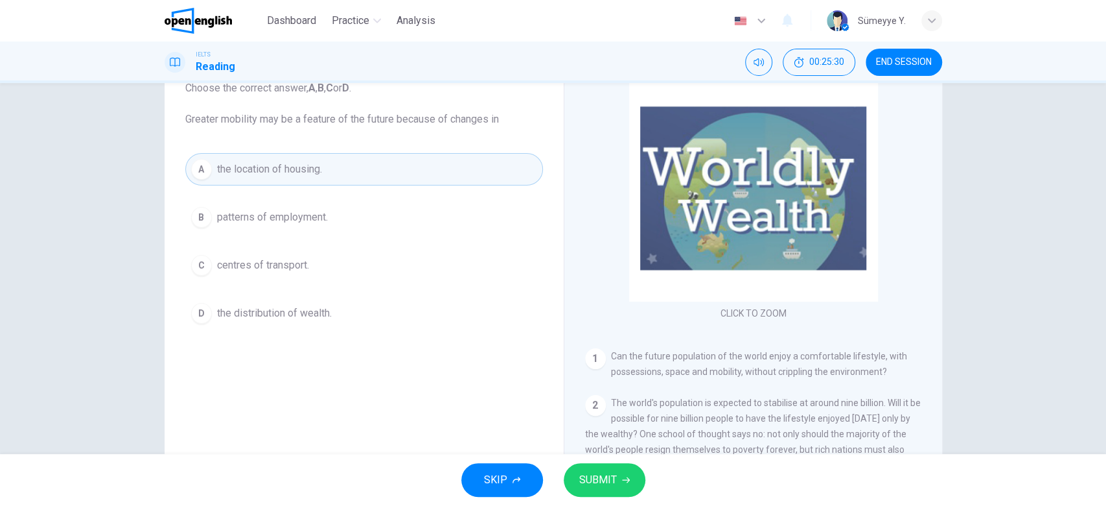
drag, startPoint x: 245, startPoint y: 112, endPoint x: 320, endPoint y: 121, distance: 75.0
click at [320, 121] on span "Choose the correct answer, A , B , C or D . Greater mobility may be a feature o…" at bounding box center [364, 103] width 358 height 47
drag, startPoint x: 254, startPoint y: 122, endPoint x: 337, endPoint y: 116, distance: 83.2
click at [337, 116] on span "Choose the correct answer, A , B , C or D . Greater mobility may be a feature o…" at bounding box center [364, 103] width 358 height 47
drag, startPoint x: 406, startPoint y: 119, endPoint x: 489, endPoint y: 118, distance: 83.0
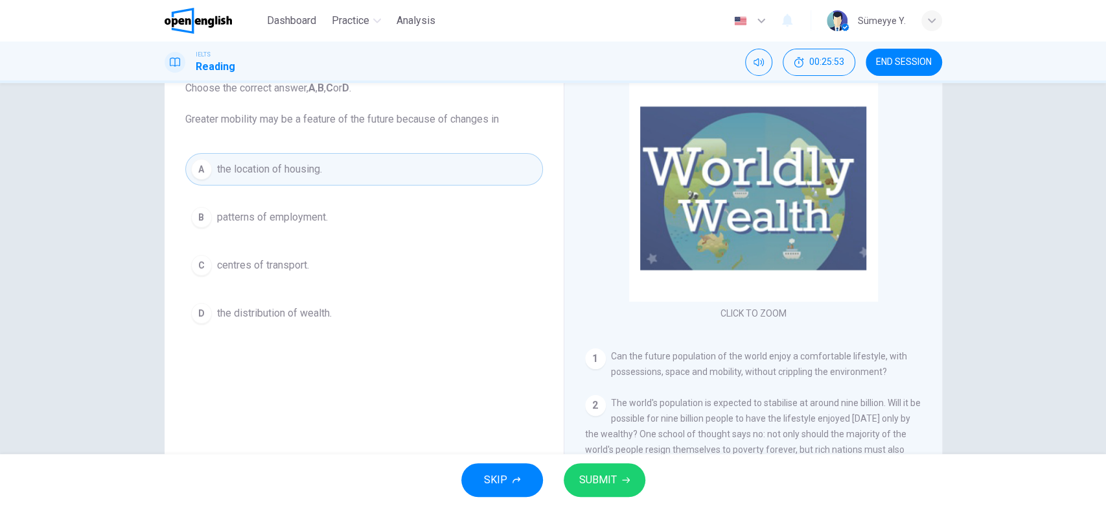
click at [489, 118] on span "Choose the correct answer, A , B , C or D . Greater mobility may be a feature o…" at bounding box center [364, 103] width 358 height 47
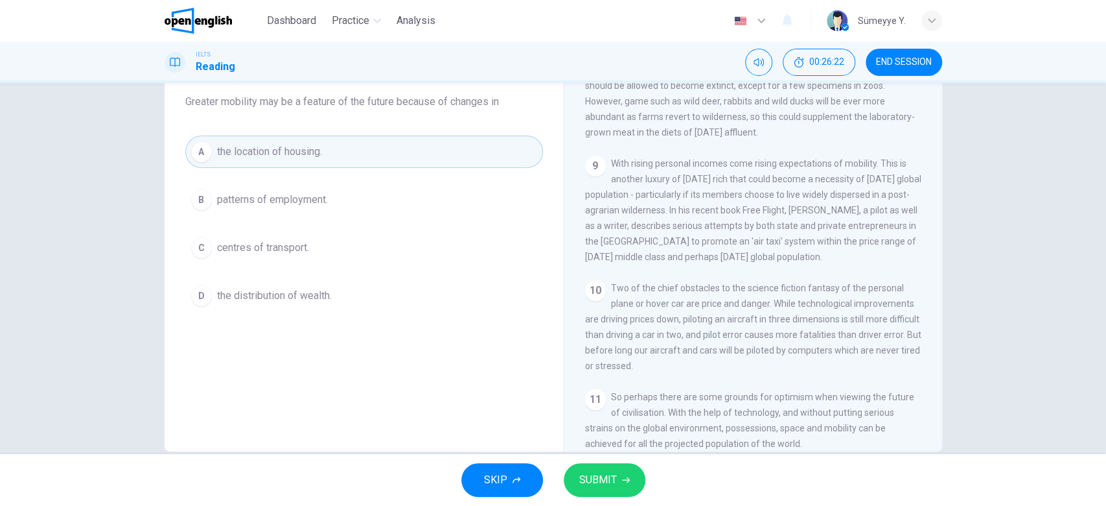
scroll to position [107, 0]
drag, startPoint x: 767, startPoint y: 410, endPoint x: 877, endPoint y: 410, distance: 109.5
click at [877, 410] on span "So perhaps there are some grounds for optimism when viewing the future of civil…" at bounding box center [749, 421] width 329 height 57
drag, startPoint x: 688, startPoint y: 424, endPoint x: 823, endPoint y: 424, distance: 135.5
click at [823, 424] on div "11 So perhaps there are some grounds for optimism when viewing the future of ci…" at bounding box center [753, 421] width 337 height 62
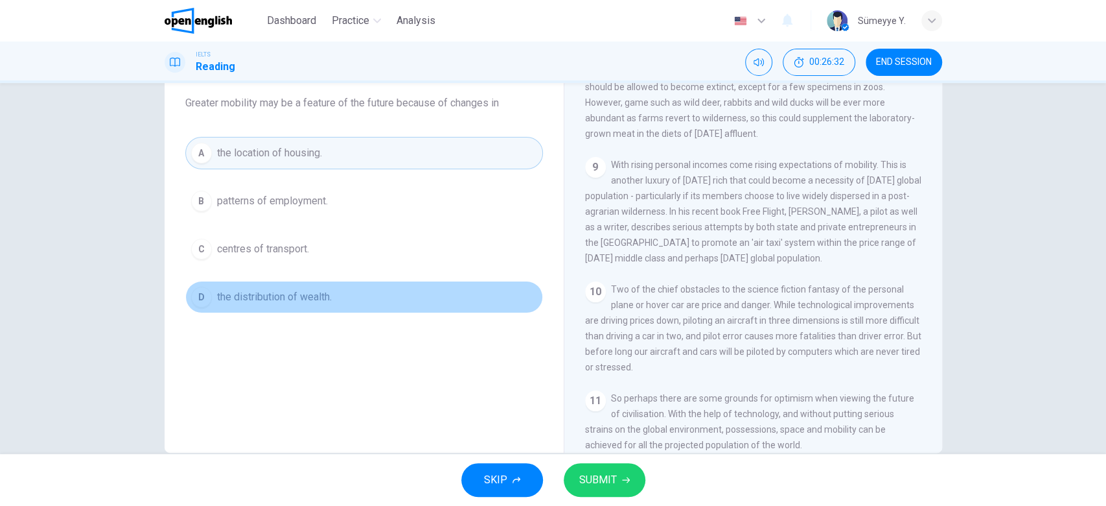
click at [316, 294] on span "the distribution of wealth." at bounding box center [274, 297] width 115 height 16
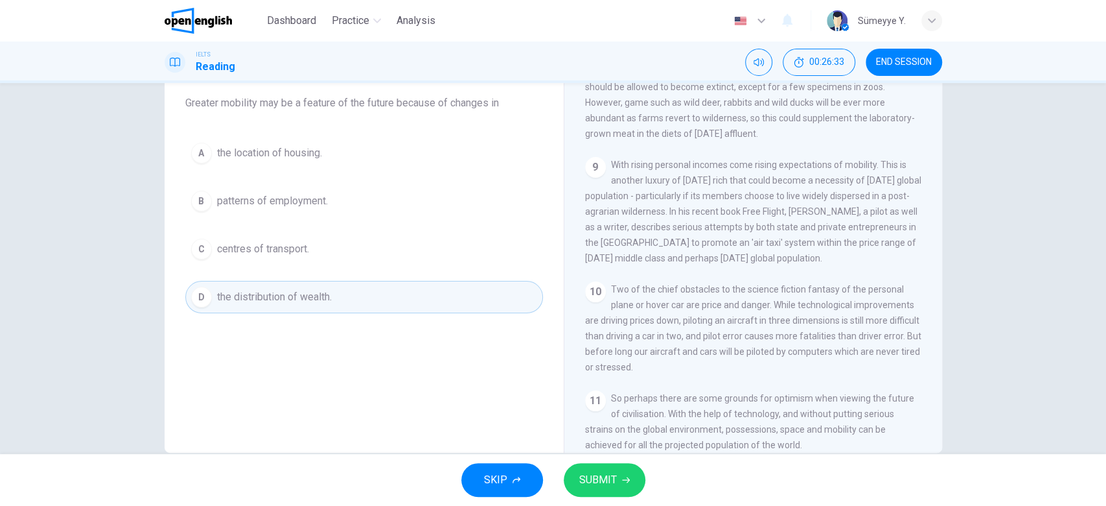
click at [332, 358] on div "Question 13 Choose the correct answer, A , B , C or D . Greater mobility may be…" at bounding box center [364, 233] width 379 height 437
click at [335, 366] on div "Question 13 Choose the correct answer, A , B , C or D . Greater mobility may be…" at bounding box center [364, 233] width 379 height 437
drag, startPoint x: 252, startPoint y: 101, endPoint x: 479, endPoint y: 106, distance: 226.9
click at [479, 106] on span "Choose the correct answer, A , B , C or D . Greater mobility may be a feature o…" at bounding box center [364, 87] width 358 height 47
drag, startPoint x: 456, startPoint y: 97, endPoint x: 493, endPoint y: 99, distance: 37.0
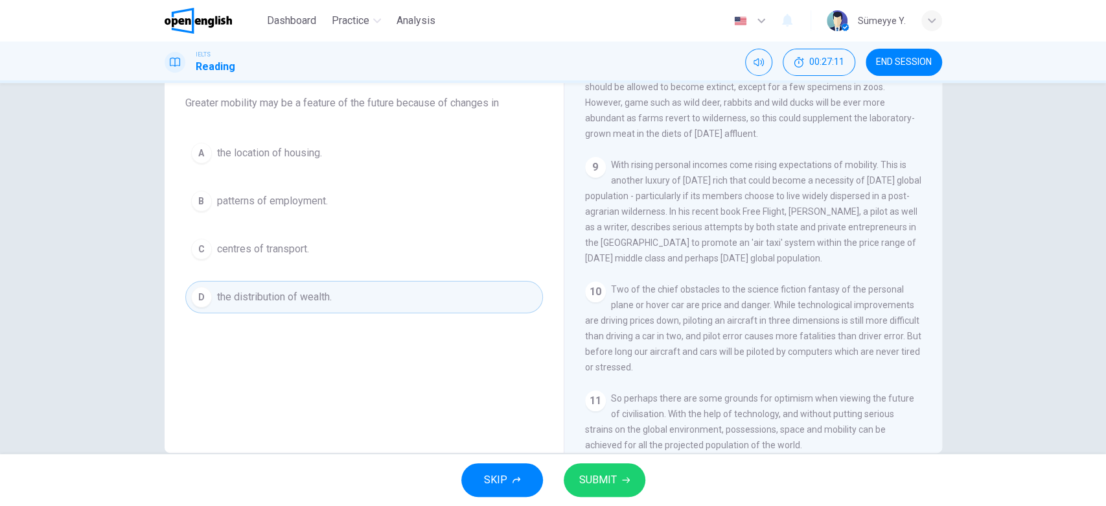
click at [493, 99] on span "Choose the correct answer, A , B , C or D . Greater mobility may be a feature o…" at bounding box center [364, 87] width 358 height 47
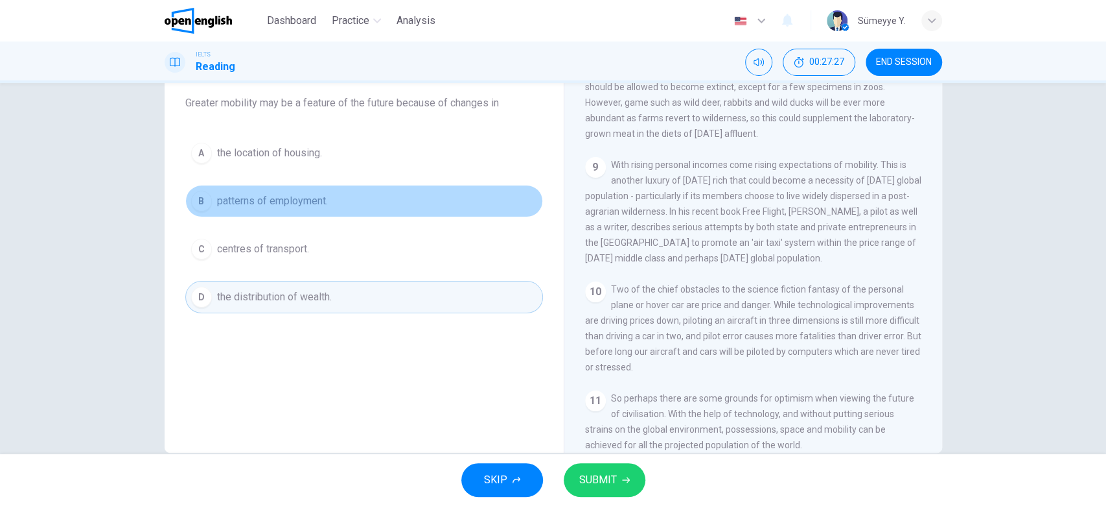
click at [325, 203] on button "B patterns of employment." at bounding box center [364, 201] width 358 height 32
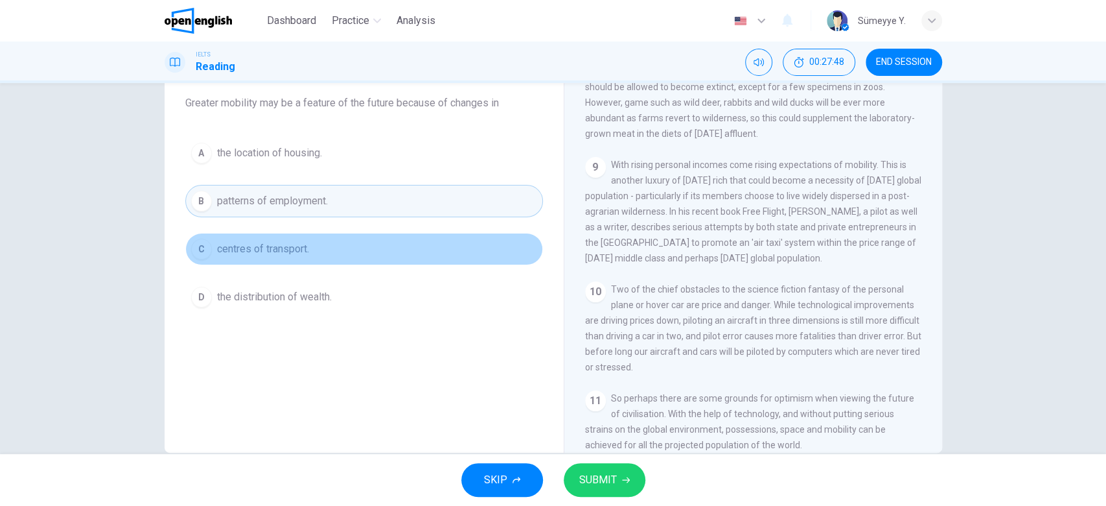
click at [240, 256] on button "C centres of transport." at bounding box center [364, 249] width 358 height 32
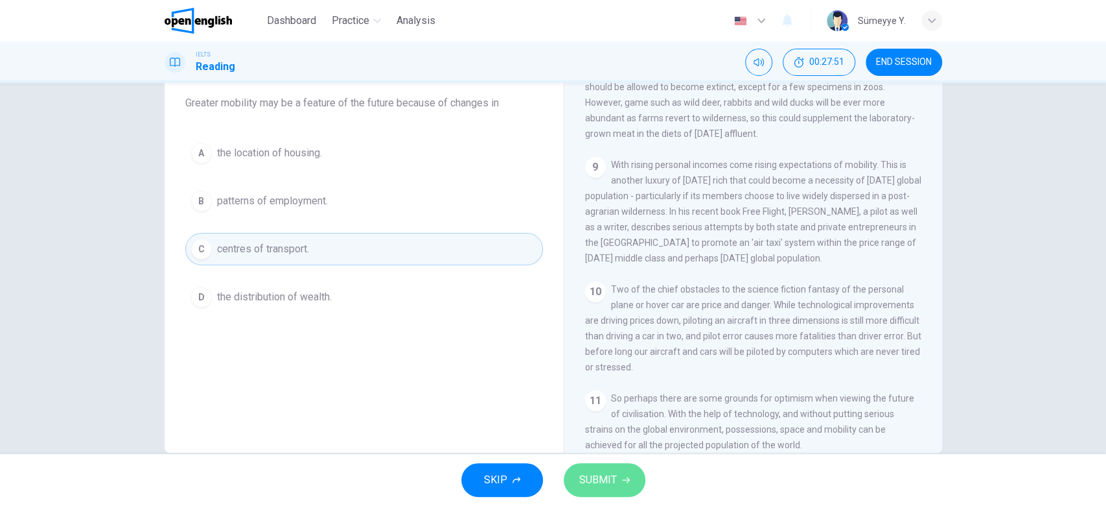
click at [599, 474] on span "SUBMIT" at bounding box center [598, 480] width 38 height 18
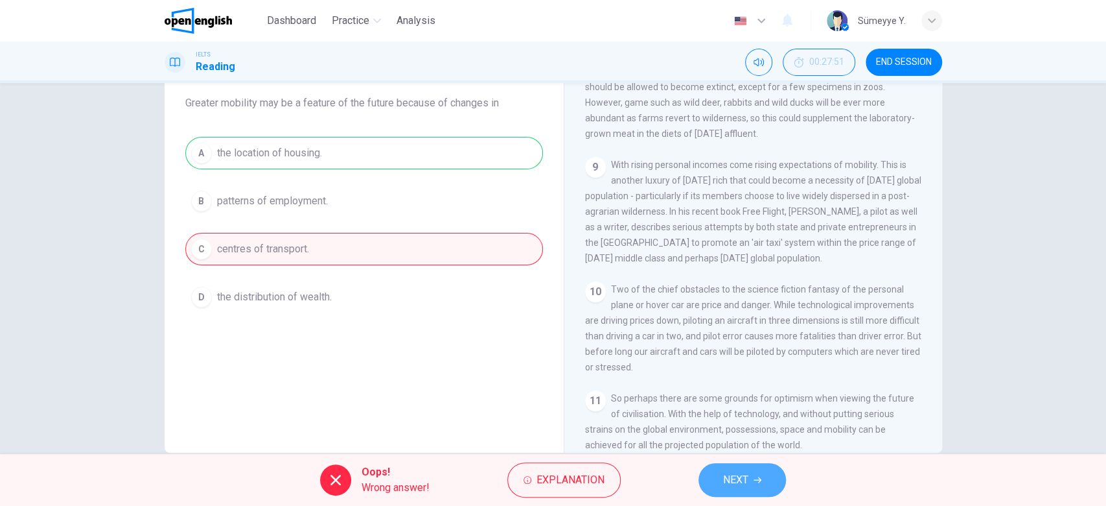
click at [728, 467] on button "NEXT" at bounding box center [742, 480] width 87 height 34
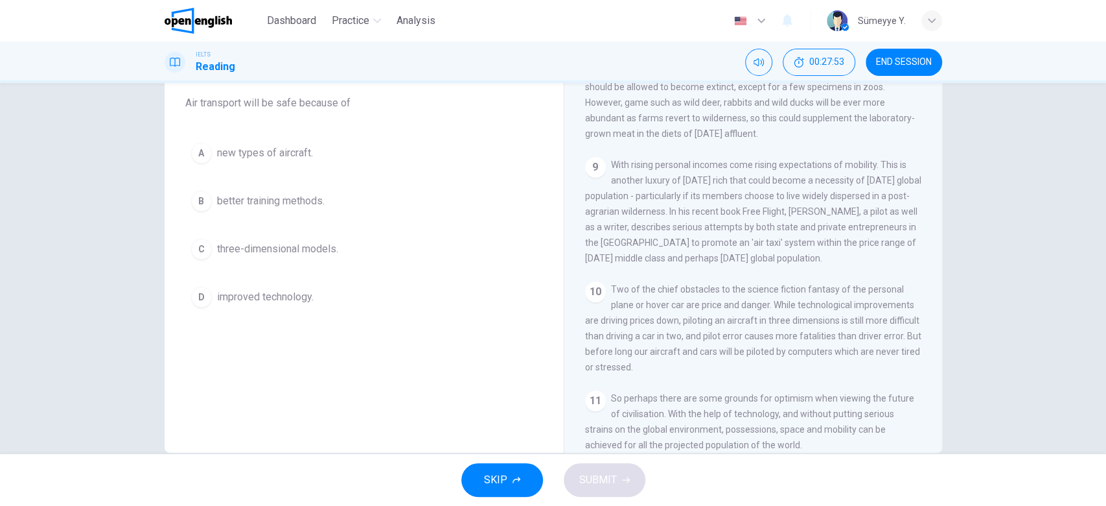
drag, startPoint x: 271, startPoint y: 102, endPoint x: 346, endPoint y: 101, distance: 75.2
click at [346, 101] on span "Choose the correct answer, A , B , C or D . Air transport will be safe because …" at bounding box center [364, 87] width 358 height 47
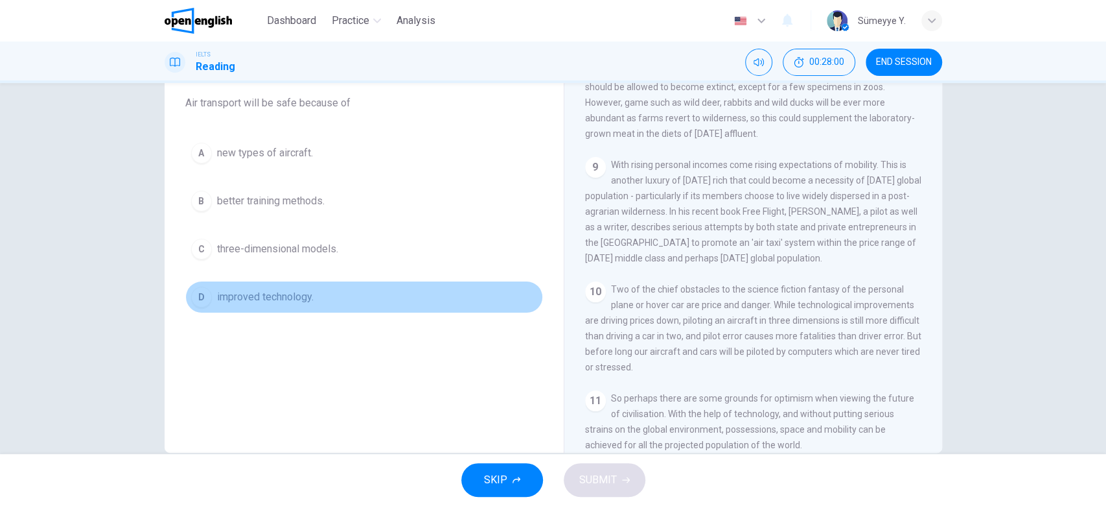
click at [282, 300] on span "improved technology." at bounding box center [265, 297] width 97 height 16
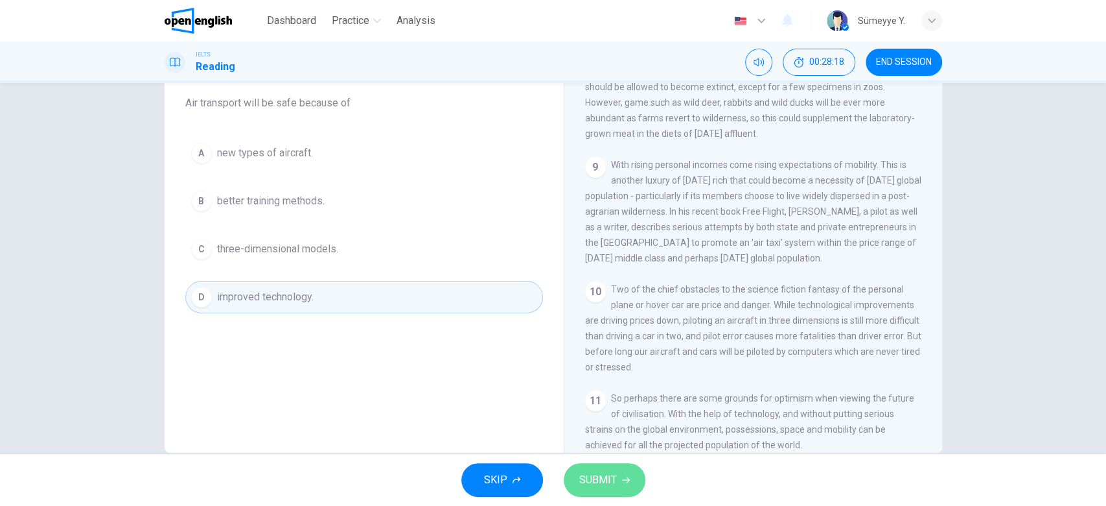
click at [591, 478] on span "SUBMIT" at bounding box center [598, 480] width 38 height 18
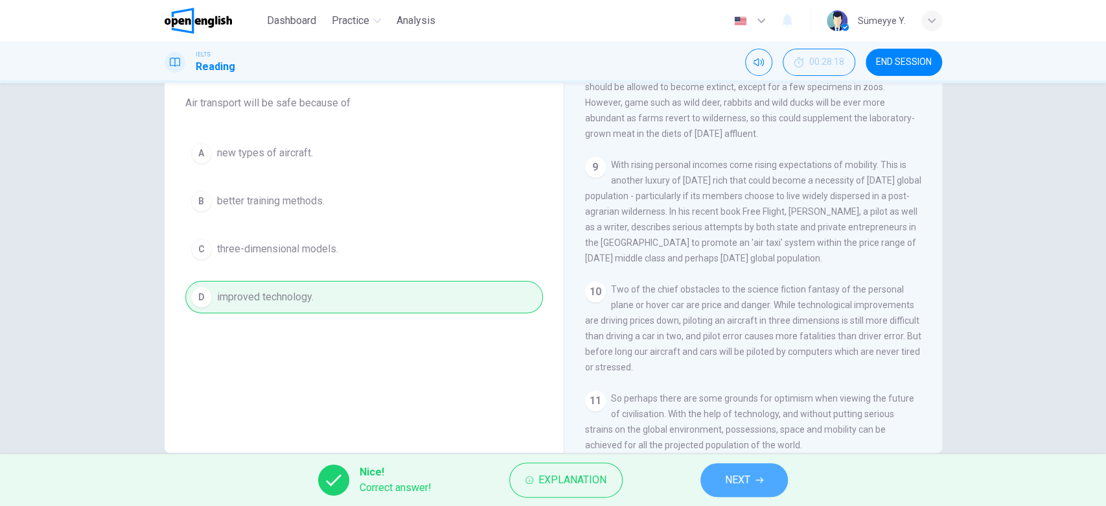
click at [756, 476] on icon "button" at bounding box center [760, 480] width 8 height 8
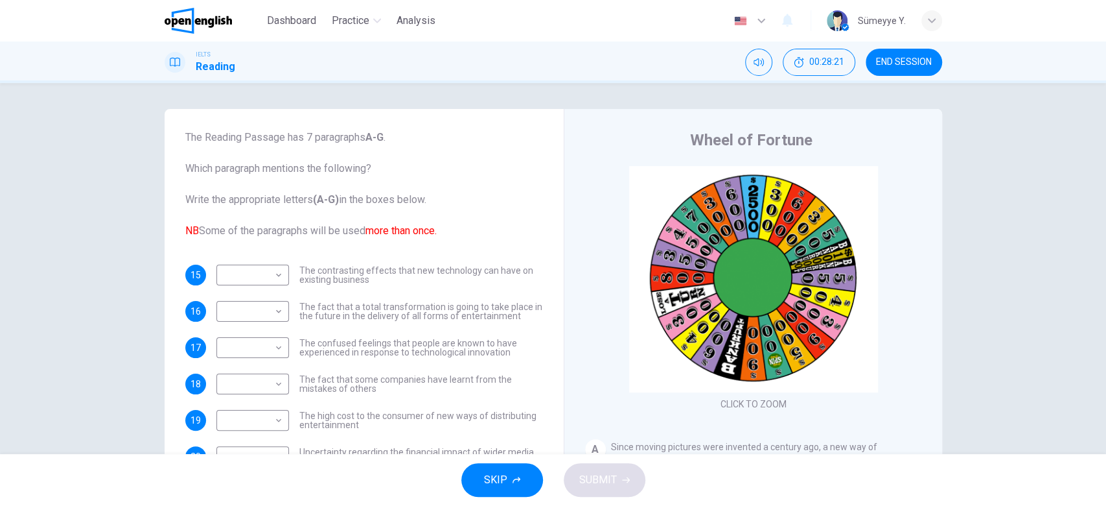
scroll to position [47, 0]
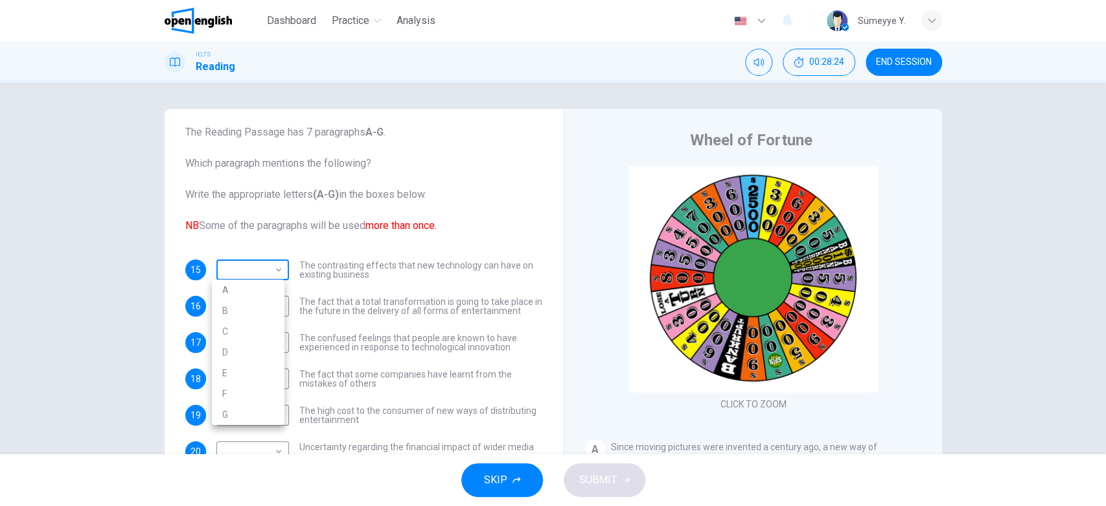
click at [218, 270] on body "This site uses cookies, as explained in our Privacy Policy . If you agree to th…" at bounding box center [553, 253] width 1106 height 506
click at [132, 270] on div at bounding box center [553, 253] width 1106 height 506
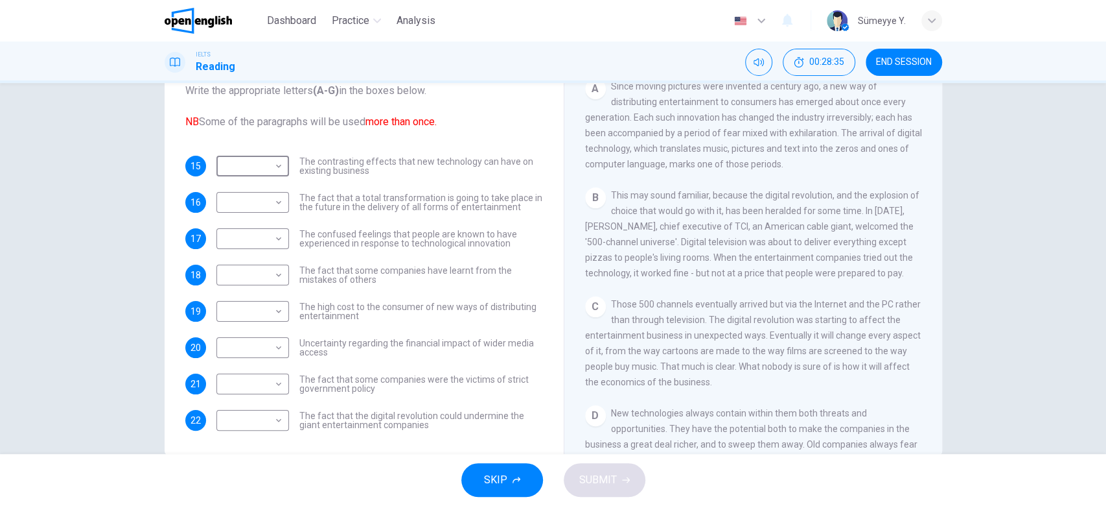
scroll to position [107, 0]
drag, startPoint x: 450, startPoint y: 157, endPoint x: 465, endPoint y: 158, distance: 15.6
click at [465, 158] on span "The contrasting effects that new technology can have on existing business" at bounding box center [421, 163] width 244 height 18
drag, startPoint x: 310, startPoint y: 155, endPoint x: 410, endPoint y: 156, distance: 99.8
click at [410, 156] on span "The contrasting effects that new technology can have on existing business" at bounding box center [421, 163] width 244 height 18
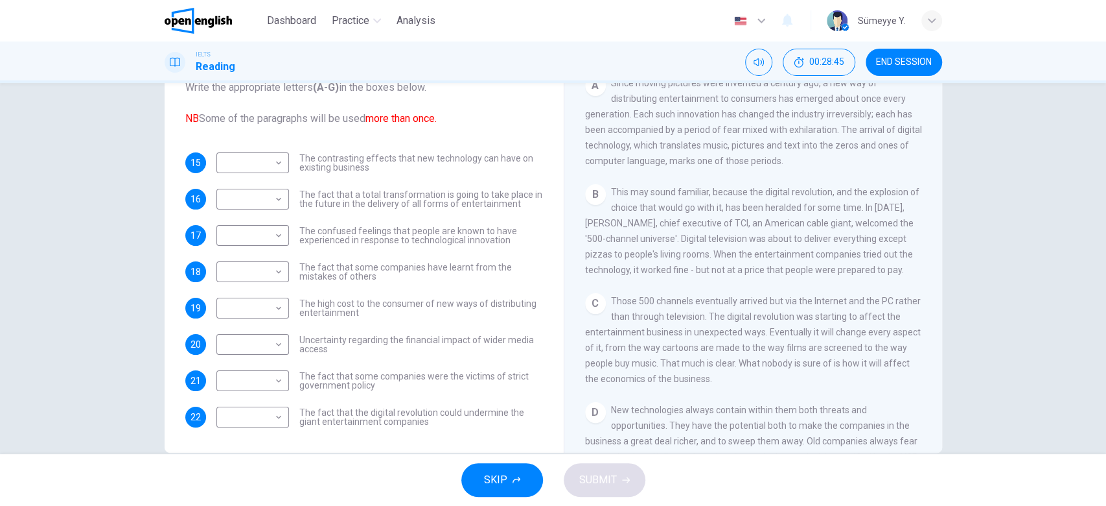
drag, startPoint x: 410, startPoint y: 156, endPoint x: 319, endPoint y: 170, distance: 92.5
click at [319, 170] on span "The contrasting effects that new technology can have on existing business" at bounding box center [421, 163] width 244 height 18
drag, startPoint x: 368, startPoint y: 192, endPoint x: 434, endPoint y: 192, distance: 66.1
click at [434, 192] on span "The fact that a total transformation is going to take place in the future in th…" at bounding box center [421, 199] width 244 height 18
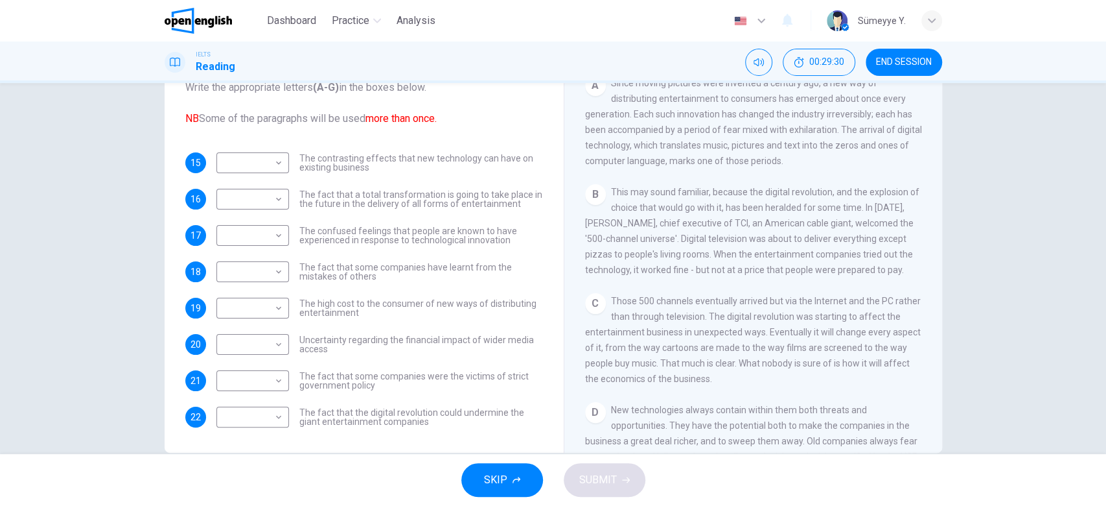
drag, startPoint x: 358, startPoint y: 236, endPoint x: 481, endPoint y: 232, distance: 122.6
click at [481, 232] on span "The confused feelings that people are known to have experienced in response to …" at bounding box center [421, 235] width 244 height 18
drag, startPoint x: 481, startPoint y: 232, endPoint x: 512, endPoint y: 232, distance: 31.1
click at [512, 232] on span "The confused feelings that people are known to have experienced in response to …" at bounding box center [421, 235] width 244 height 18
drag, startPoint x: 309, startPoint y: 243, endPoint x: 500, endPoint y: 239, distance: 190.6
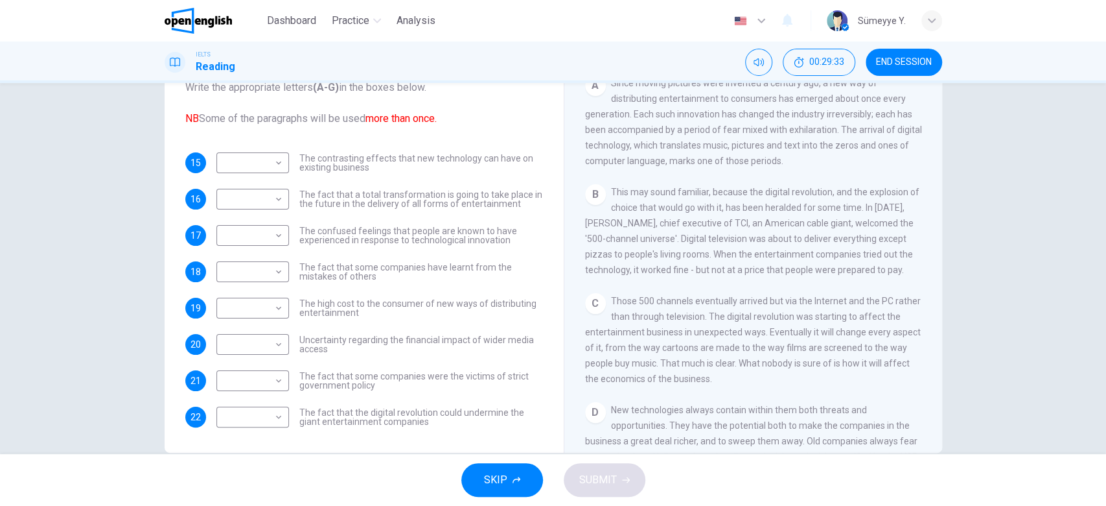
click at [500, 239] on span "The confused feelings that people are known to have experienced in response to …" at bounding box center [421, 235] width 244 height 18
drag, startPoint x: 339, startPoint y: 417, endPoint x: 436, endPoint y: 474, distance: 111.8
click at [436, 474] on div "Dashboard Practice Analysis English ** ​ Sümeyye Y. IELTS Reading 00:30:17 END …" at bounding box center [553, 253] width 1106 height 506
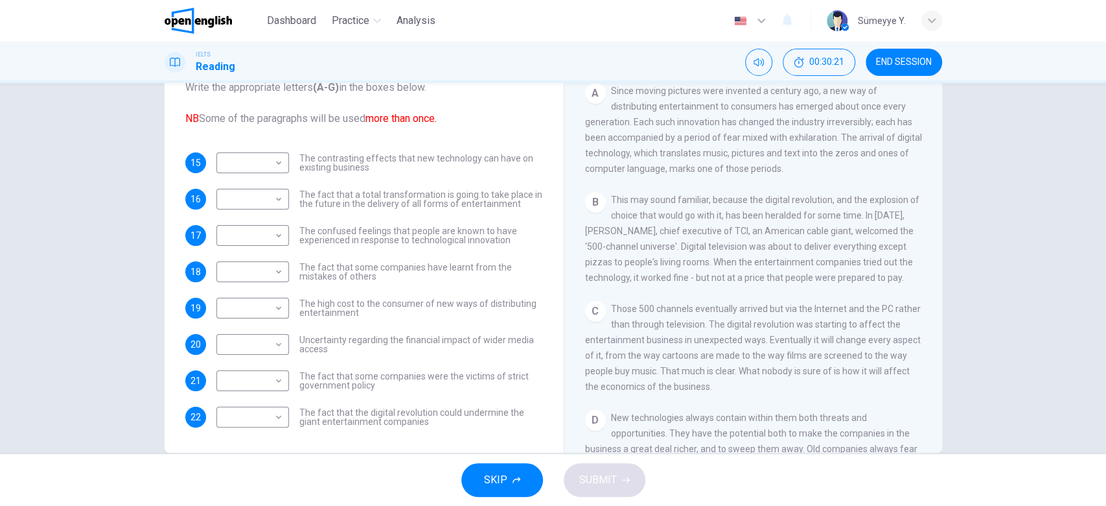
scroll to position [241, 0]
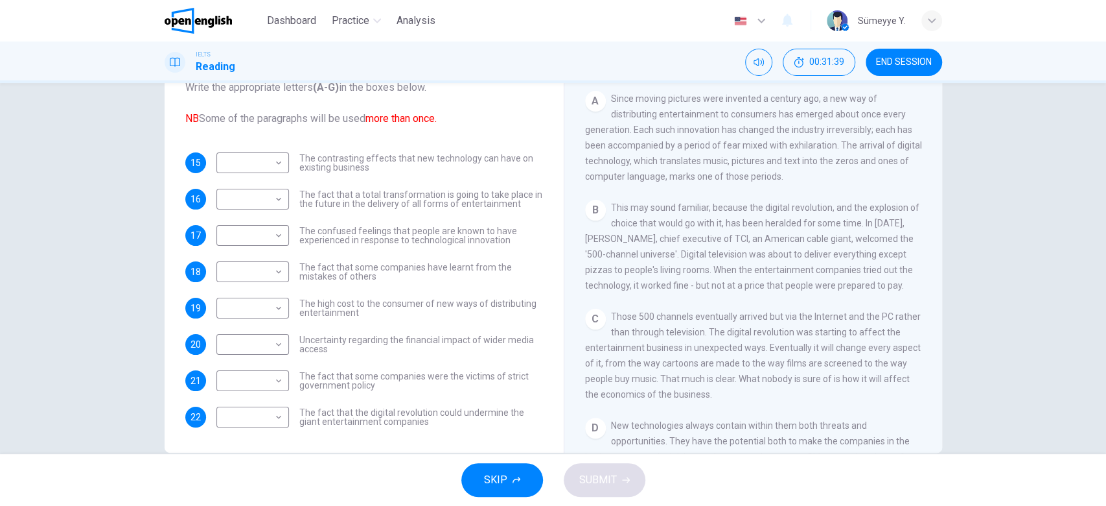
click at [347, 156] on span "The contrasting effects that new technology can have on existing business" at bounding box center [421, 163] width 244 height 18
drag, startPoint x: 347, startPoint y: 156, endPoint x: 424, endPoint y: 161, distance: 76.7
click at [424, 161] on span "The contrasting effects that new technology can have on existing business" at bounding box center [421, 163] width 244 height 18
drag, startPoint x: 424, startPoint y: 161, endPoint x: 326, endPoint y: 161, distance: 97.9
click at [326, 161] on span "The contrasting effects that new technology can have on existing business" at bounding box center [421, 163] width 244 height 18
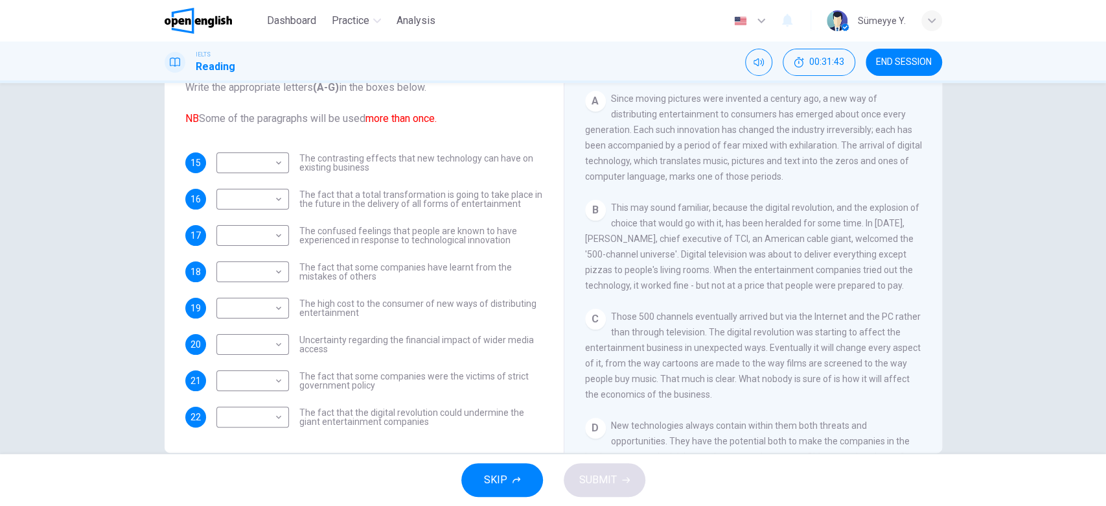
drag, startPoint x: 326, startPoint y: 161, endPoint x: 366, endPoint y: 165, distance: 39.7
click at [366, 165] on span "The contrasting effects that new technology can have on existing business" at bounding box center [421, 163] width 244 height 18
click at [255, 195] on body "This site uses cookies, as explained in our Privacy Policy . If you agree to th…" at bounding box center [553, 253] width 1106 height 506
click at [255, 220] on li "A" at bounding box center [248, 219] width 73 height 21
type input "*"
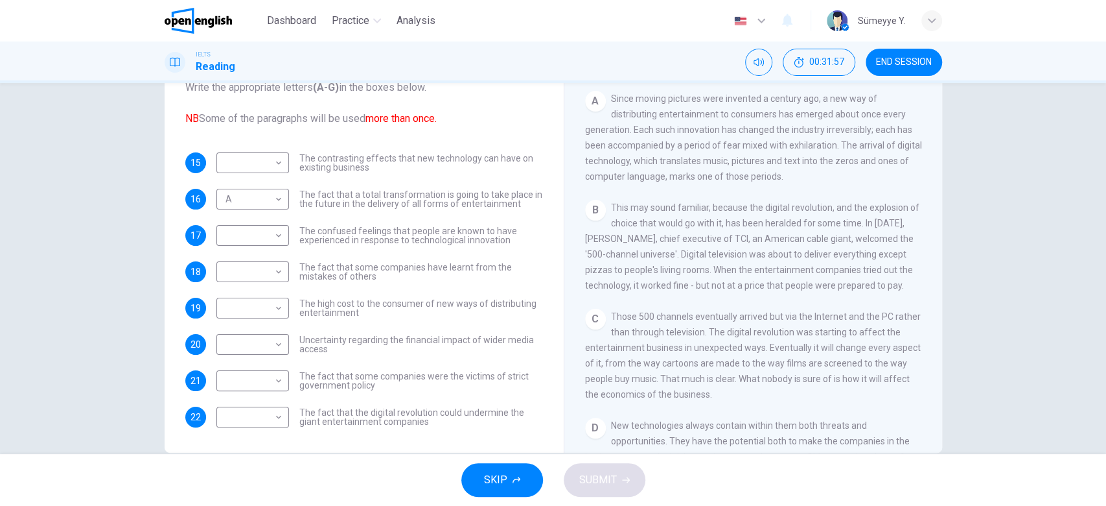
click at [43, 250] on div "Questions 15 - 22 The Reading Passage has 7 paragraphs A-G . Which paragraph me…" at bounding box center [553, 268] width 1106 height 371
click at [386, 302] on span "The high cost to the consumer of new ways of distributing entertainment" at bounding box center [421, 308] width 244 height 18
click at [263, 332] on body "This site uses cookies, as explained in our Privacy Policy . If you agree to th…" at bounding box center [553, 253] width 1106 height 506
click at [262, 388] on li "B" at bounding box center [248, 381] width 73 height 21
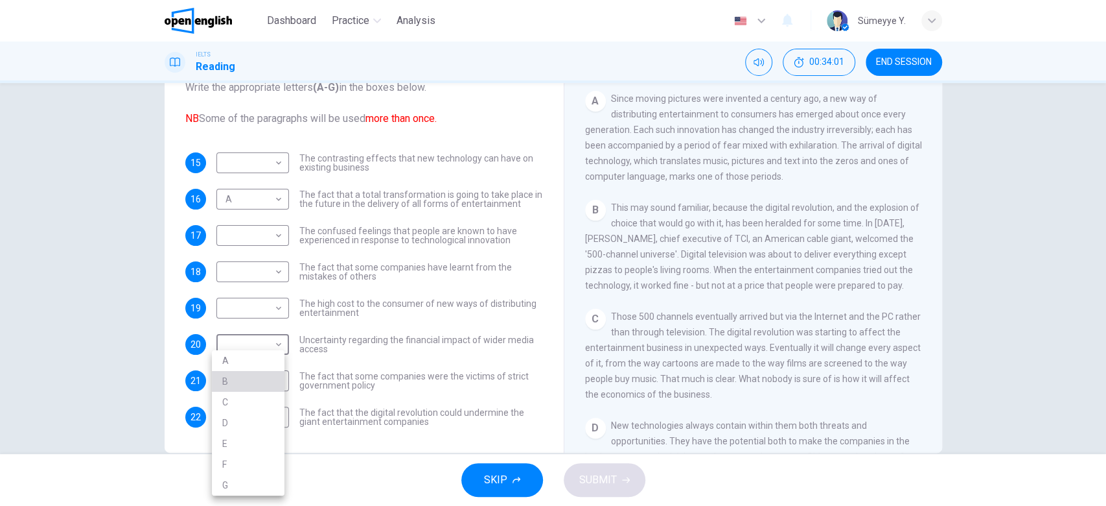
type input "*"
drag, startPoint x: 364, startPoint y: 296, endPoint x: 321, endPoint y: 307, distance: 44.0
click at [321, 307] on span "The high cost to the consumer of new ways of distributing entertainment" at bounding box center [421, 308] width 244 height 18
drag, startPoint x: 377, startPoint y: 297, endPoint x: 492, endPoint y: 299, distance: 115.4
click at [492, 299] on span "The high cost to the consumer of new ways of distributing entertainment" at bounding box center [421, 308] width 244 height 18
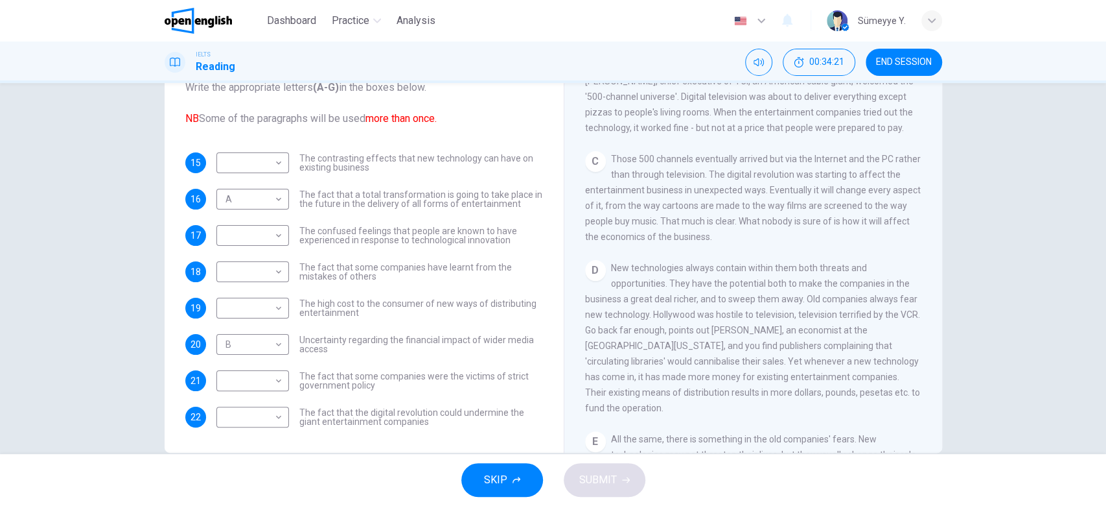
scroll to position [423, 0]
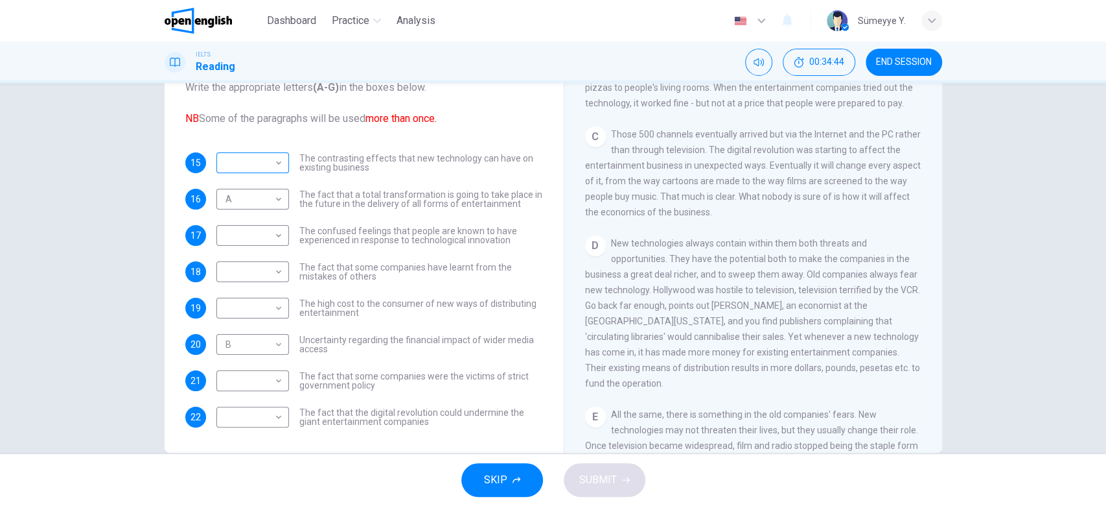
click at [257, 161] on body "This site uses cookies, as explained in our Privacy Policy . If you agree to th…" at bounding box center [553, 253] width 1106 height 506
click at [264, 230] on li "C" at bounding box center [248, 224] width 73 height 21
type input "*"
click at [452, 427] on div "Questions 15 - 22 The Reading Passage has 7 paragraphs A-G . Which paragraph me…" at bounding box center [364, 204] width 379 height 472
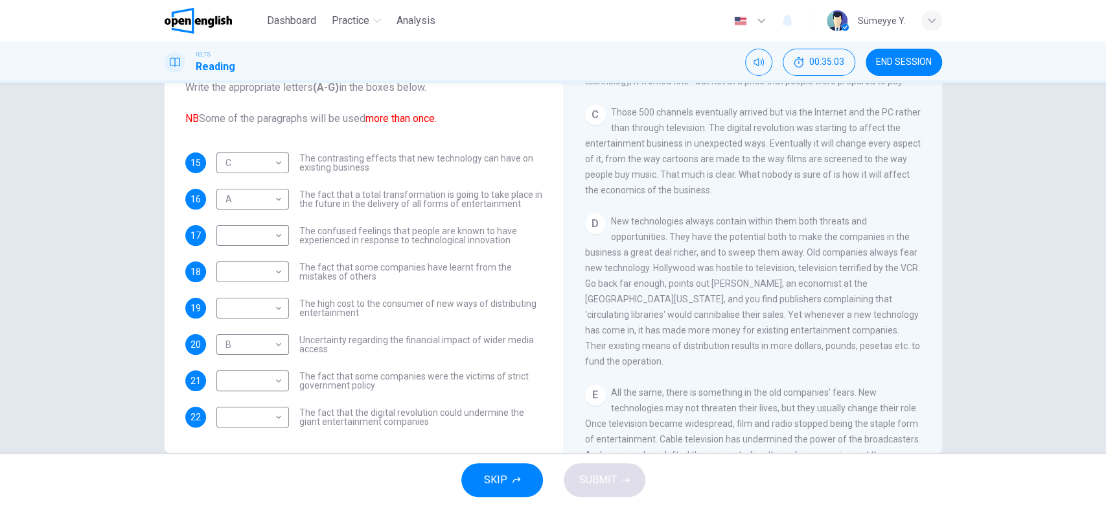
scroll to position [449, 0]
drag, startPoint x: 789, startPoint y: 169, endPoint x: 896, endPoint y: 170, distance: 106.3
click at [896, 170] on span "Those 500 channels eventually arrived but via the Internet and the PC rather th…" at bounding box center [753, 147] width 336 height 88
drag, startPoint x: 654, startPoint y: 181, endPoint x: 742, endPoint y: 189, distance: 88.5
click at [742, 189] on div "C Those 500 channels eventually arrived but via the Internet and the PC rather …" at bounding box center [753, 146] width 337 height 93
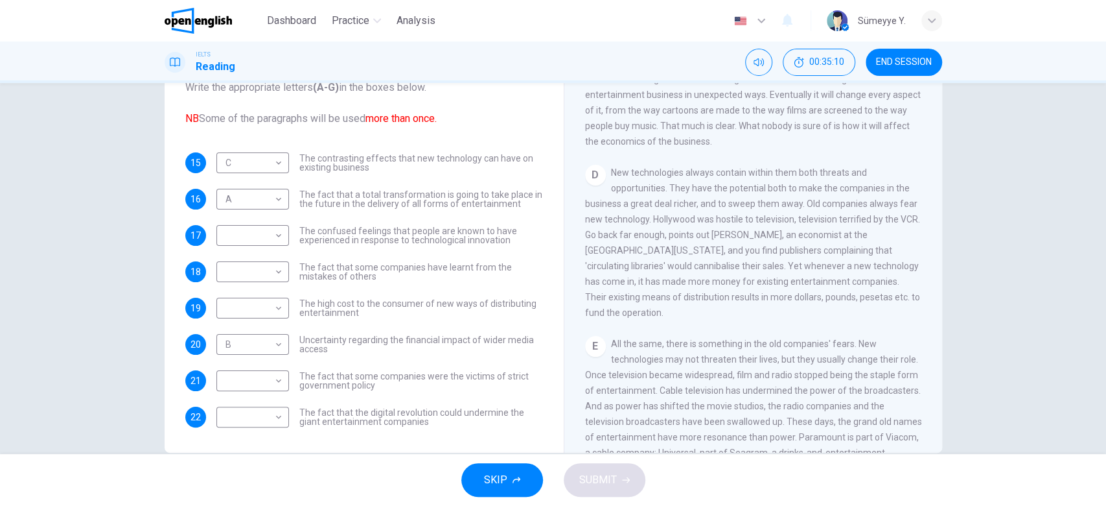
scroll to position [515, 0]
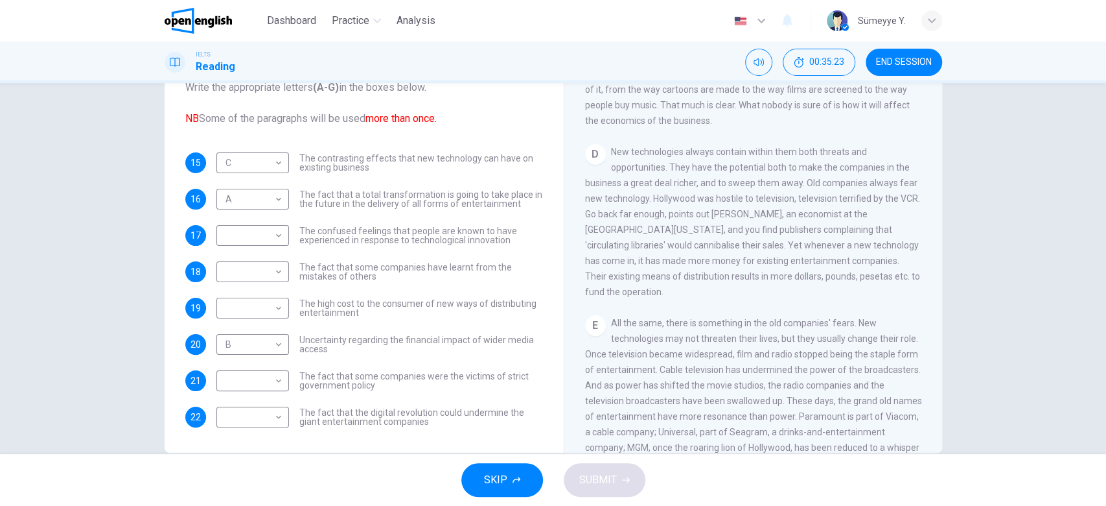
drag, startPoint x: 849, startPoint y: 186, endPoint x: 872, endPoint y: 186, distance: 22.7
click at [872, 186] on span "New technologies always contain within them both threats and opportunities. The…" at bounding box center [752, 221] width 335 height 150
drag, startPoint x: 674, startPoint y: 202, endPoint x: 624, endPoint y: 208, distance: 50.3
click at [624, 208] on span "New technologies always contain within them both threats and opportunities. The…" at bounding box center [752, 221] width 335 height 150
drag, startPoint x: 624, startPoint y: 208, endPoint x: 809, endPoint y: 206, distance: 184.7
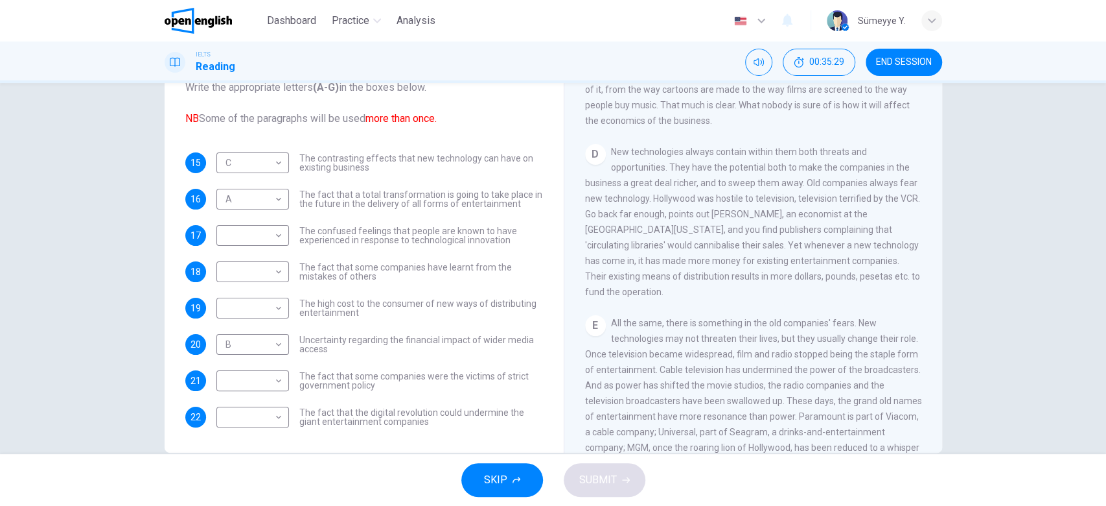
click at [809, 206] on div "D New technologies always contain within them both threats and opportunities. T…" at bounding box center [753, 222] width 337 height 156
click at [371, 413] on span "The fact that the digital revolution could undermine the giant entertainment co…" at bounding box center [421, 417] width 244 height 18
click at [264, 412] on body "This site uses cookies, as explained in our Privacy Policy . If you agree to th…" at bounding box center [553, 253] width 1106 height 506
click at [254, 415] on li "D" at bounding box center [248, 422] width 73 height 21
type input "*"
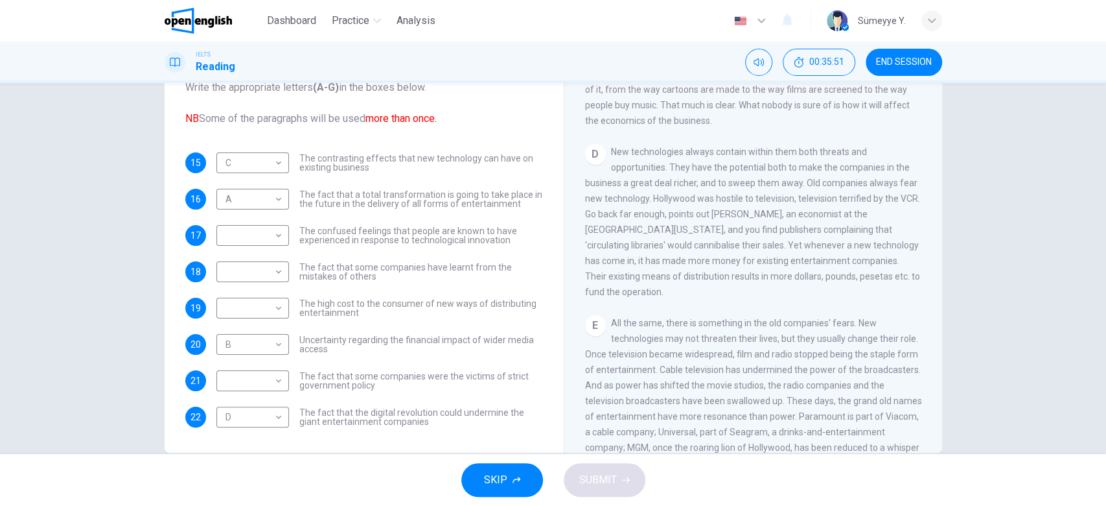
click at [93, 391] on div "Questions 15 - 22 The Reading Passage has 7 paragraphs A-G . Which paragraph me…" at bounding box center [553, 268] width 1106 height 371
click at [931, 286] on div "Wheel of Fortune CLICK TO ZOOM Click to Zoom A Since moving pictures were inven…" at bounding box center [753, 237] width 379 height 471
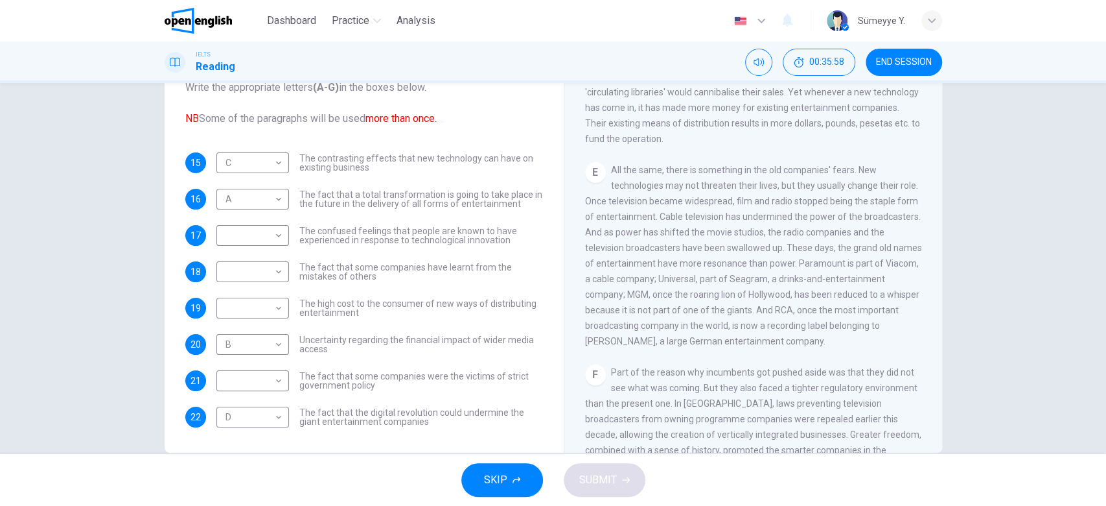
scroll to position [671, 0]
click at [712, 218] on div "E All the same, there is something in the old companies' fears. New technologie…" at bounding box center [753, 251] width 337 height 187
click at [363, 268] on span "The fact that some companies have learnt from the mistakes of others" at bounding box center [421, 271] width 244 height 18
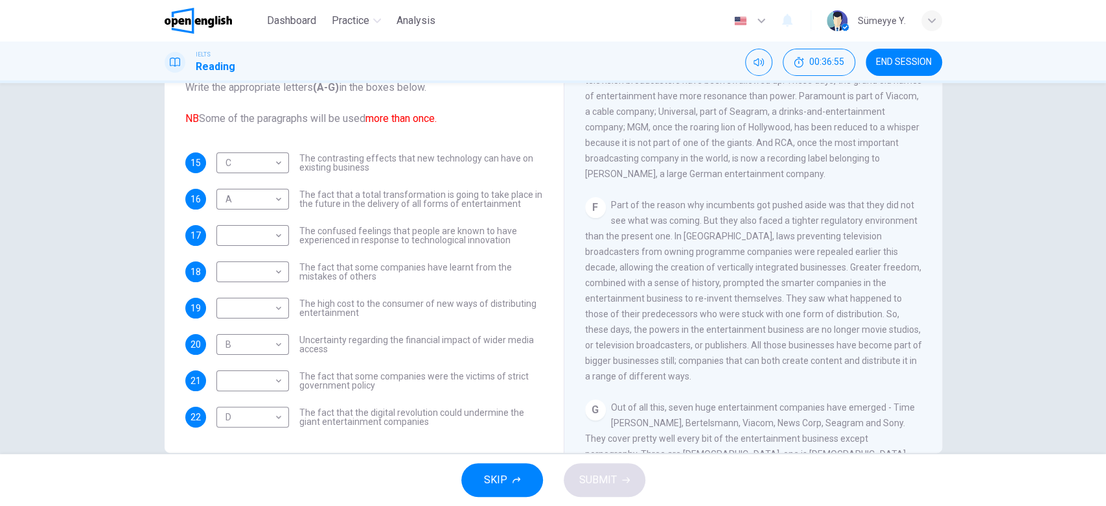
scroll to position [837, 0]
drag, startPoint x: 772, startPoint y: 221, endPoint x: 918, endPoint y: 285, distance: 159.3
click at [918, 285] on div "CLICK TO ZOOM Click to Zoom A Since moving pictures were invented a century ago…" at bounding box center [762, 255] width 354 height 393
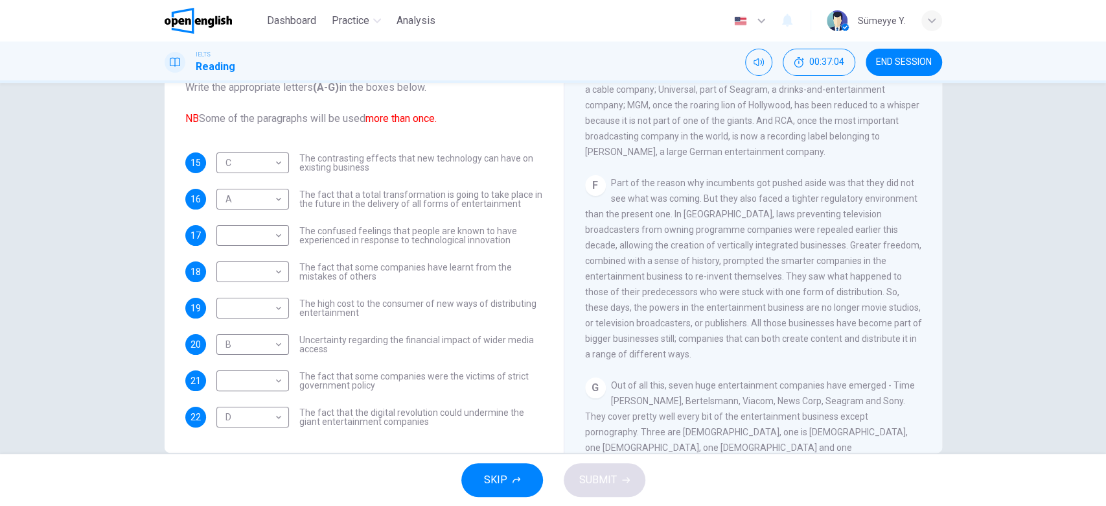
drag, startPoint x: 837, startPoint y: 209, endPoint x: 844, endPoint y: 224, distance: 15.7
click at [844, 224] on span "Part of the reason why incumbents got pushed aside was that they did not see wh…" at bounding box center [753, 268] width 337 height 181
click at [261, 375] on body "This site uses cookies, as explained in our Privacy Policy . If you agree to th…" at bounding box center [553, 253] width 1106 height 506
click at [244, 466] on li "F" at bounding box center [248, 464] width 73 height 21
type input "*"
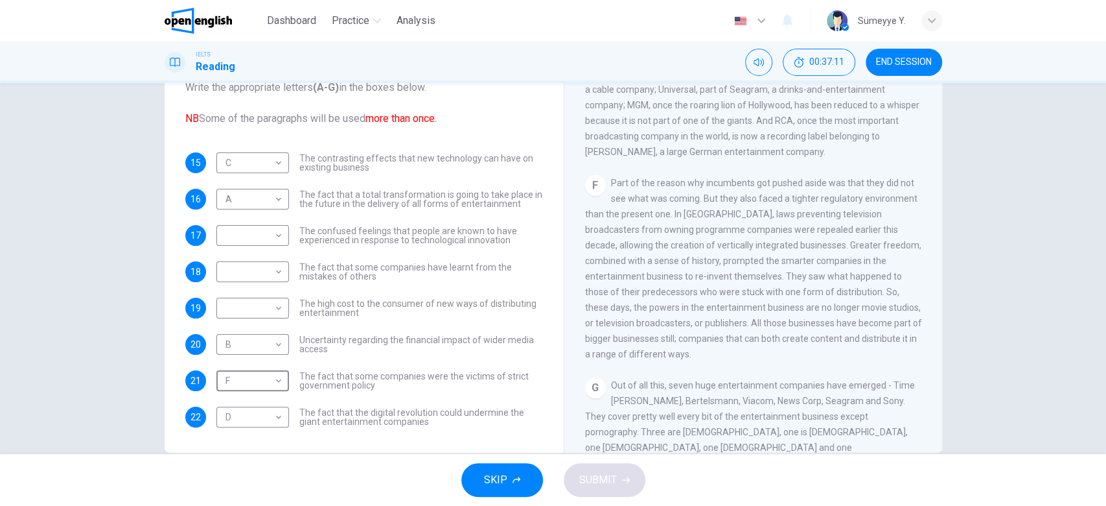
scroll to position [953, 0]
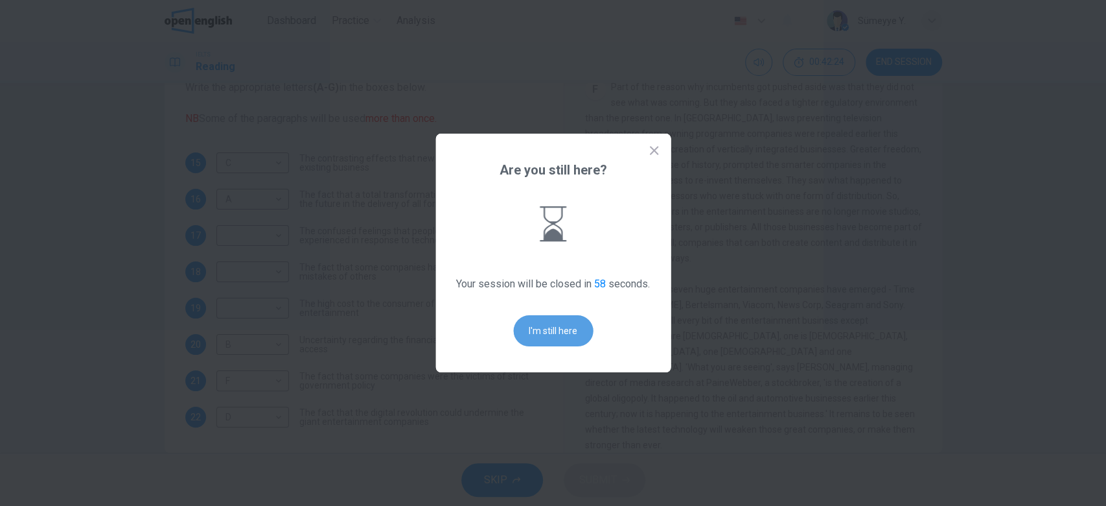
click at [557, 325] on button "I'm still here" at bounding box center [553, 330] width 80 height 31
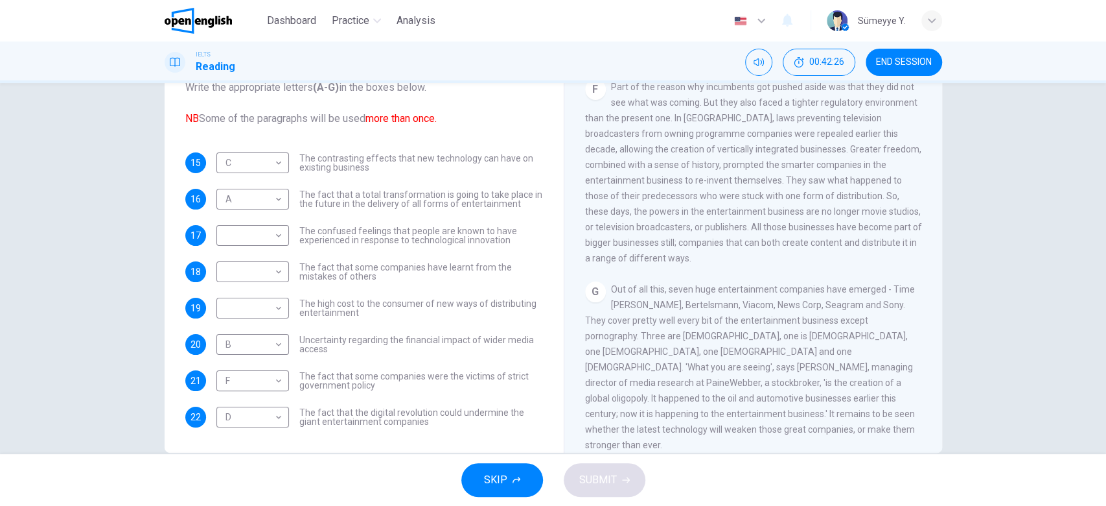
click at [348, 235] on span "The confused feelings that people are known to have experienced in response to …" at bounding box center [421, 235] width 244 height 18
drag, startPoint x: 348, startPoint y: 235, endPoint x: 630, endPoint y: 250, distance: 282.3
click at [630, 250] on div "Questions 15 - 22 The Reading Passage has 7 paragraphs A-G . Which paragraph me…" at bounding box center [554, 227] width 778 height 450
click at [813, 409] on span "Out of all this, seven huge entertainment companies have emerged - Time Warner,…" at bounding box center [750, 367] width 330 height 166
drag, startPoint x: 692, startPoint y: 410, endPoint x: 737, endPoint y: 404, distance: 45.0
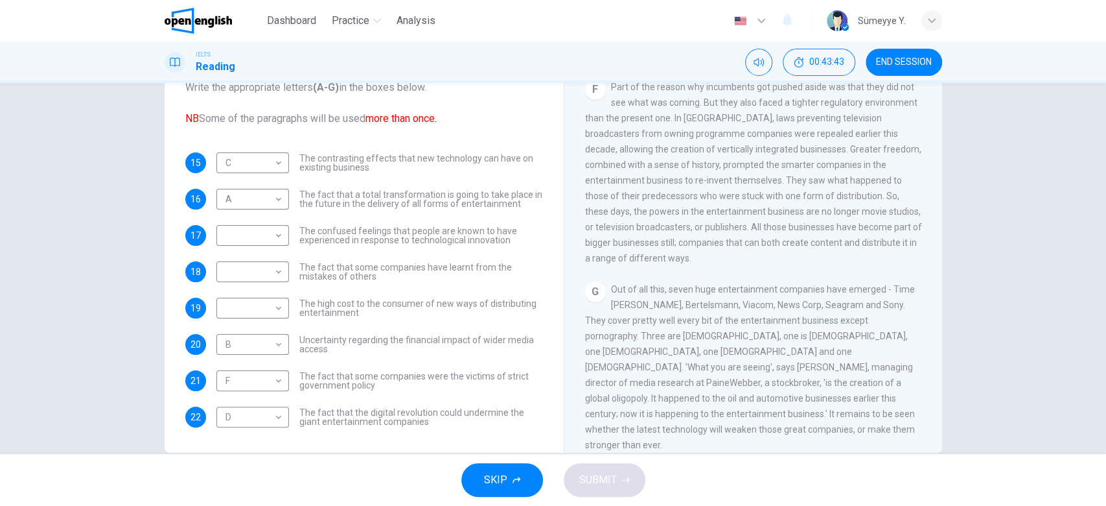
click at [737, 404] on div "G Out of all this, seven huge entertainment companies have emerged - Time Warne…" at bounding box center [753, 366] width 337 height 171
click at [262, 274] on body "This site uses cookies, as explained in our Privacy Policy . If you agree to th…" at bounding box center [553, 253] width 1106 height 506
click at [275, 416] on li "G" at bounding box center [248, 416] width 73 height 21
type input "*"
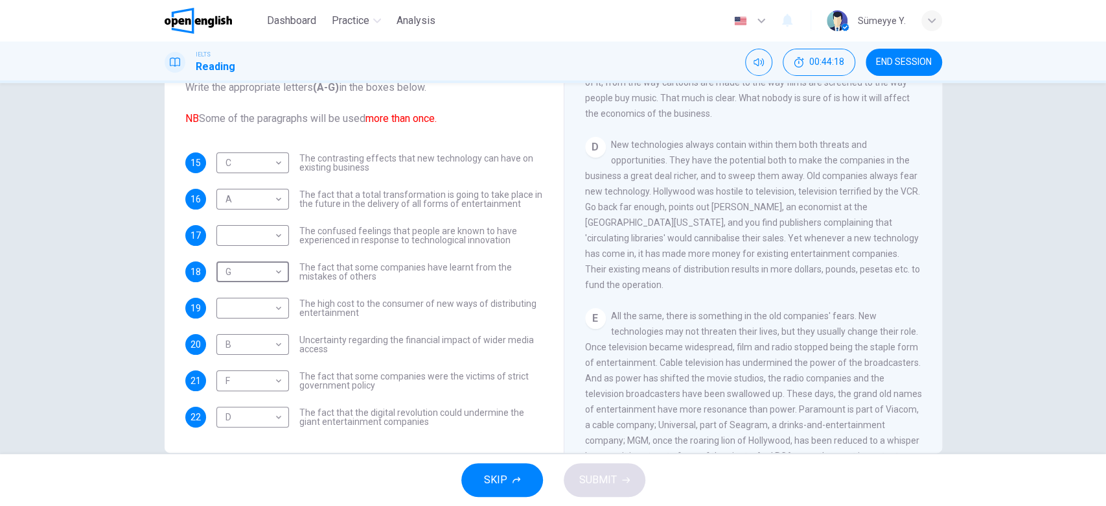
scroll to position [526, 0]
drag, startPoint x: 550, startPoint y: 311, endPoint x: 557, endPoint y: 225, distance: 86.5
click at [557, 225] on div "Questions 15 - 22 The Reading Passage has 7 paragraphs A-G . Which paragraph me…" at bounding box center [554, 227] width 778 height 450
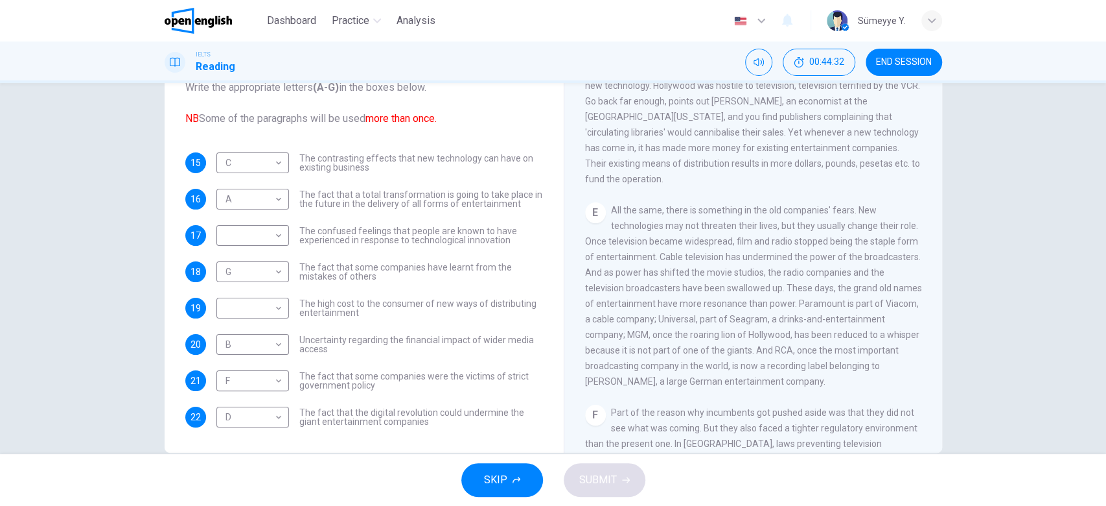
scroll to position [638, 0]
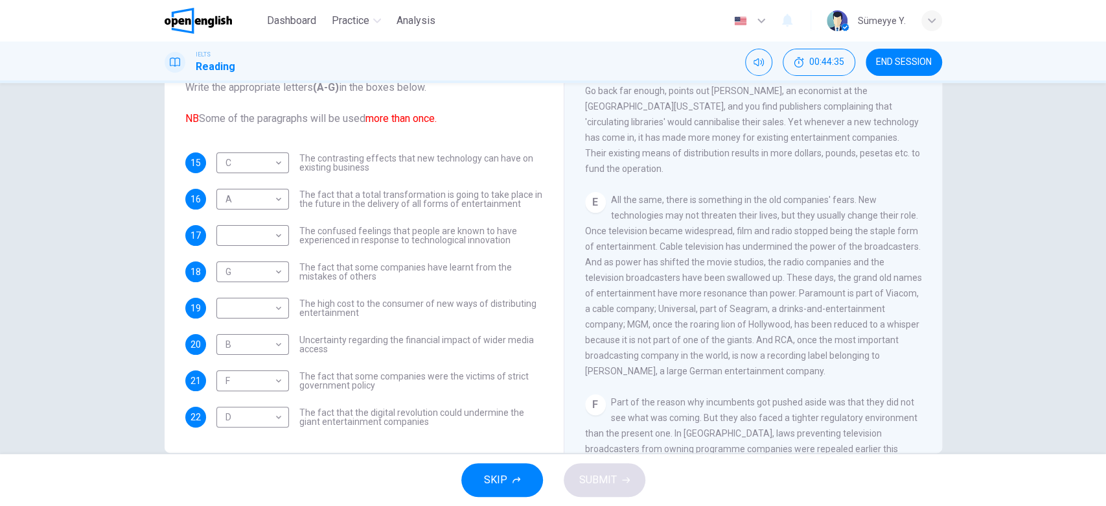
drag, startPoint x: 721, startPoint y: 190, endPoint x: 853, endPoint y: 204, distance: 132.3
click at [853, 204] on div "CLICK TO ZOOM Click to Zoom A Since moving pictures were invented a century ago…" at bounding box center [762, 255] width 354 height 393
drag, startPoint x: 853, startPoint y: 204, endPoint x: 713, endPoint y: 218, distance: 140.8
click at [713, 218] on span "All the same, there is something in the old companies' fears. New technologies …" at bounding box center [753, 284] width 337 height 181
drag, startPoint x: 713, startPoint y: 218, endPoint x: 822, endPoint y: 218, distance: 109.5
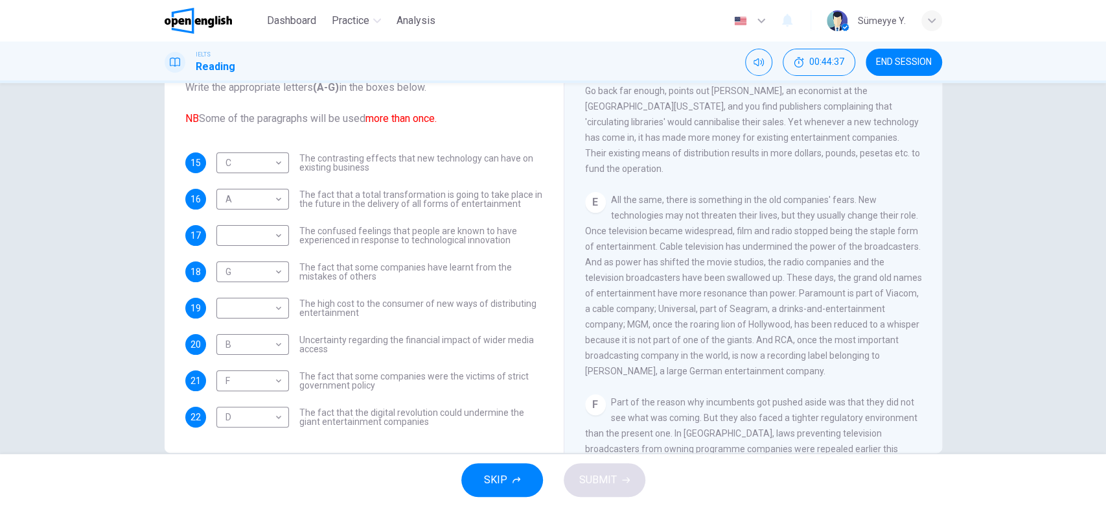
click at [822, 218] on span "All the same, there is something in the old companies' fears. New technologies …" at bounding box center [753, 284] width 337 height 181
drag, startPoint x: 822, startPoint y: 218, endPoint x: 846, endPoint y: 218, distance: 24.0
click at [846, 218] on span "All the same, there is something in the old companies' fears. New technologies …" at bounding box center [753, 284] width 337 height 181
drag, startPoint x: 797, startPoint y: 244, endPoint x: 839, endPoint y: 254, distance: 42.8
click at [839, 254] on div "E All the same, there is something in the old companies' fears. New technologie…" at bounding box center [753, 285] width 337 height 187
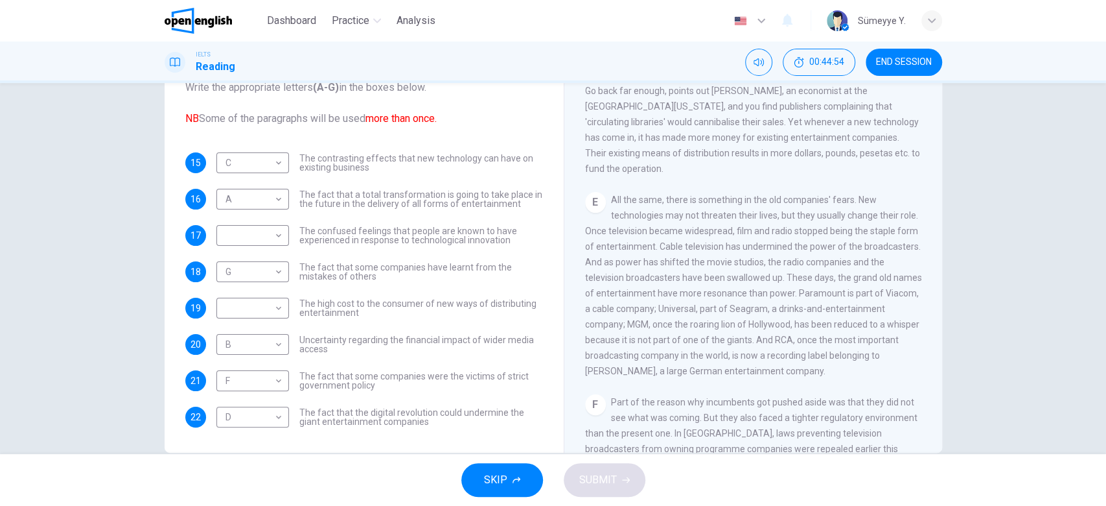
drag, startPoint x: 747, startPoint y: 316, endPoint x: 824, endPoint y: 334, distance: 79.1
click at [824, 334] on div "E All the same, there is something in the old companies' fears. New technologie…" at bounding box center [753, 285] width 337 height 187
drag, startPoint x: 700, startPoint y: 340, endPoint x: 900, endPoint y: 352, distance: 200.6
click at [900, 352] on span "All the same, there is something in the old companies' fears. New technologies …" at bounding box center [753, 284] width 337 height 181
drag, startPoint x: 900, startPoint y: 352, endPoint x: 806, endPoint y: 371, distance: 95.8
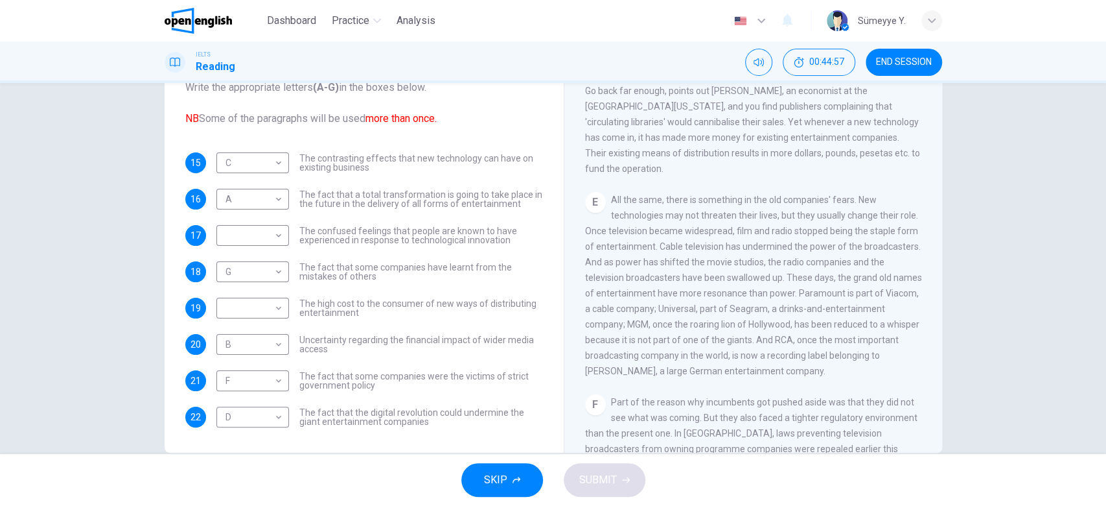
click at [806, 371] on span "All the same, there is something in the old companies' fears. New technologies …" at bounding box center [753, 284] width 337 height 181
drag, startPoint x: 806, startPoint y: 371, endPoint x: 864, endPoint y: 375, distance: 57.8
click at [864, 375] on div "E All the same, there is something in the old companies' fears. New technologie…" at bounding box center [753, 285] width 337 height 187
click at [259, 240] on body "This site uses cookies, as explained in our Privacy Policy . If you agree to th…" at bounding box center [553, 253] width 1106 height 506
click at [364, 231] on div at bounding box center [553, 253] width 1106 height 506
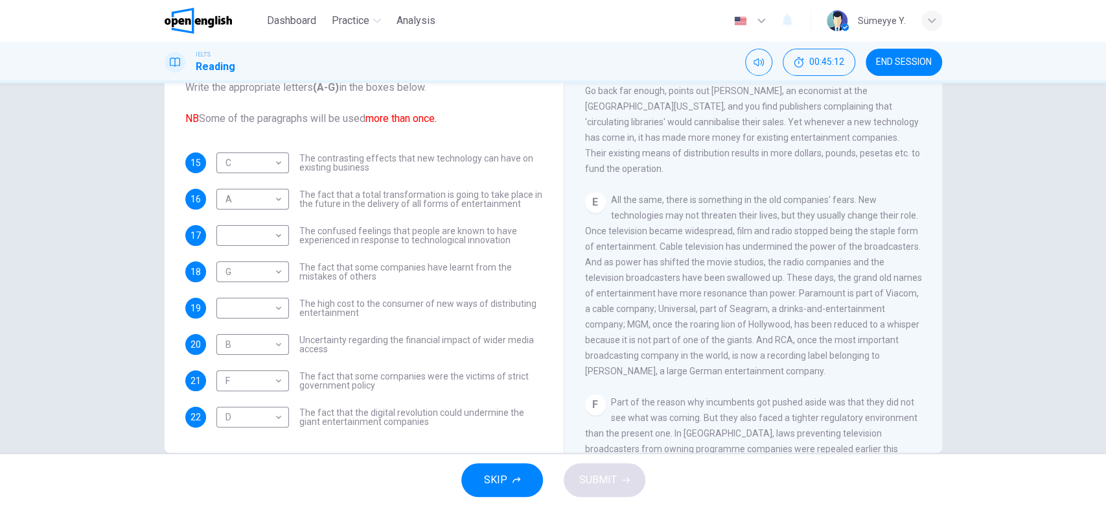
click at [364, 231] on span "The confused feelings that people are known to have experienced in response to …" at bounding box center [421, 235] width 244 height 18
drag, startPoint x: 364, startPoint y: 231, endPoint x: 501, endPoint y: 245, distance: 137.4
click at [501, 245] on div "15 C * ​ The contrasting effects that new technology can have on existing busin…" at bounding box center [364, 289] width 358 height 275
click at [773, 372] on span "All the same, there is something in the old companies' fears. New technologies …" at bounding box center [753, 284] width 337 height 181
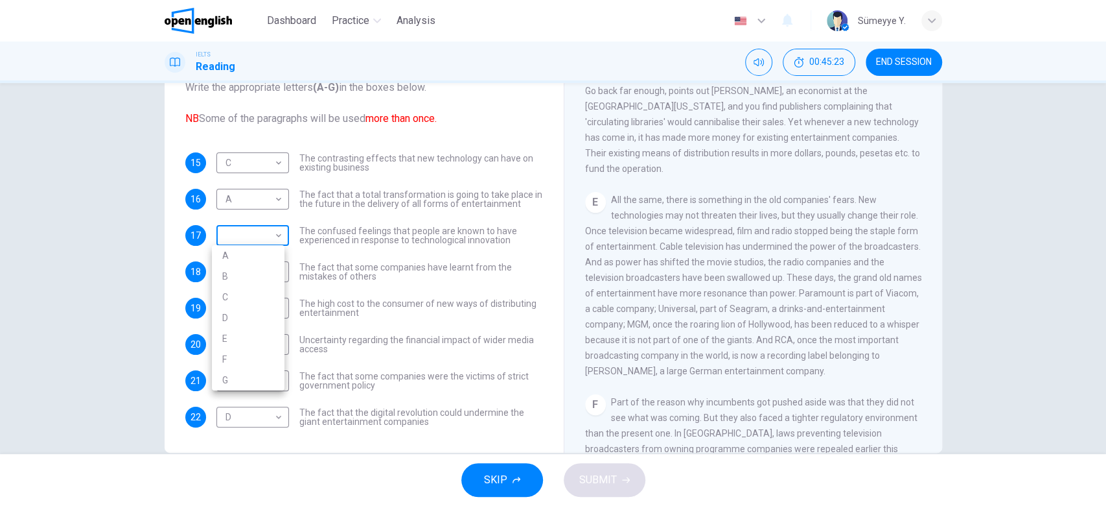
click at [250, 236] on body "This site uses cookies, as explained in our Privacy Policy . If you agree to th…" at bounding box center [553, 253] width 1106 height 506
click at [244, 344] on li "E" at bounding box center [248, 338] width 73 height 21
type input "*"
click at [259, 301] on body "This site uses cookies, as explained in our Privacy Policy . If you agree to th…" at bounding box center [553, 253] width 1106 height 506
click at [249, 350] on li "B" at bounding box center [248, 348] width 73 height 21
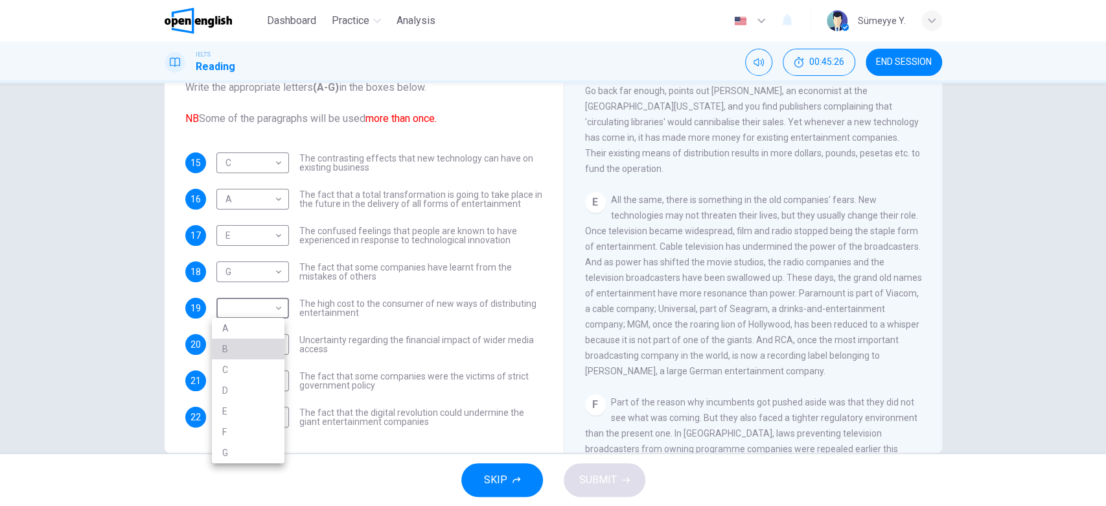
type input "*"
click at [601, 478] on span "SUBMIT" at bounding box center [598, 480] width 38 height 18
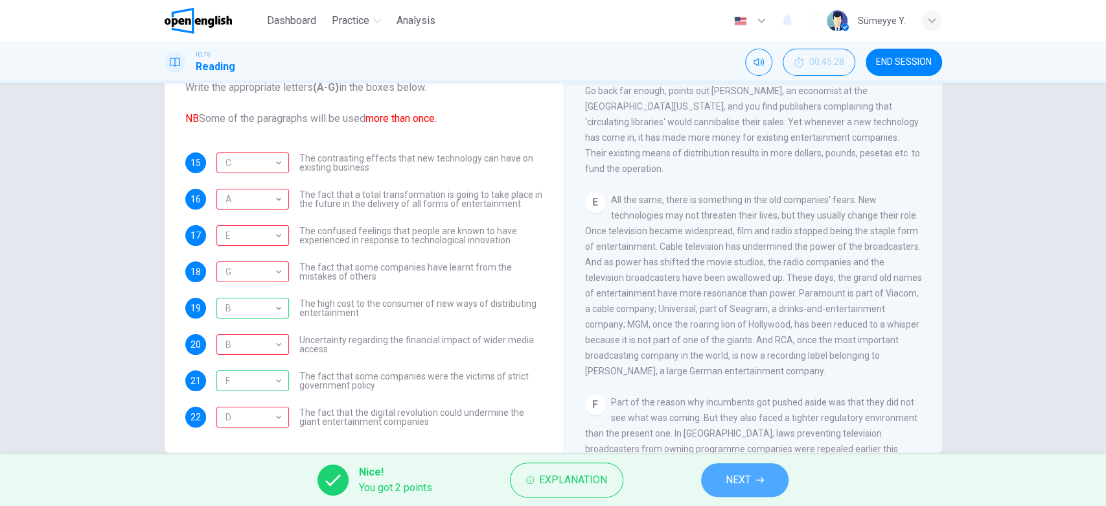
click at [757, 494] on button "NEXT" at bounding box center [744, 480] width 87 height 34
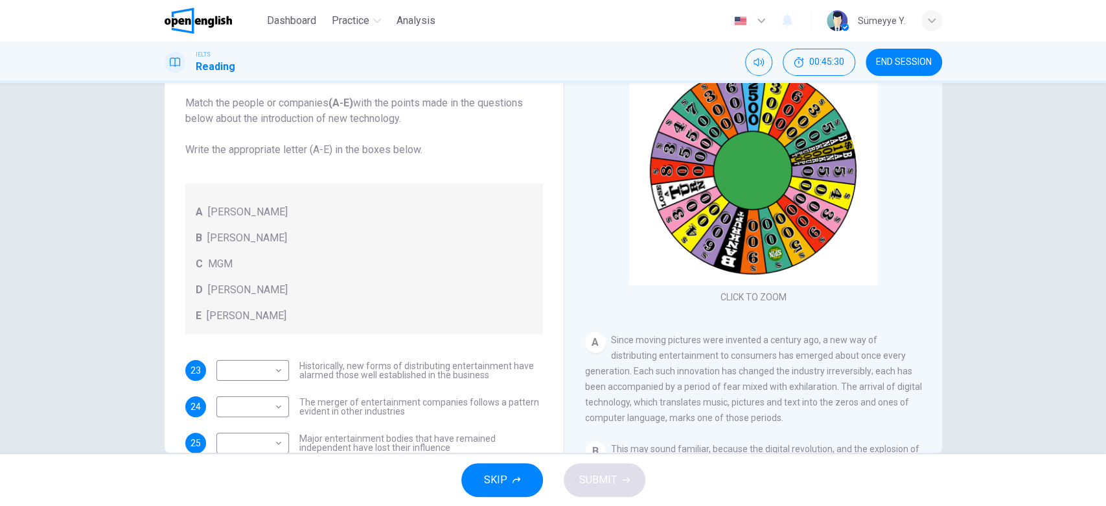
scroll to position [78, 0]
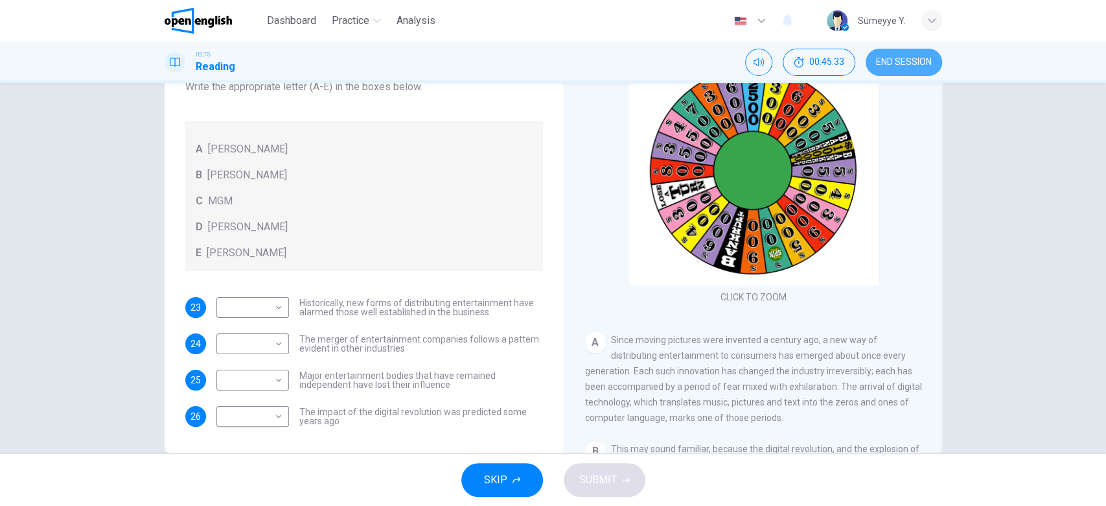
click at [906, 60] on span "END SESSION" at bounding box center [904, 62] width 56 height 10
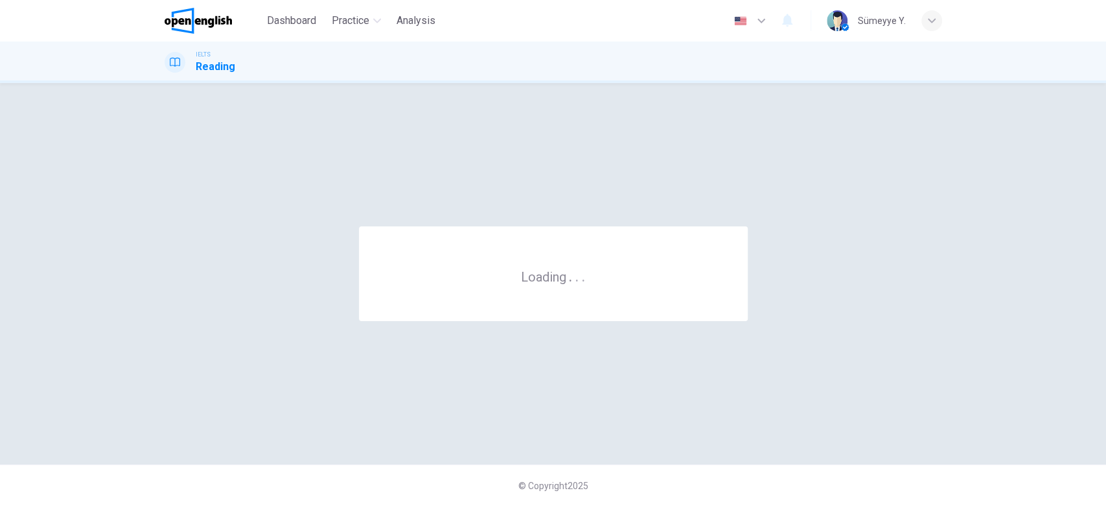
scroll to position [0, 0]
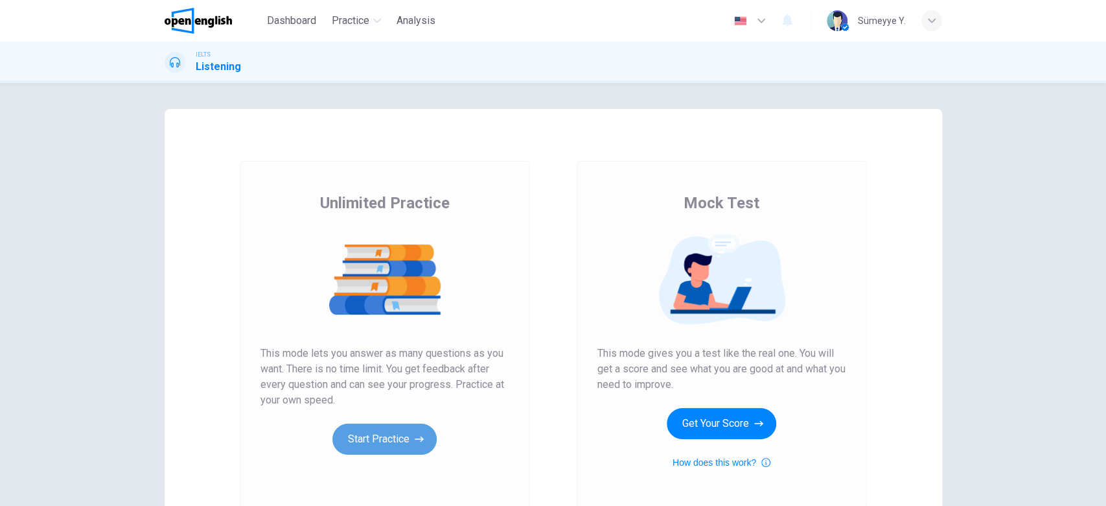
click at [373, 435] on button "Start Practice" at bounding box center [384, 438] width 104 height 31
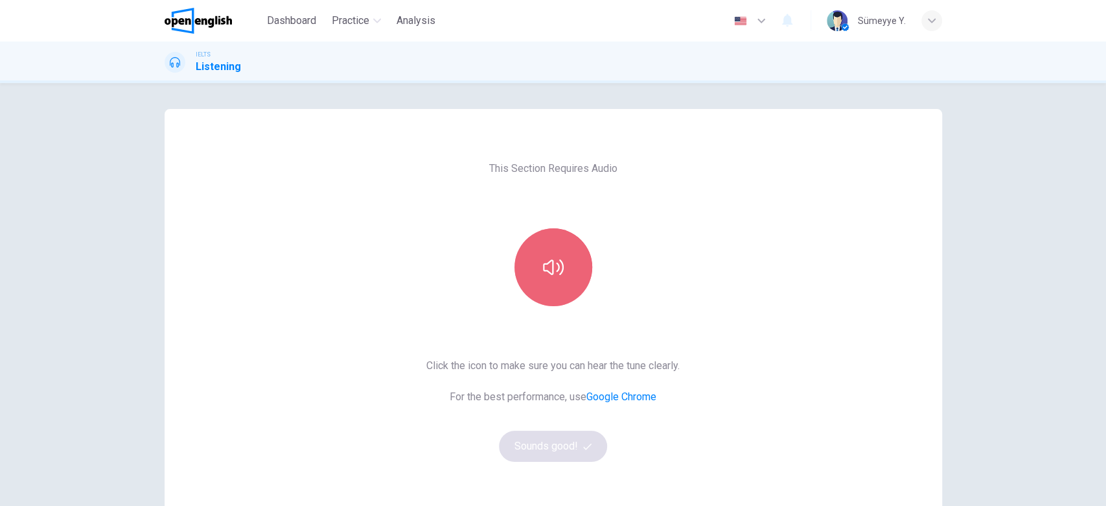
click at [542, 279] on button "button" at bounding box center [554, 267] width 78 height 78
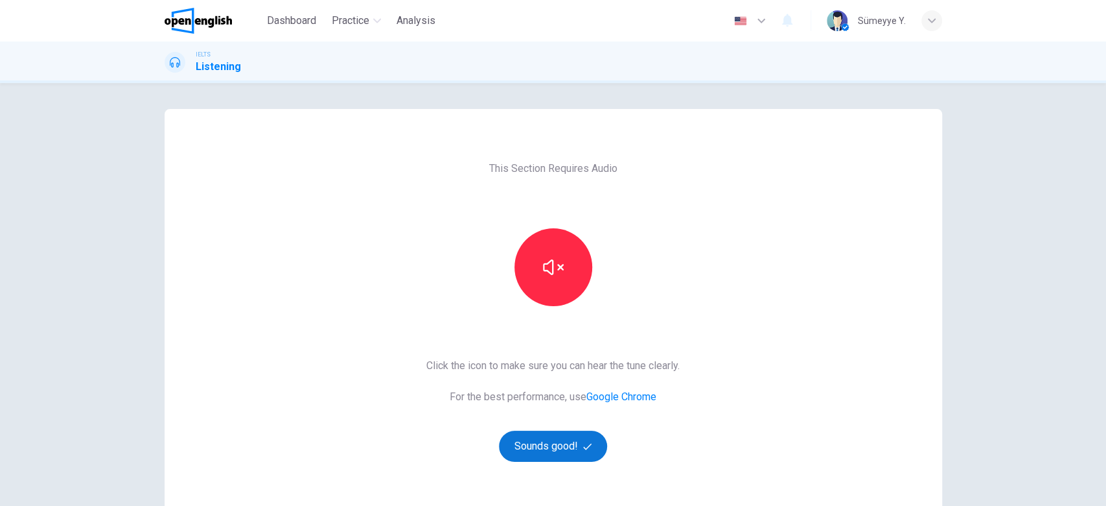
click at [572, 449] on button "Sounds good!" at bounding box center [553, 445] width 109 height 31
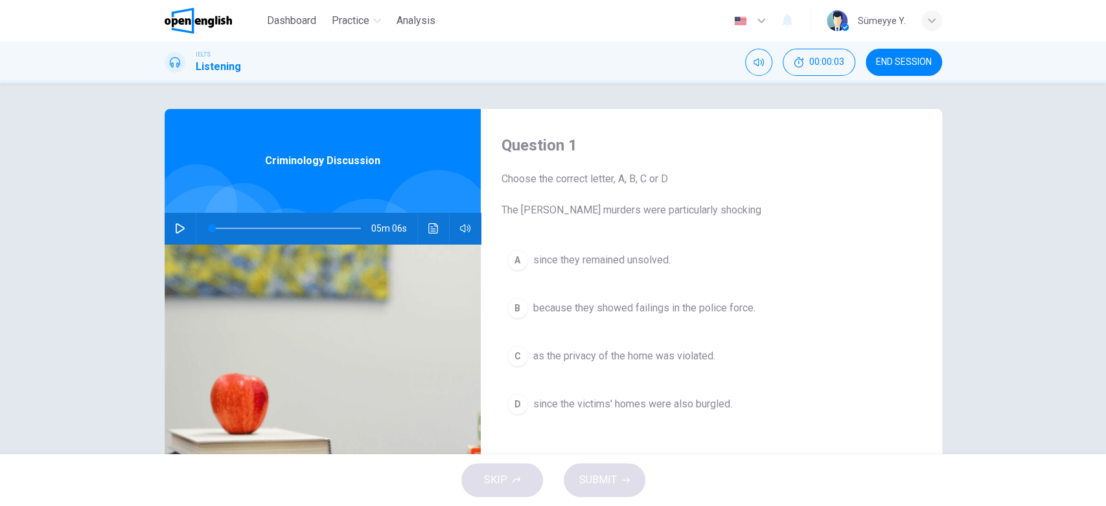
drag, startPoint x: 559, startPoint y: 220, endPoint x: 572, endPoint y: 216, distance: 13.7
click at [572, 216] on div "Question 1 Choose the correct letter, A, B, C or D The [PERSON_NAME] murders we…" at bounding box center [711, 334] width 461 height 450
drag, startPoint x: 572, startPoint y: 216, endPoint x: 956, endPoint y: 314, distance: 396.1
click at [956, 314] on div "Question 1 Choose the correct letter, A, B, C or D The [PERSON_NAME] murders we…" at bounding box center [553, 334] width 819 height 450
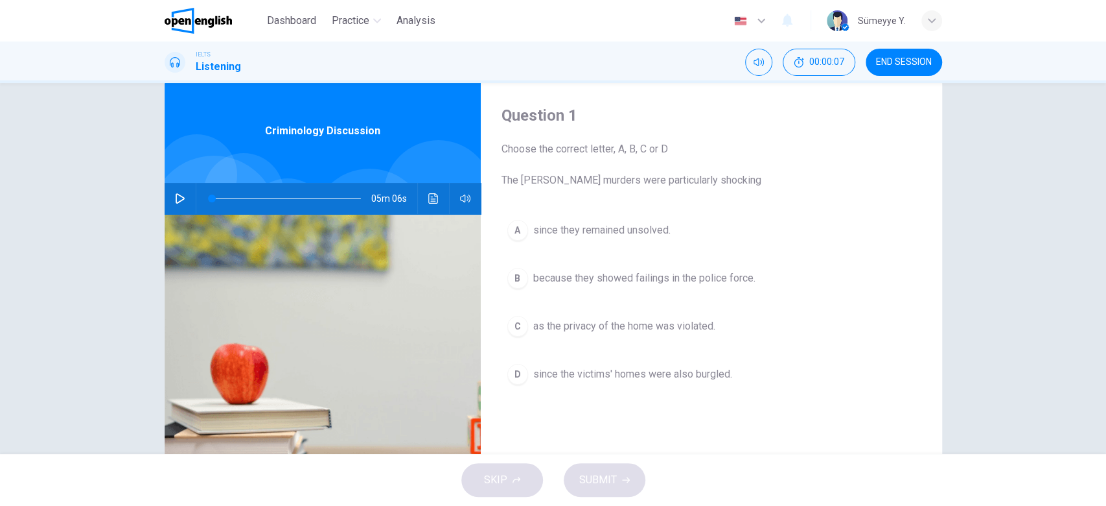
scroll to position [31, 0]
click at [178, 194] on icon "button" at bounding box center [180, 197] width 10 height 10
click at [171, 191] on button "button" at bounding box center [180, 196] width 21 height 31
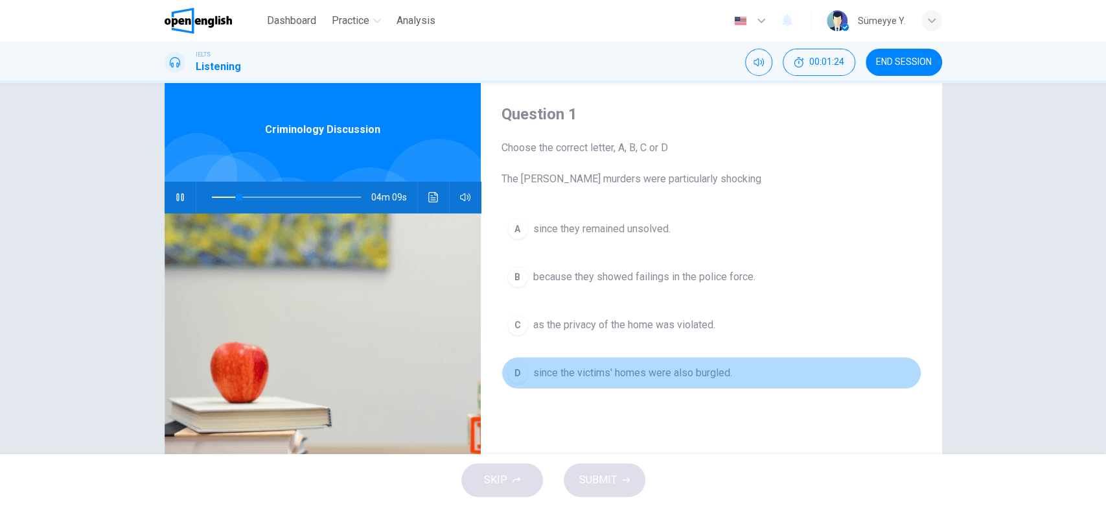
click at [675, 379] on span "since the victims' homes were also burgled." at bounding box center [632, 373] width 199 height 16
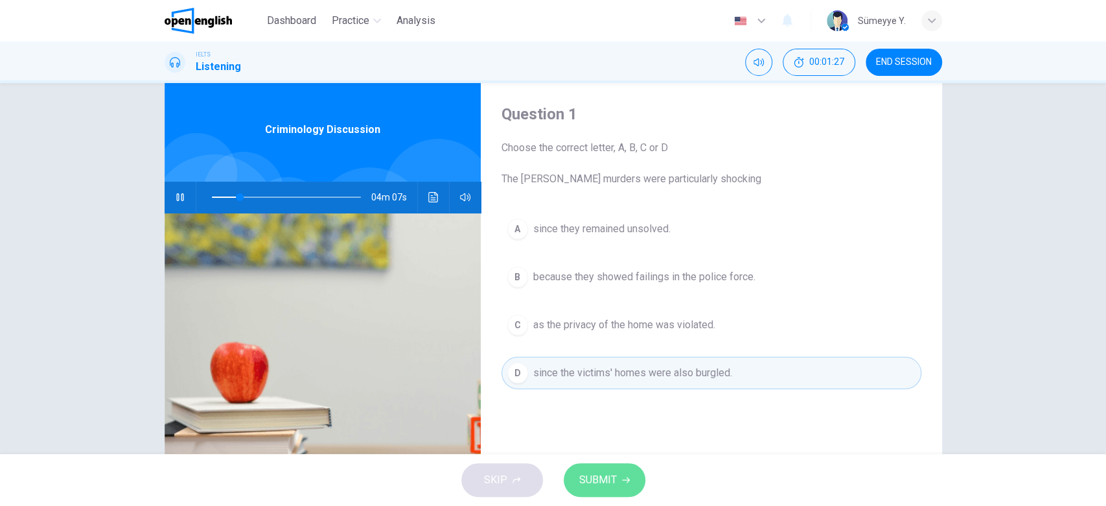
click at [608, 480] on span "SUBMIT" at bounding box center [598, 480] width 38 height 18
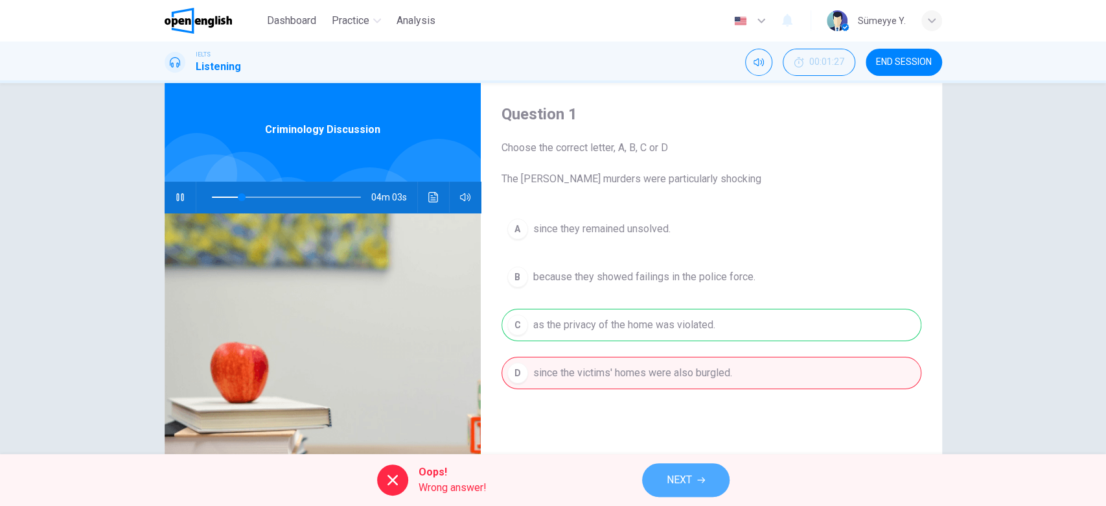
click at [698, 480] on icon "button" at bounding box center [701, 480] width 8 height 6
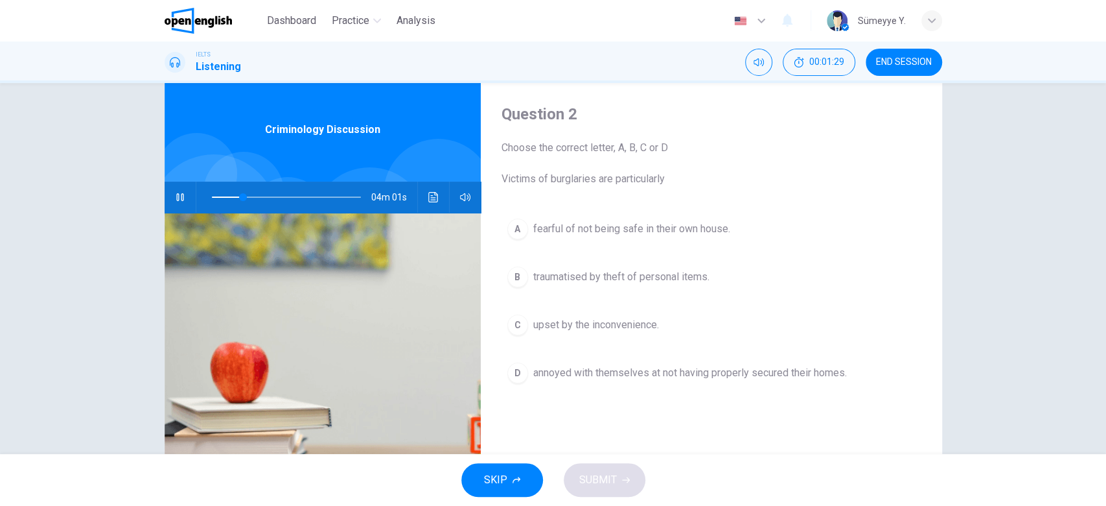
drag, startPoint x: 547, startPoint y: 180, endPoint x: 646, endPoint y: 185, distance: 98.7
click at [646, 185] on span "Choose the correct letter, A, B, C or D Victims of burglaries are particularly" at bounding box center [712, 163] width 420 height 47
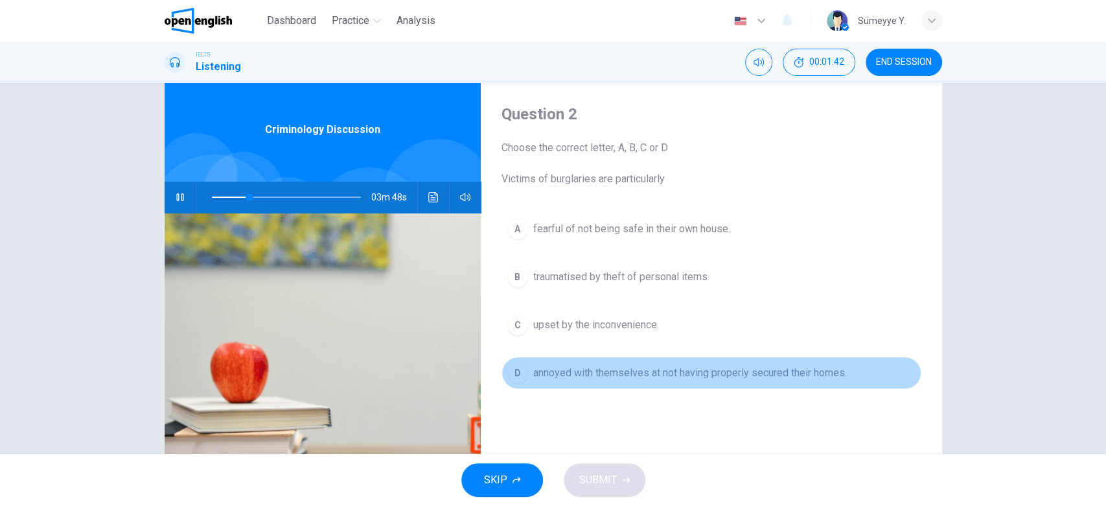
click at [633, 368] on span "annoyed with themselves at not having properly secured their homes." at bounding box center [690, 373] width 314 height 16
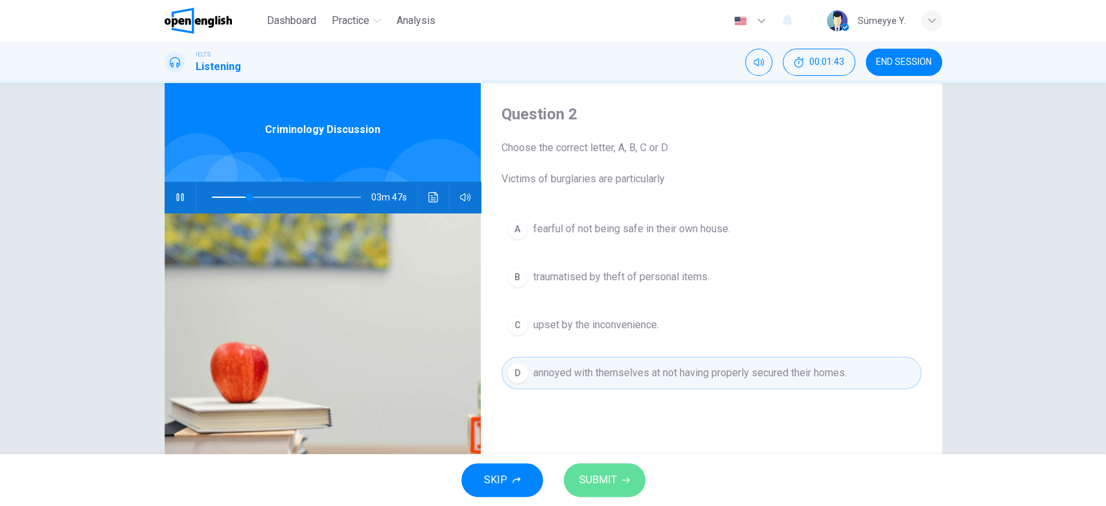
click at [609, 486] on span "SUBMIT" at bounding box center [598, 480] width 38 height 18
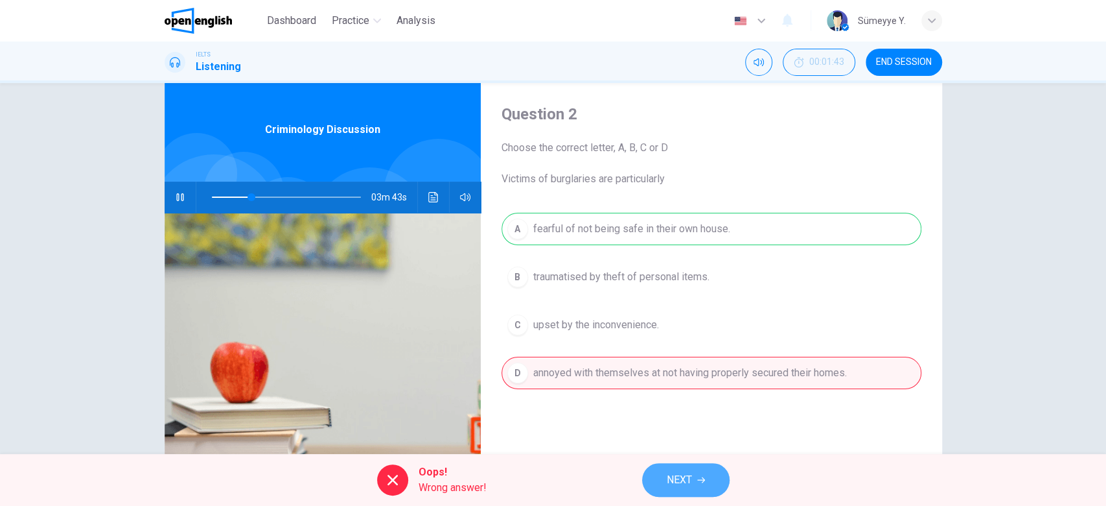
click at [679, 478] on span "NEXT" at bounding box center [679, 480] width 25 height 18
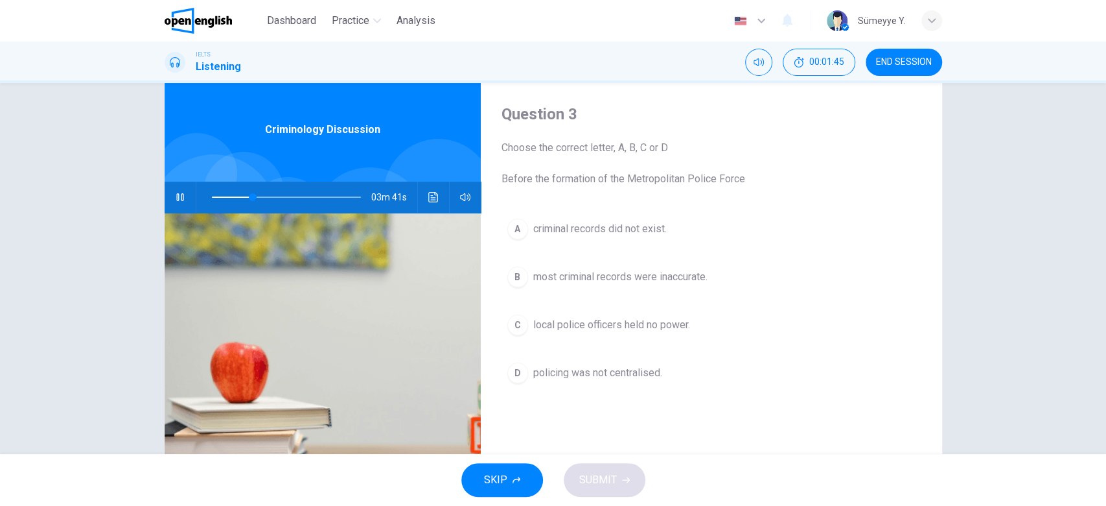
drag, startPoint x: 664, startPoint y: 175, endPoint x: 756, endPoint y: 174, distance: 91.4
click at [756, 174] on span "Choose the correct letter, A, B, C or D Before the formation of the Metropolita…" at bounding box center [712, 163] width 420 height 47
click at [187, 197] on div "02m 55s" at bounding box center [323, 196] width 316 height 31
click at [177, 195] on icon "button" at bounding box center [180, 197] width 10 height 10
click at [177, 195] on icon "button" at bounding box center [180, 197] width 9 height 10
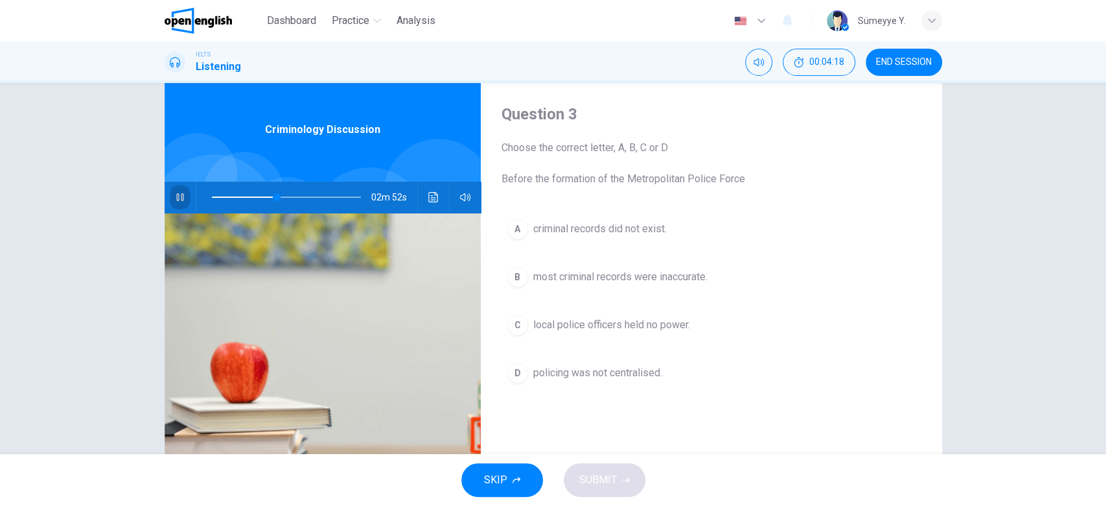
click at [177, 195] on icon "button" at bounding box center [180, 197] width 10 height 10
click at [177, 195] on icon "button" at bounding box center [180, 197] width 9 height 10
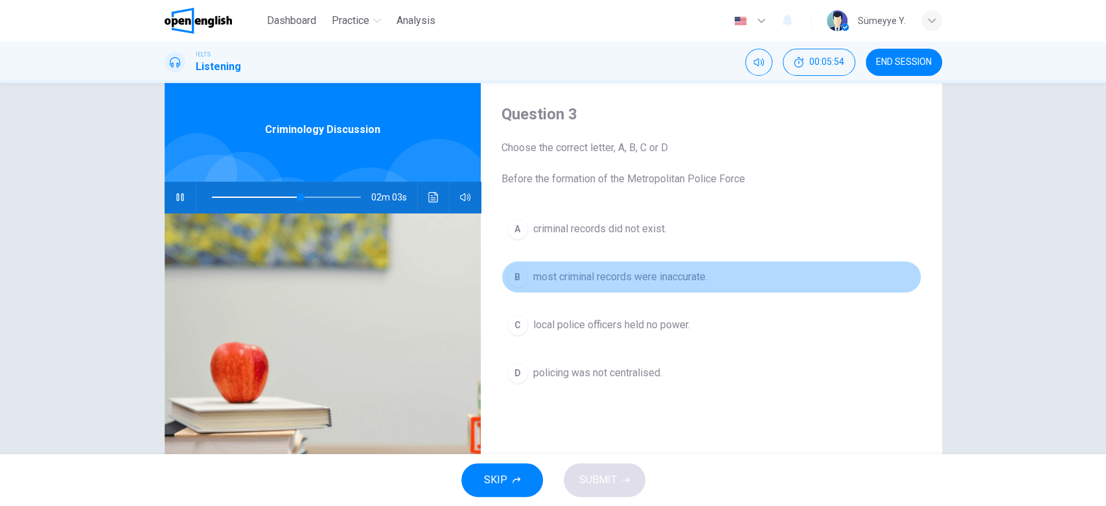
click at [623, 279] on span "most criminal records were inaccurate." at bounding box center [620, 277] width 174 height 16
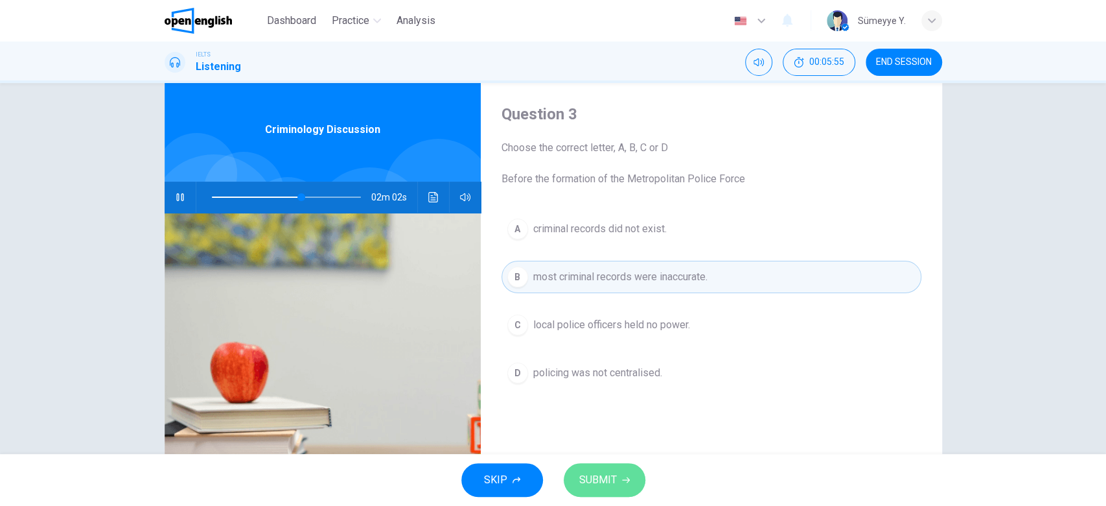
click at [610, 476] on span "SUBMIT" at bounding box center [598, 480] width 38 height 18
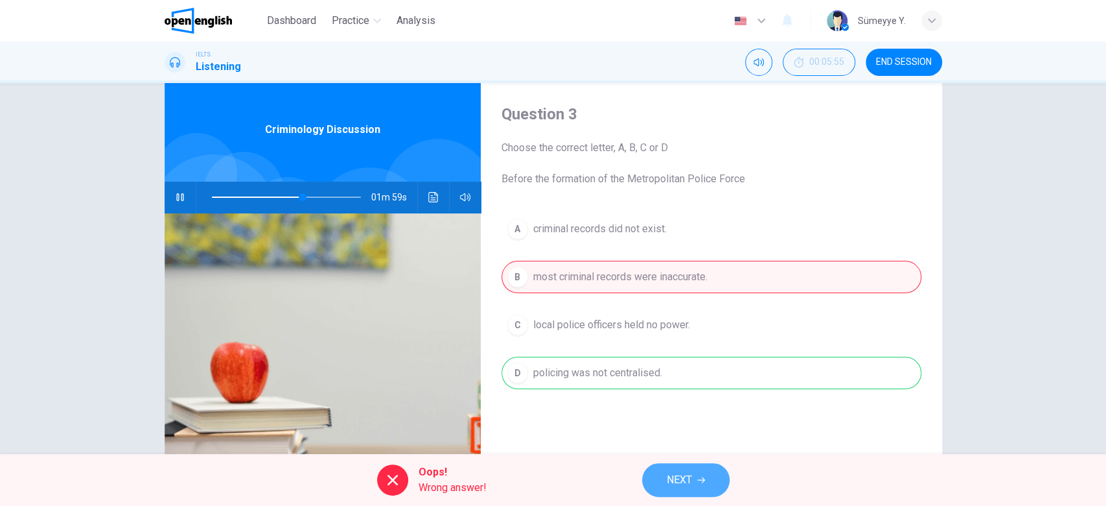
click at [671, 480] on span "NEXT" at bounding box center [679, 480] width 25 height 18
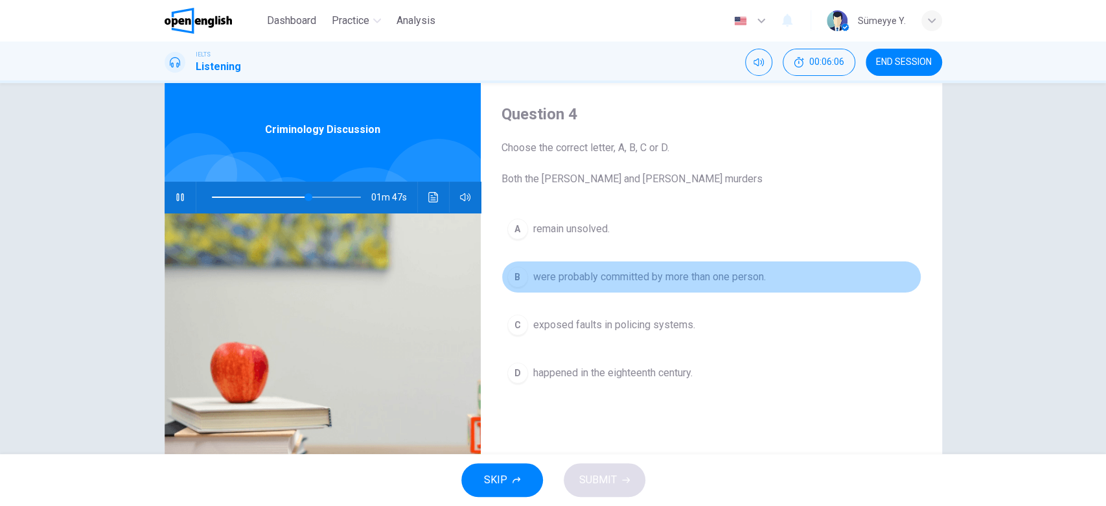
click at [670, 291] on button "B were probably committed by more than one person." at bounding box center [712, 277] width 420 height 32
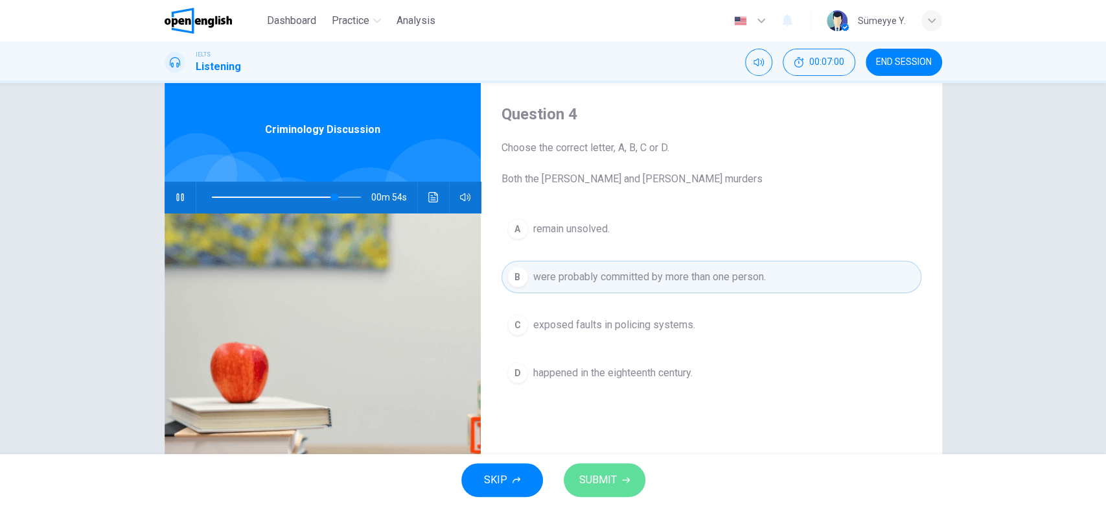
click at [612, 479] on span "SUBMIT" at bounding box center [598, 480] width 38 height 18
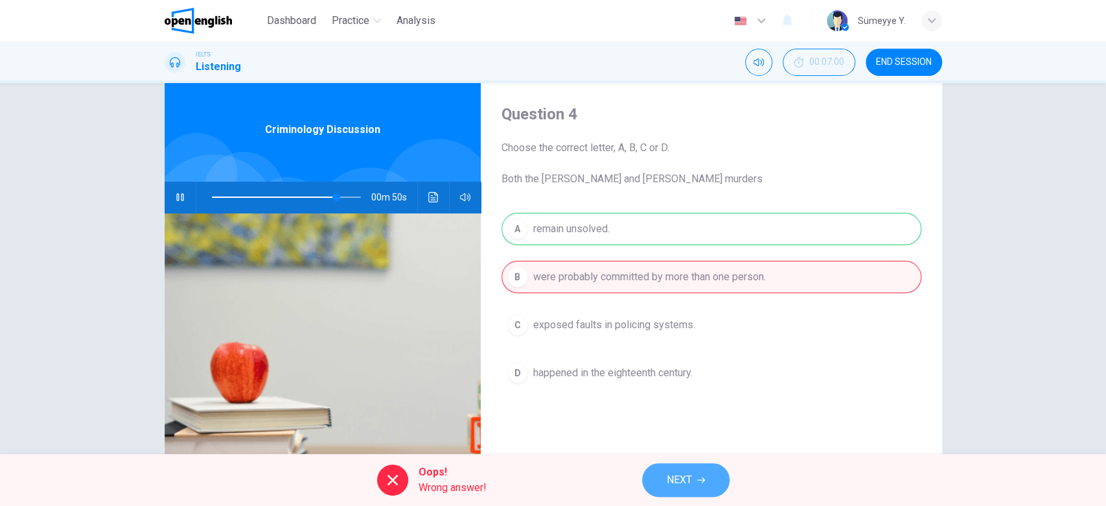
click at [684, 481] on span "NEXT" at bounding box center [679, 480] width 25 height 18
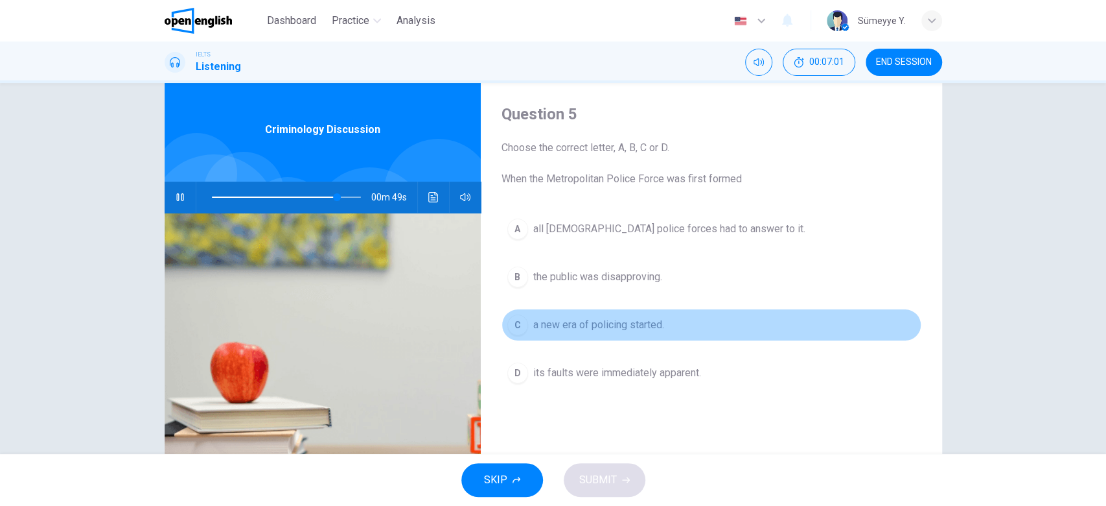
click at [577, 319] on span "a new era of policing started." at bounding box center [598, 325] width 131 height 16
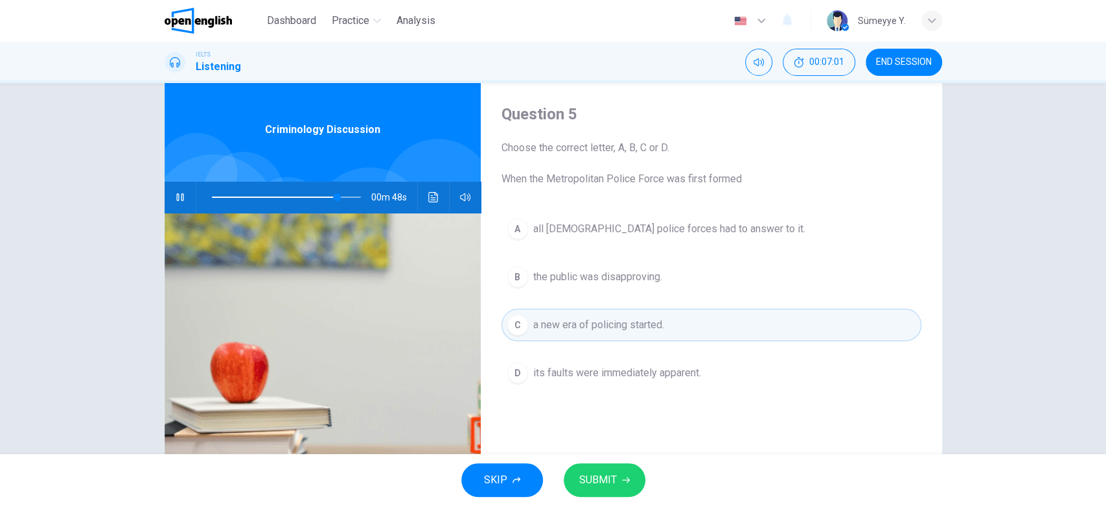
click at [599, 478] on span "SUBMIT" at bounding box center [598, 480] width 38 height 18
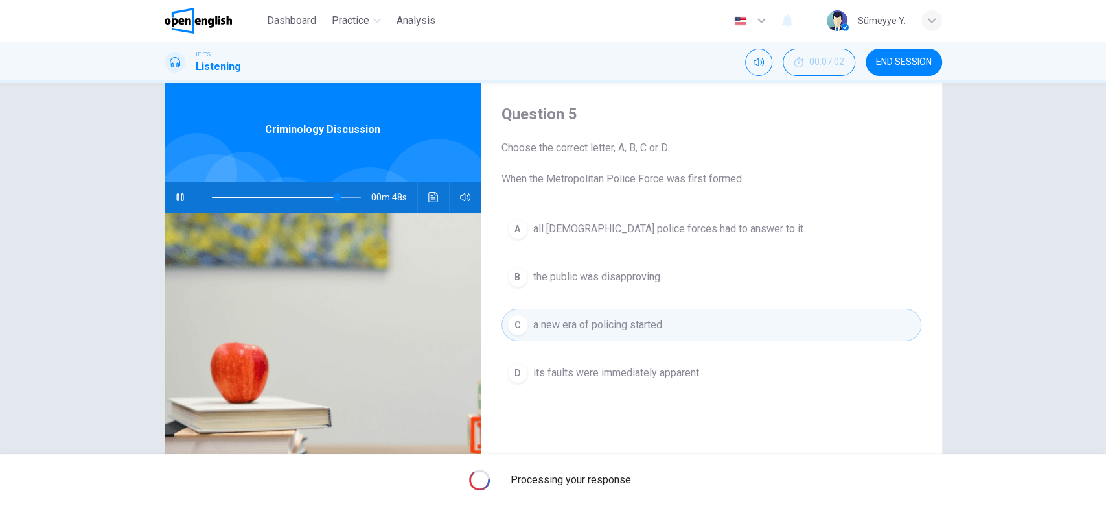
click at [599, 478] on span "Processing your response..." at bounding box center [574, 480] width 126 height 16
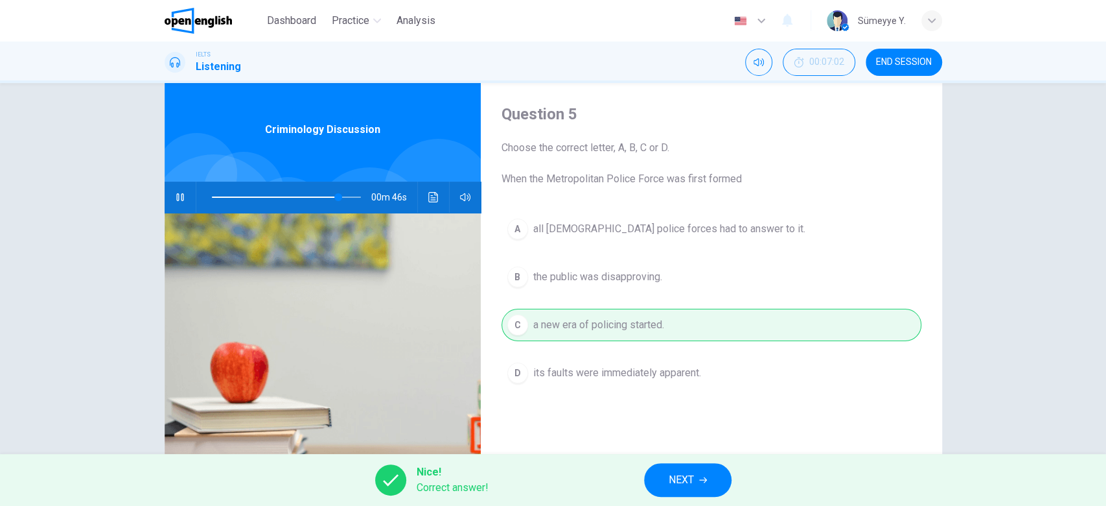
click at [669, 468] on button "NEXT" at bounding box center [687, 480] width 87 height 34
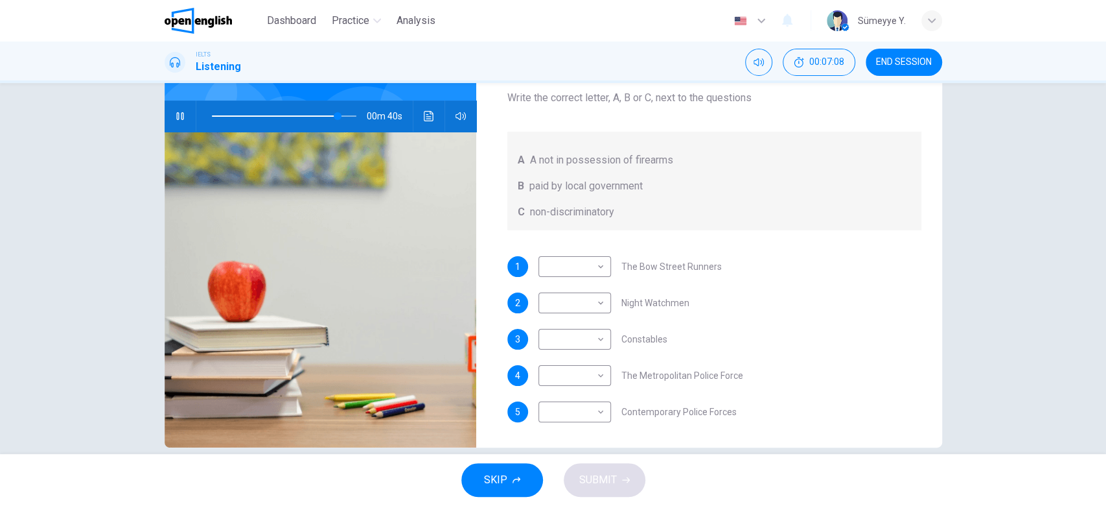
scroll to position [117, 0]
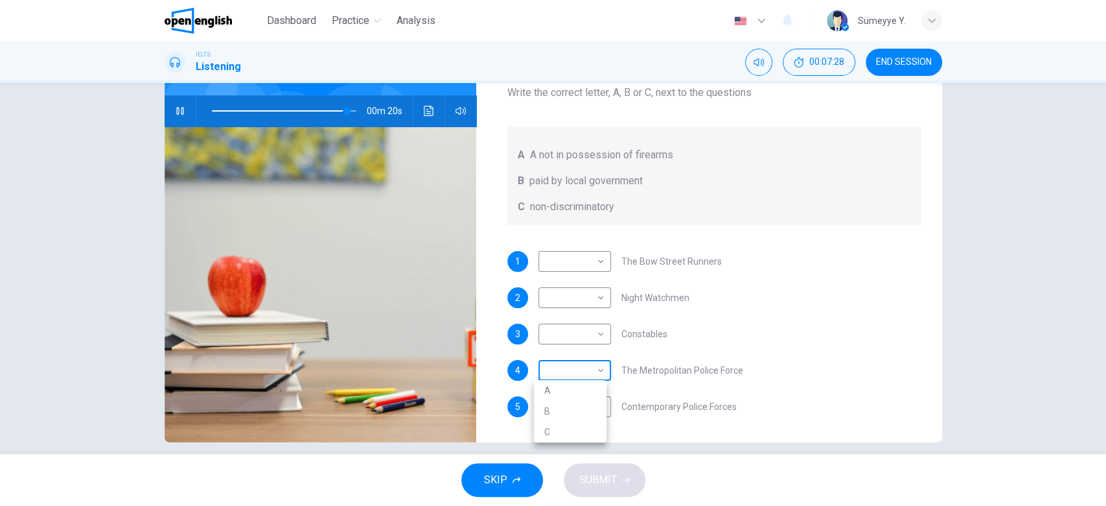
click at [568, 371] on body "This site uses cookies, as explained in our Privacy Policy . If you agree to th…" at bounding box center [553, 253] width 1106 height 506
click at [655, 417] on div at bounding box center [553, 253] width 1106 height 506
click at [574, 407] on body "This site uses cookies, as explained in our Privacy Policy . If you agree to th…" at bounding box center [553, 253] width 1106 height 506
type input "*"
click at [922, 67] on div at bounding box center [553, 253] width 1106 height 506
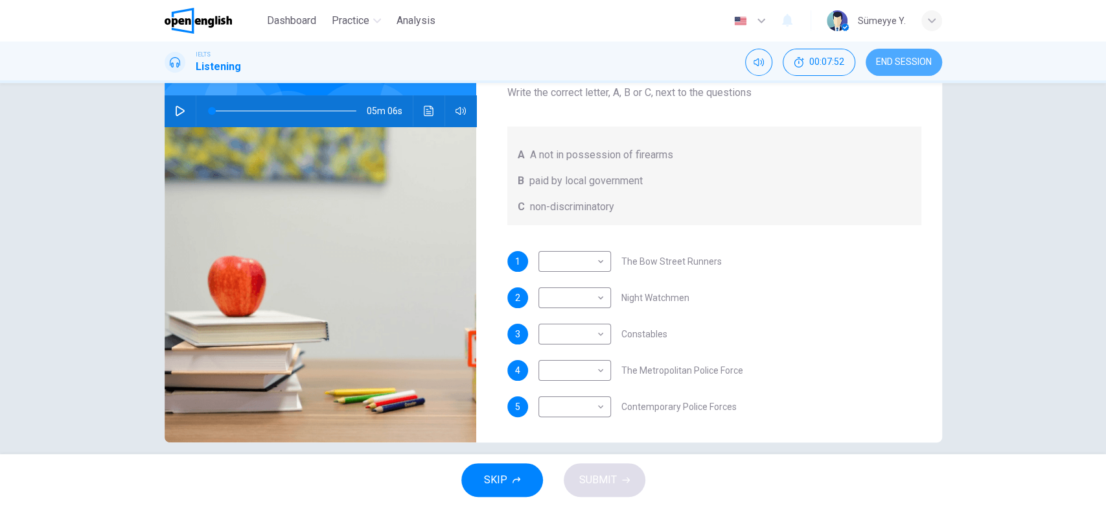
click at [893, 68] on button "END SESSION" at bounding box center [904, 62] width 76 height 27
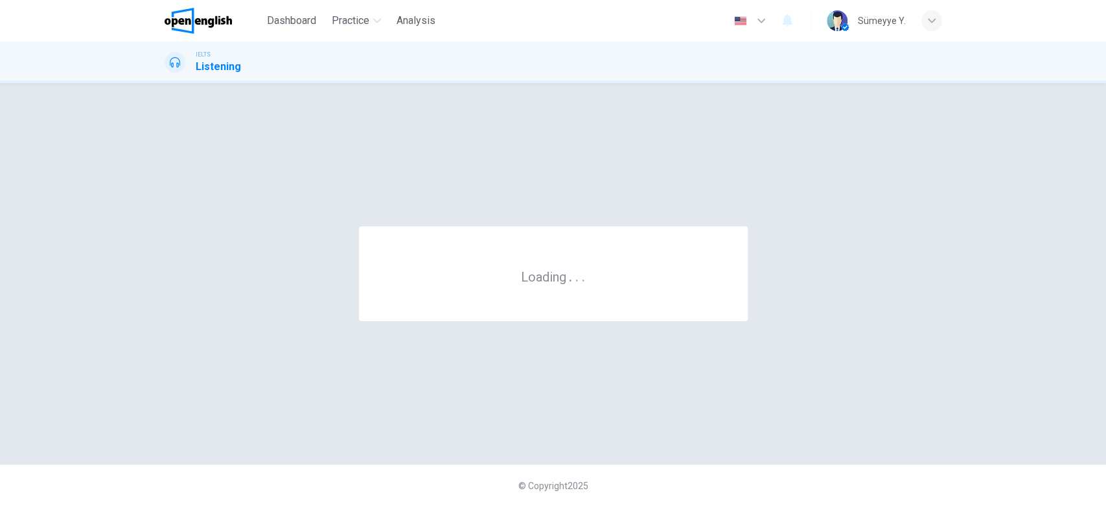
scroll to position [0, 0]
